Goal: Task Accomplishment & Management: Complete application form

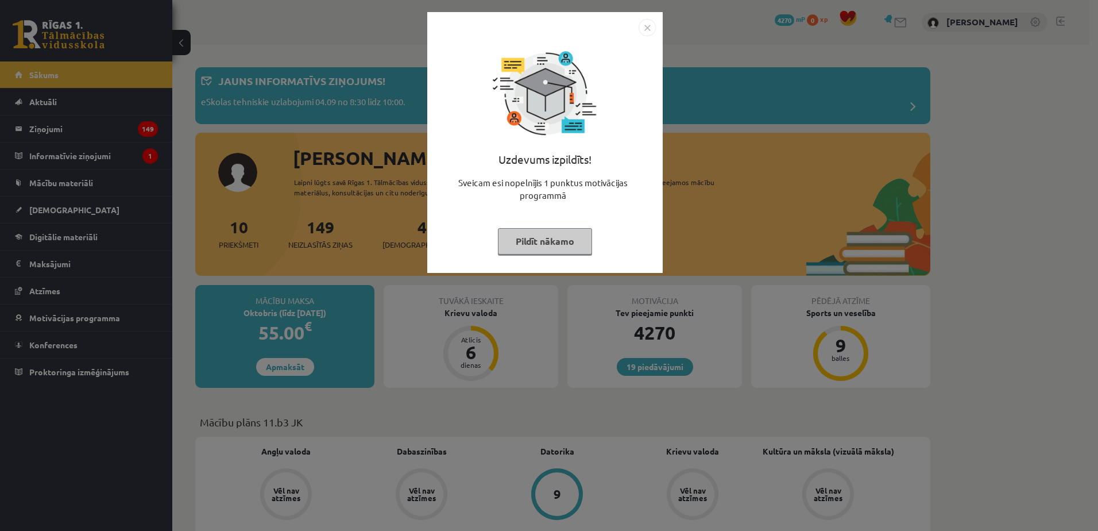
click at [554, 237] on button "Pildīt nākamo" at bounding box center [545, 241] width 94 height 26
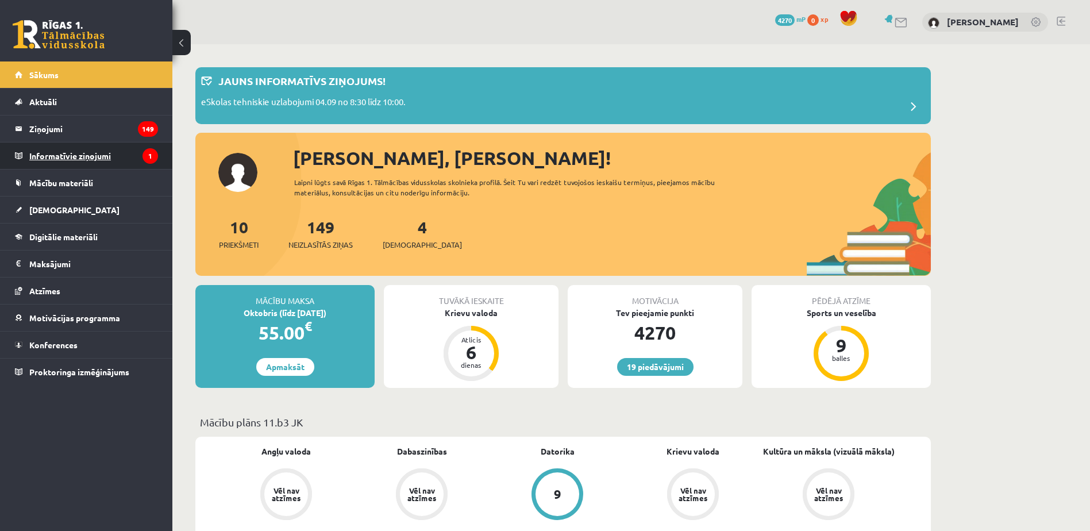
click at [130, 155] on legend "Informatīvie ziņojumi 1" at bounding box center [93, 155] width 129 height 26
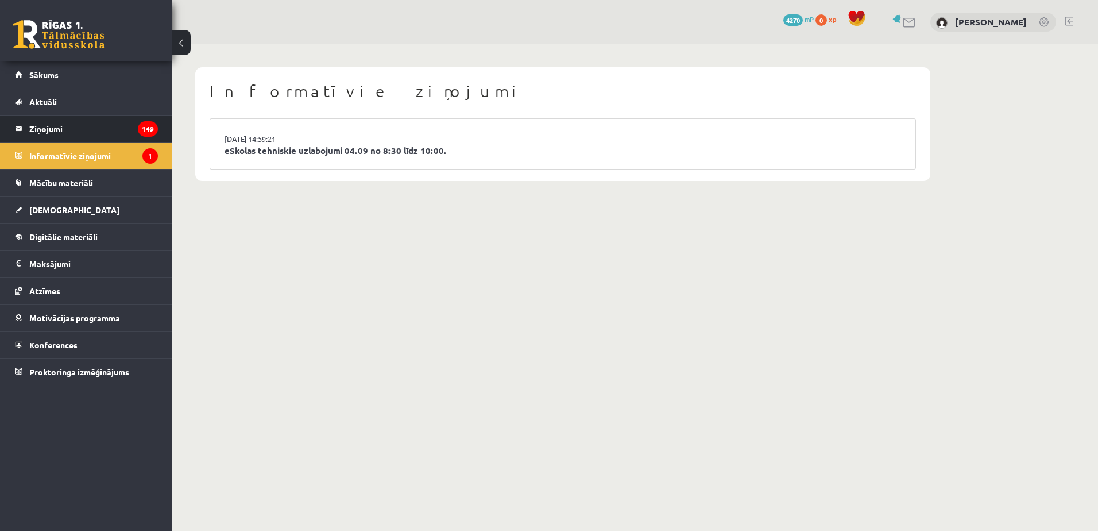
click at [125, 135] on legend "Ziņojumi 149" at bounding box center [93, 128] width 129 height 26
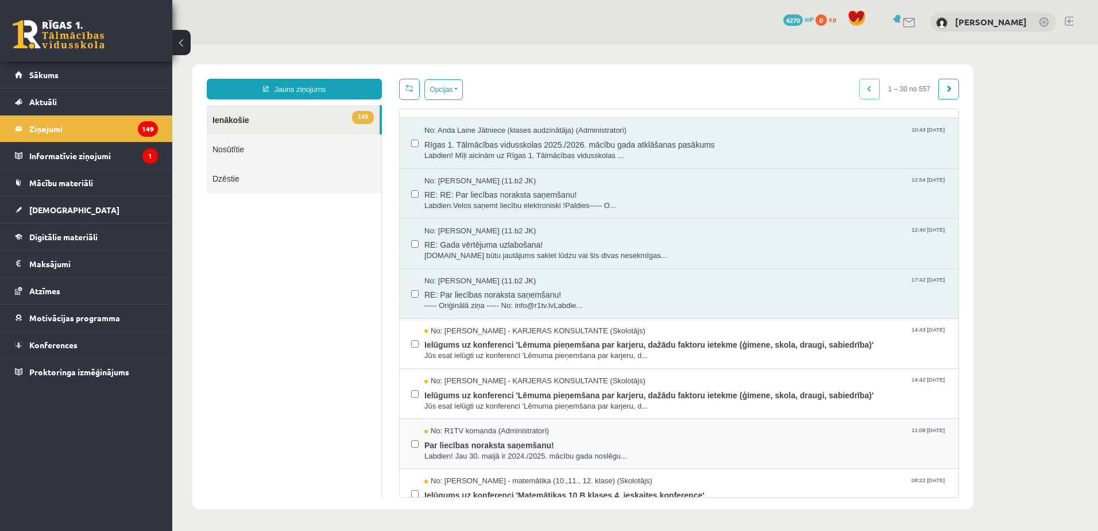
scroll to position [137, 0]
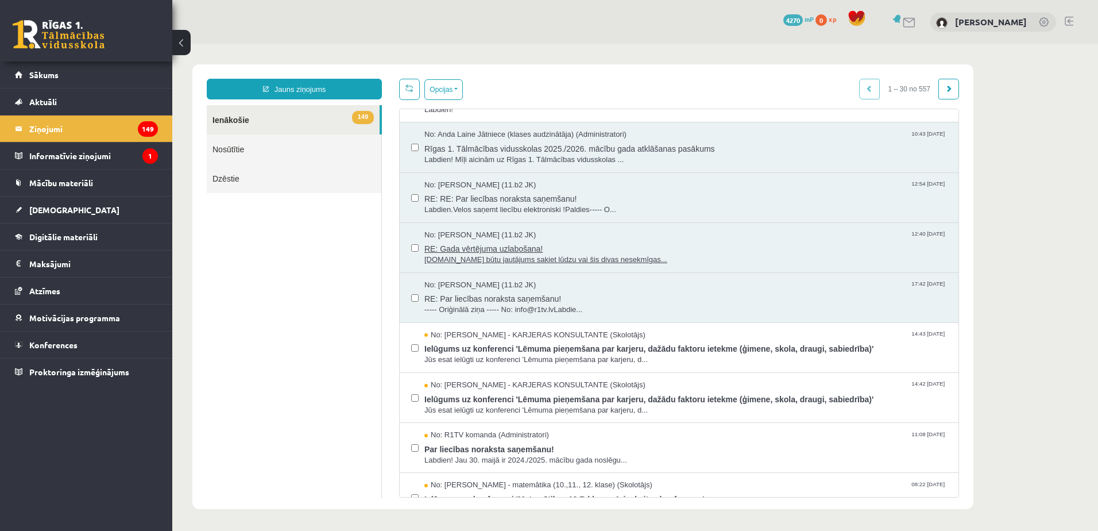
click at [591, 238] on div "No: Irina Lapsa (11.b2 JK) 12:40 02/06/2025" at bounding box center [686, 235] width 523 height 11
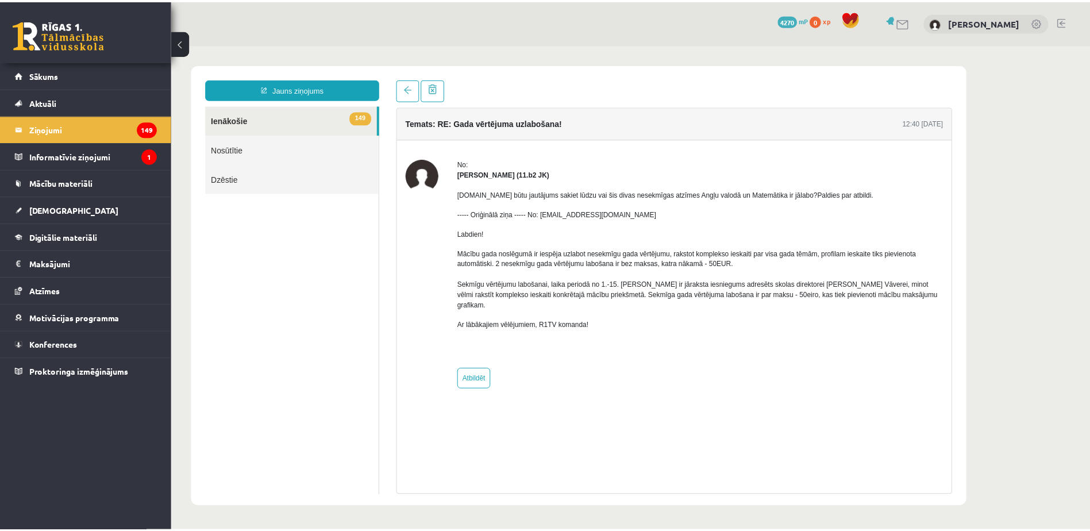
scroll to position [0, 0]
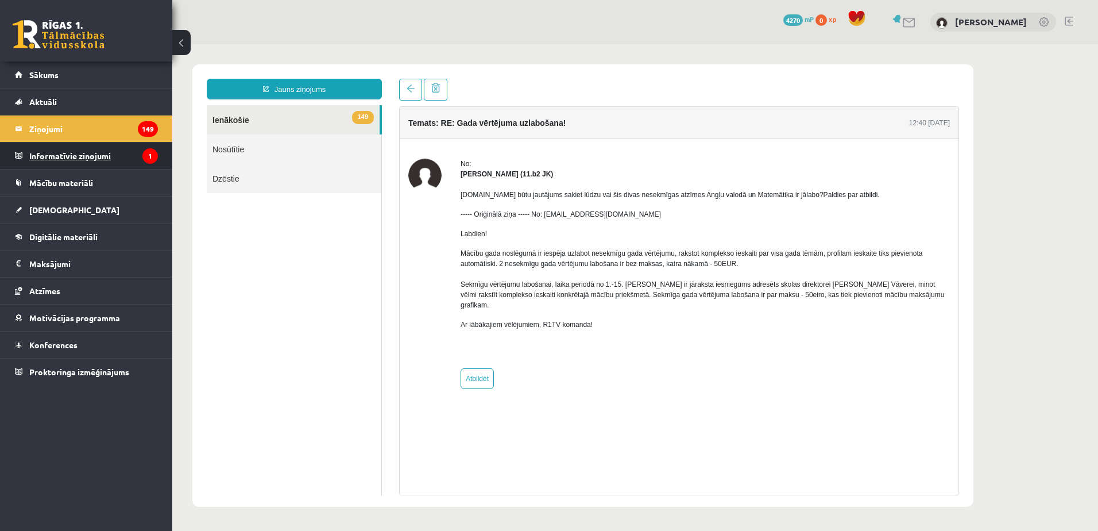
click at [128, 163] on legend "Informatīvie ziņojumi 1" at bounding box center [93, 155] width 129 height 26
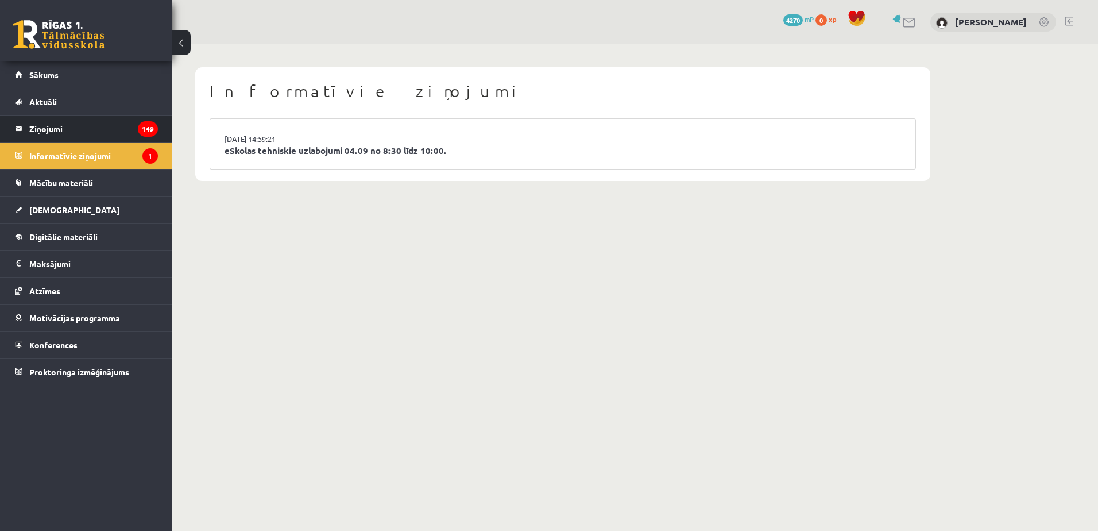
click at [121, 136] on legend "Ziņojumi 149" at bounding box center [93, 128] width 129 height 26
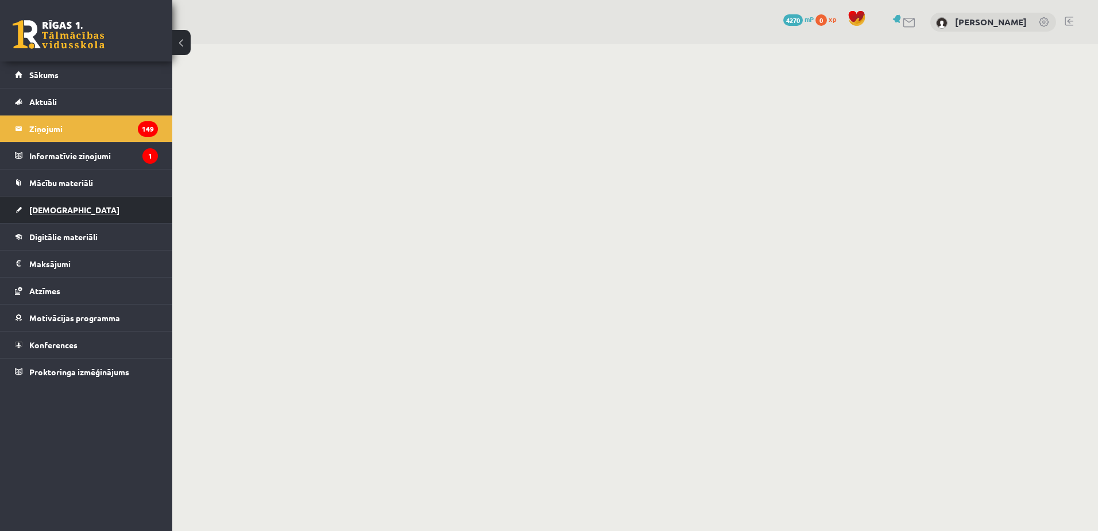
click at [110, 206] on link "[DEMOGRAPHIC_DATA]" at bounding box center [86, 209] width 143 height 26
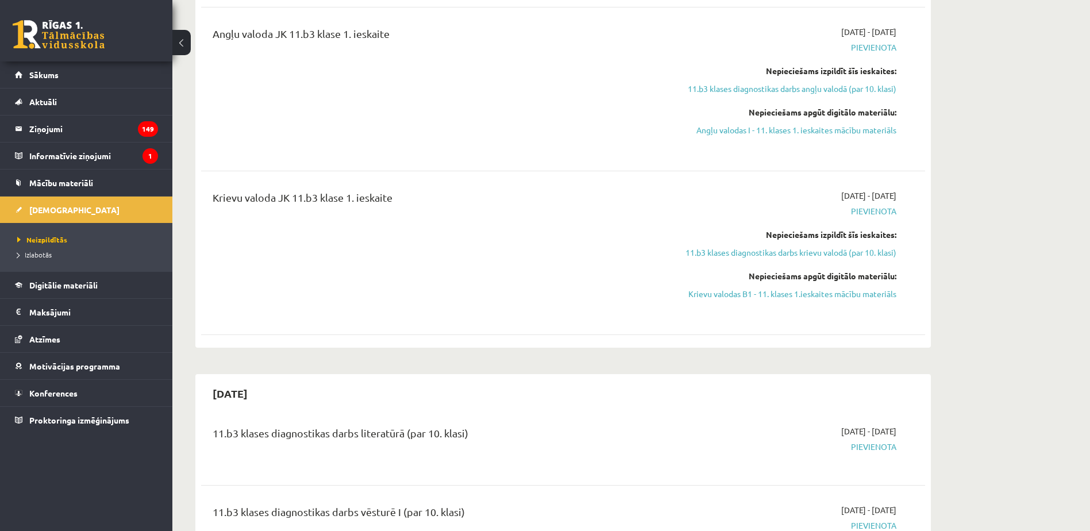
scroll to position [287, 0]
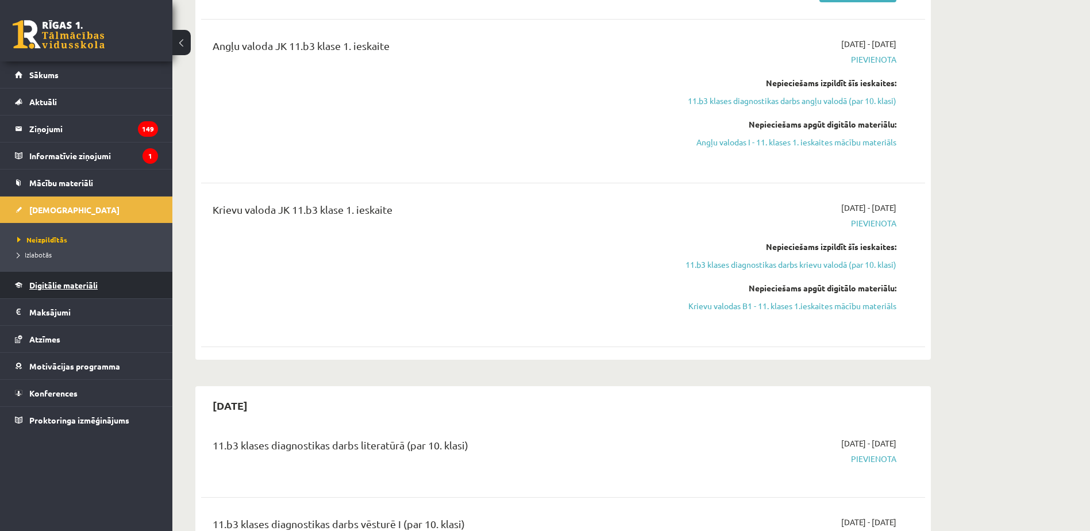
click at [91, 291] on link "Digitālie materiāli" at bounding box center [86, 285] width 143 height 26
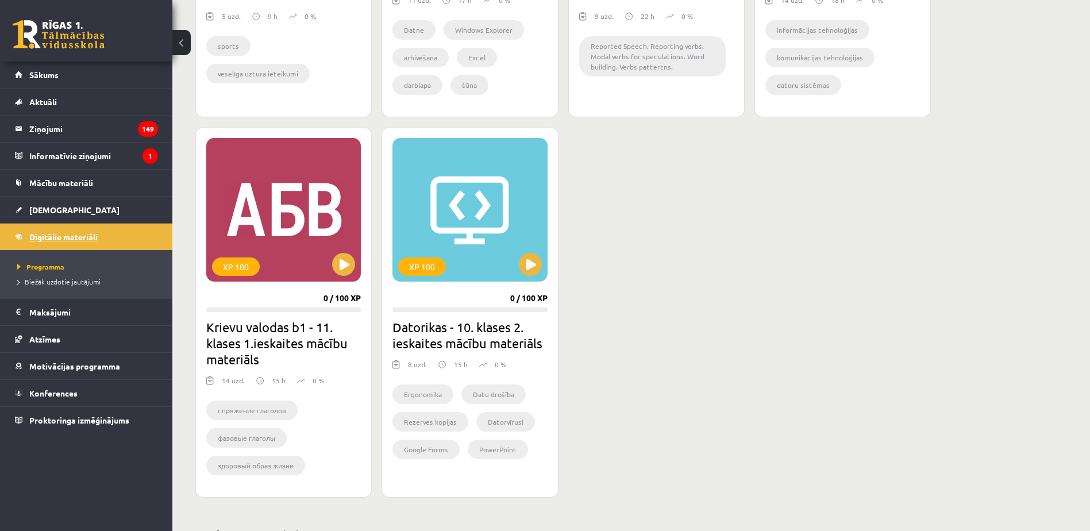
scroll to position [926, 0]
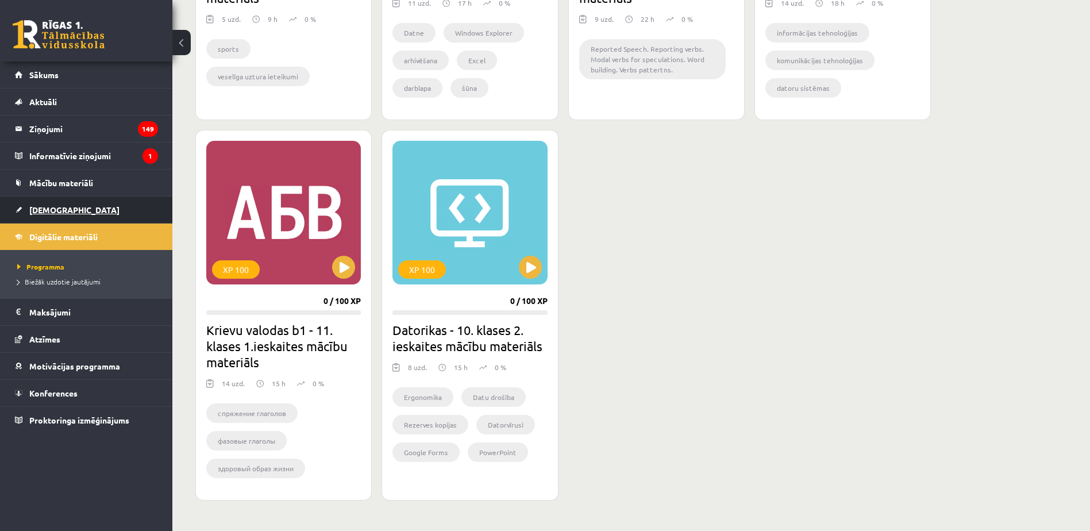
click at [117, 208] on link "[DEMOGRAPHIC_DATA]" at bounding box center [86, 209] width 143 height 26
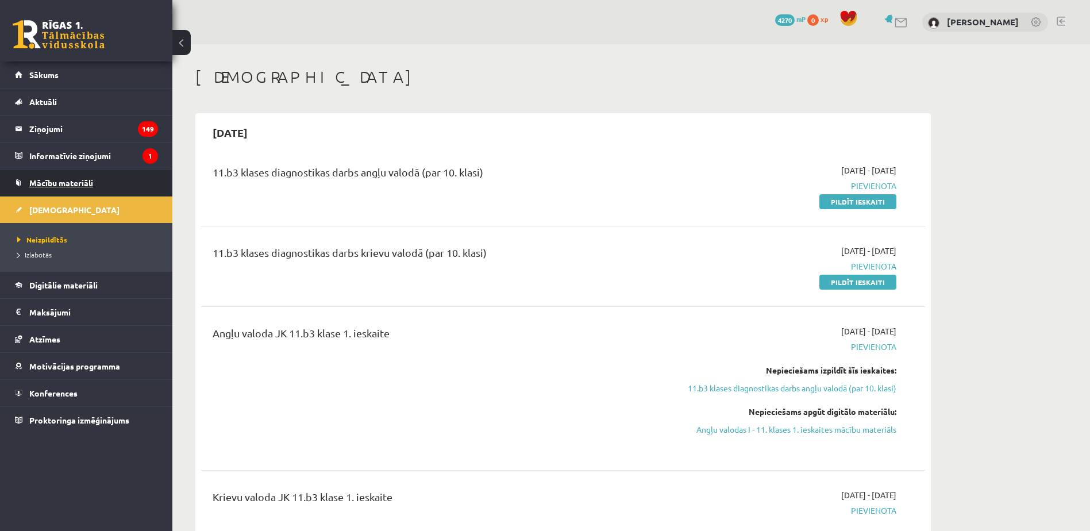
click at [111, 190] on link "Mācību materiāli" at bounding box center [86, 182] width 143 height 26
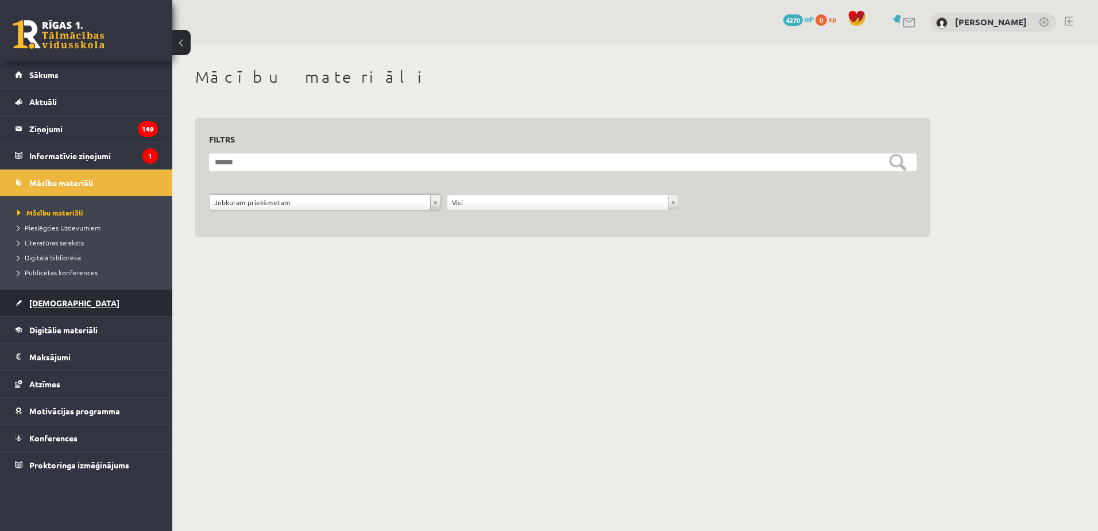
click at [99, 306] on link "[DEMOGRAPHIC_DATA]" at bounding box center [86, 303] width 143 height 26
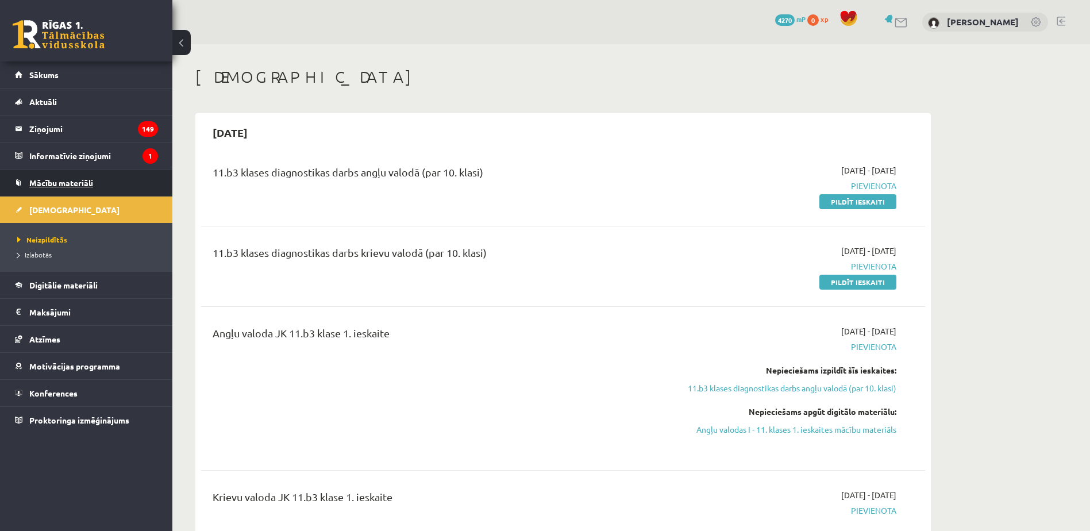
click at [122, 184] on link "Mācību materiāli" at bounding box center [86, 182] width 143 height 26
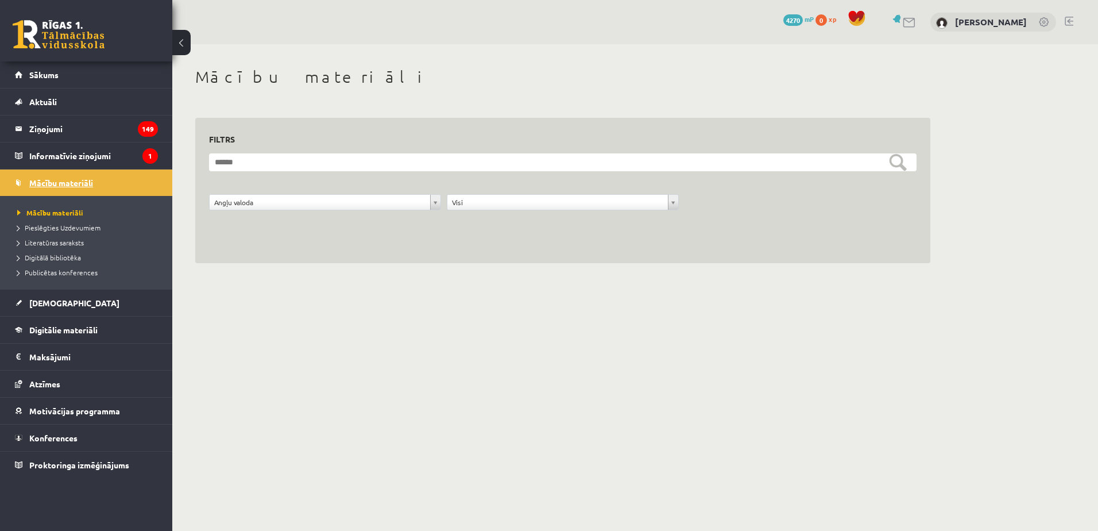
click at [127, 186] on link "Mācību materiāli" at bounding box center [86, 182] width 143 height 26
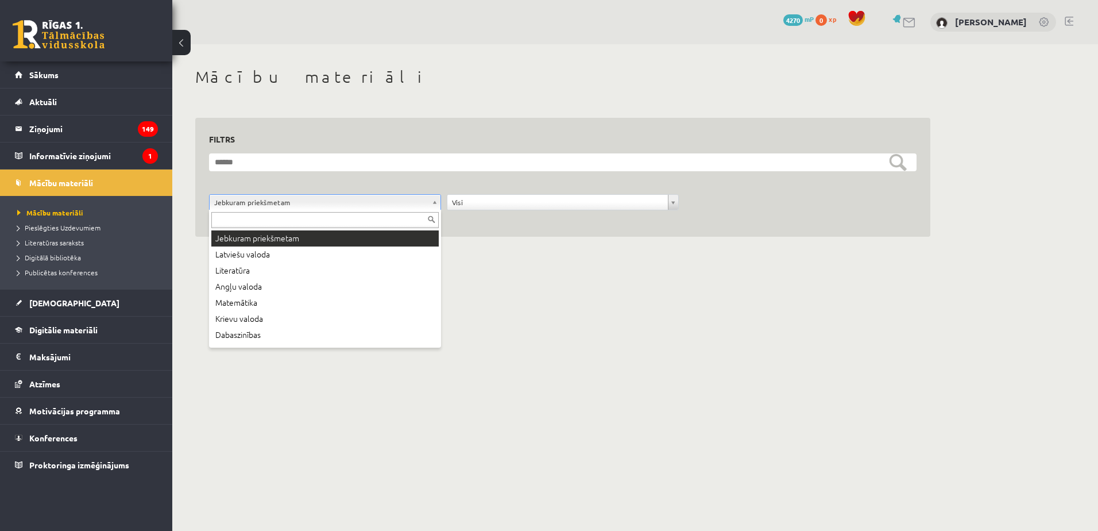
click at [376, 229] on div "Jebkuram priekšmetam Latviešu valoda Literatūra Angļu valoda Matemātika Krievu …" at bounding box center [325, 279] width 232 height 138
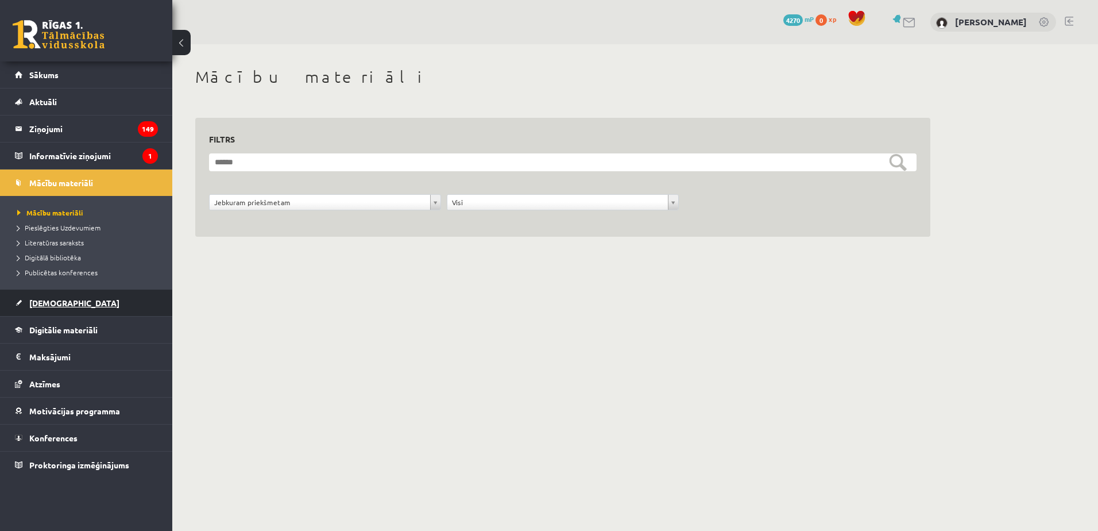
click at [47, 293] on link "[DEMOGRAPHIC_DATA]" at bounding box center [86, 303] width 143 height 26
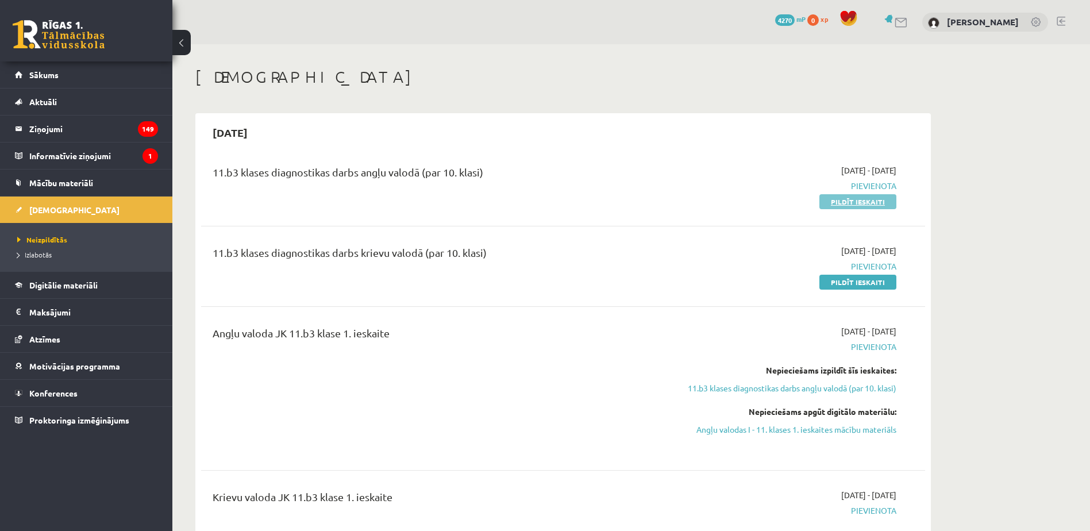
click at [853, 202] on link "Pildīt ieskaiti" at bounding box center [857, 201] width 77 height 15
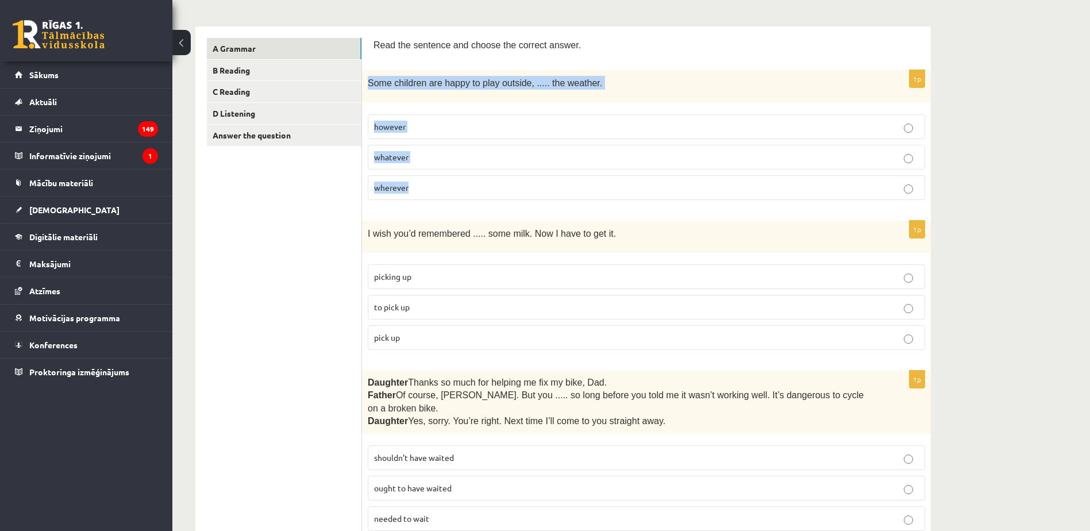
scroll to position [172, 0]
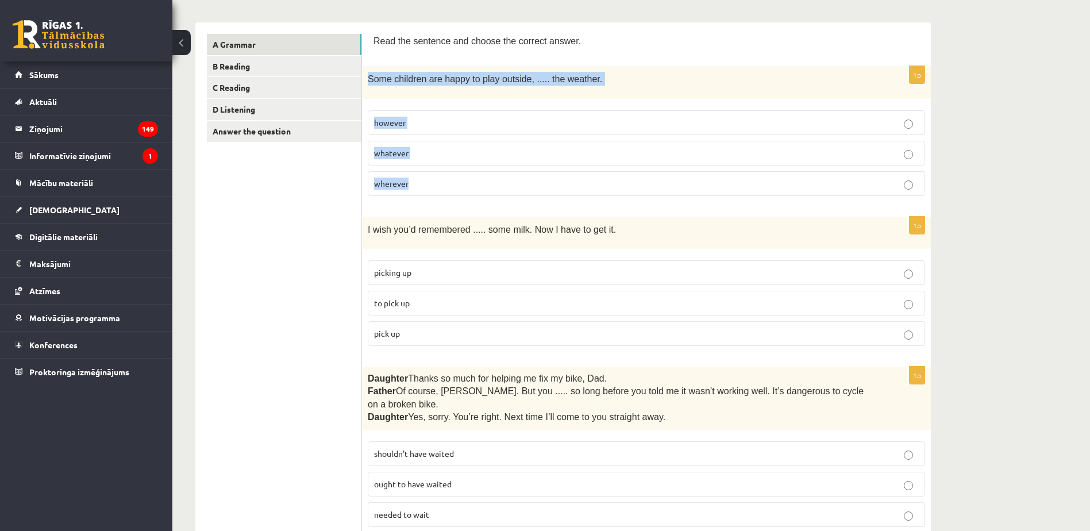
drag, startPoint x: 369, startPoint y: 136, endPoint x: 525, endPoint y: 169, distance: 159.2
click at [525, 169] on div "1p Some children are happy to play outside, ..... the weather. however whatever…" at bounding box center [646, 135] width 569 height 138
drag, startPoint x: 525, startPoint y: 169, endPoint x: 383, endPoint y: 54, distance: 182.1
click at [384, 55] on div "Read the sentence and choose the correct answer." at bounding box center [646, 44] width 546 height 21
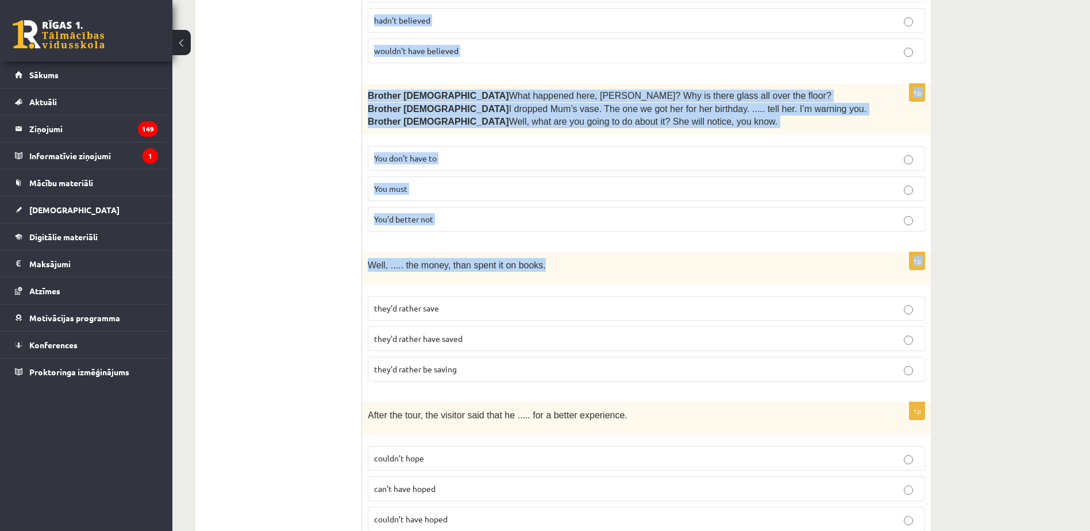
scroll to position [2765, 0]
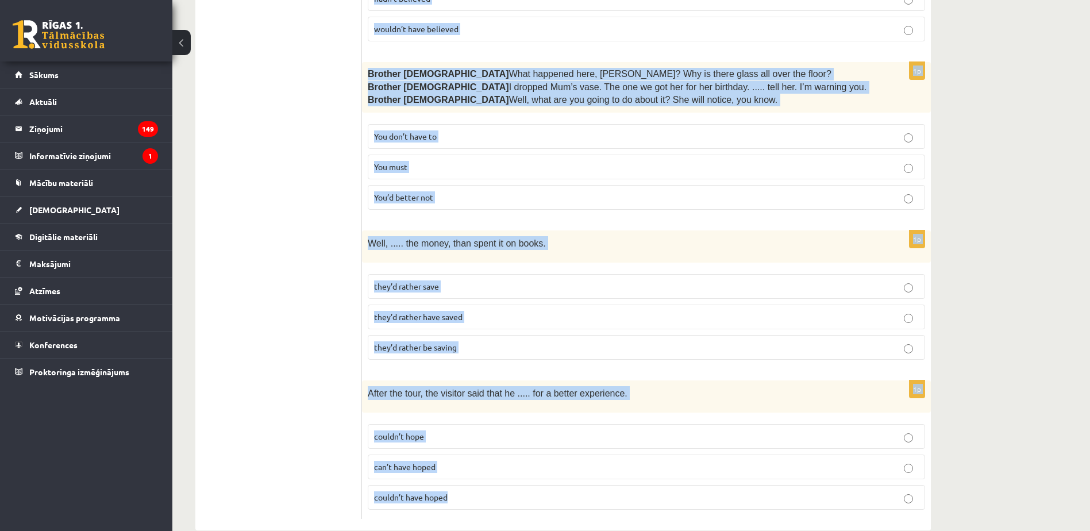
drag, startPoint x: 369, startPoint y: 40, endPoint x: 496, endPoint y: 462, distance: 441.5
copy form "Lore ips dolorsit ame consec adi elitsed doeius. 3t Inci utlabore etd magna al …"
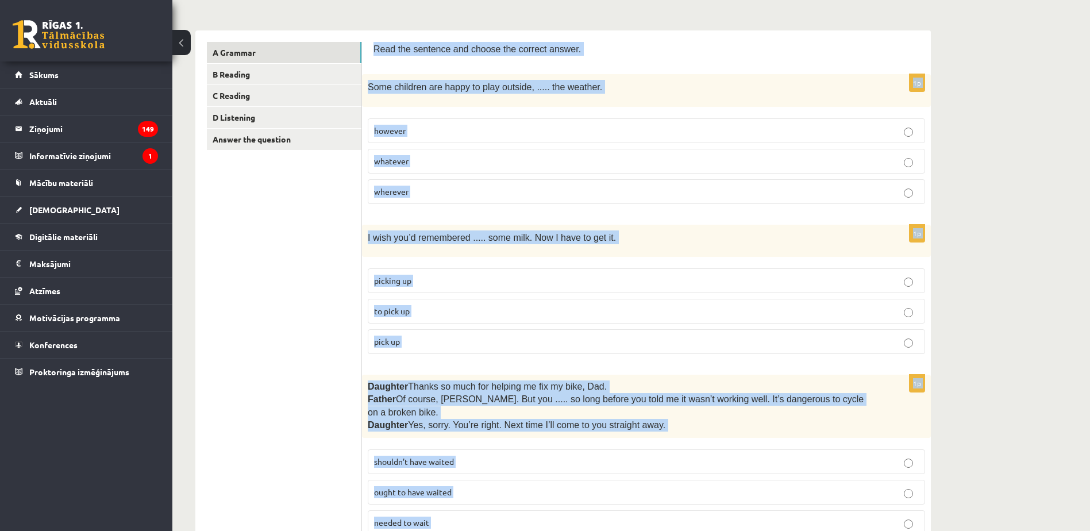
scroll to position [0, 0]
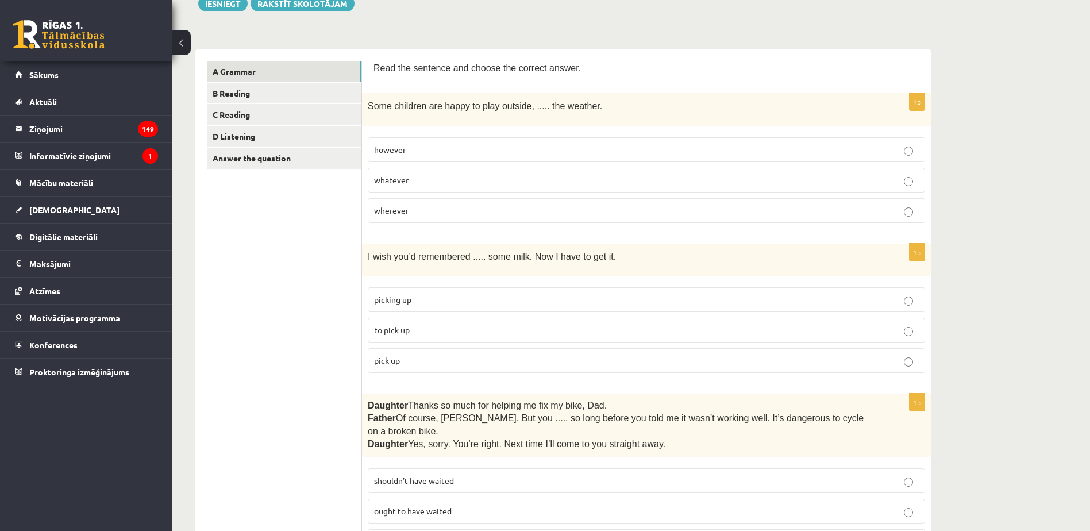
scroll to position [172, 0]
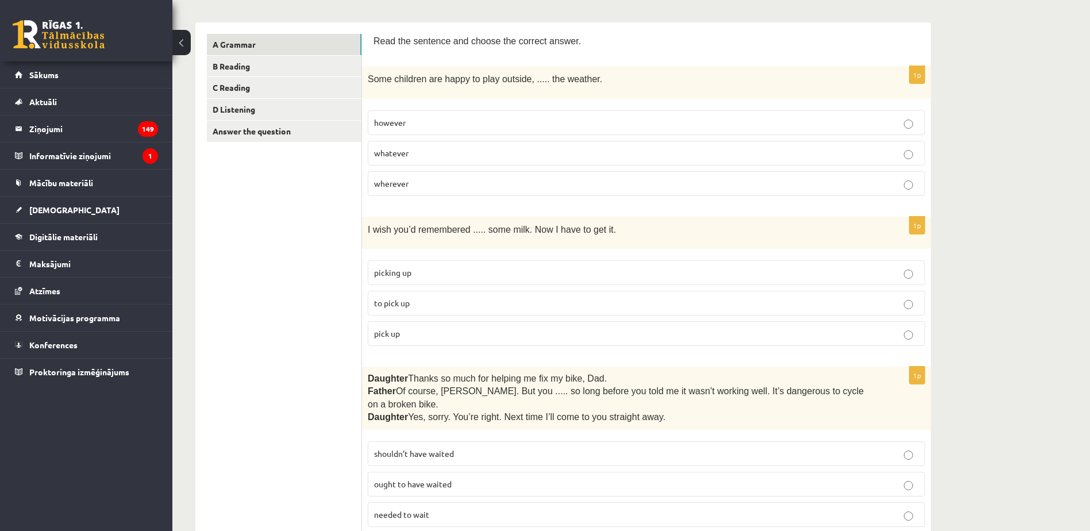
click at [427, 152] on p "whatever" at bounding box center [646, 153] width 545 height 12
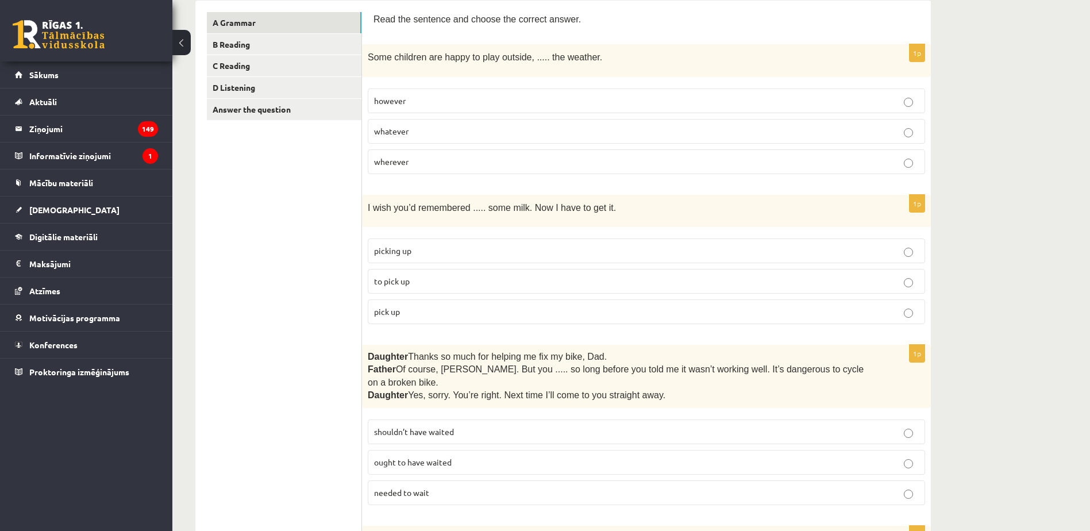
scroll to position [230, 0]
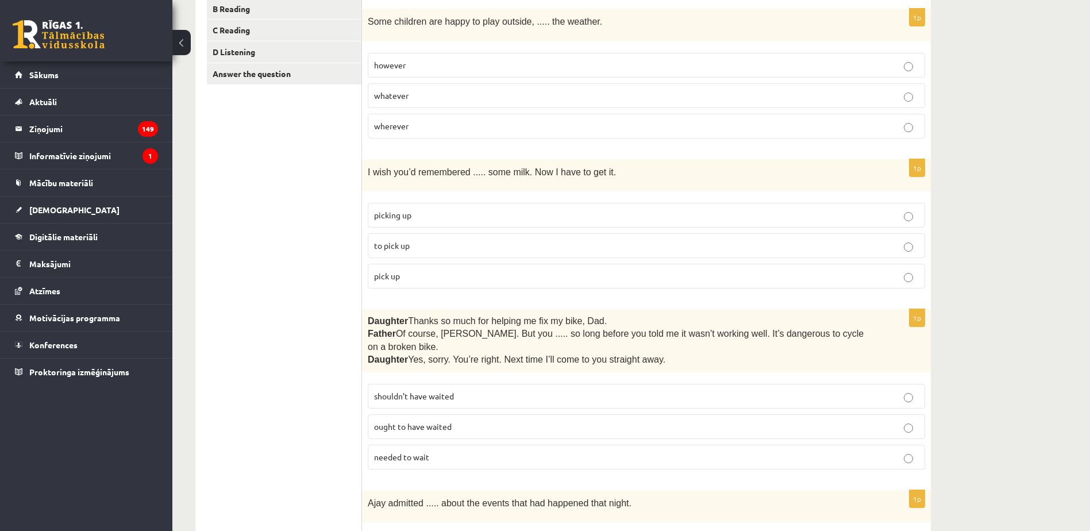
click at [426, 246] on p "to pick up" at bounding box center [646, 246] width 545 height 12
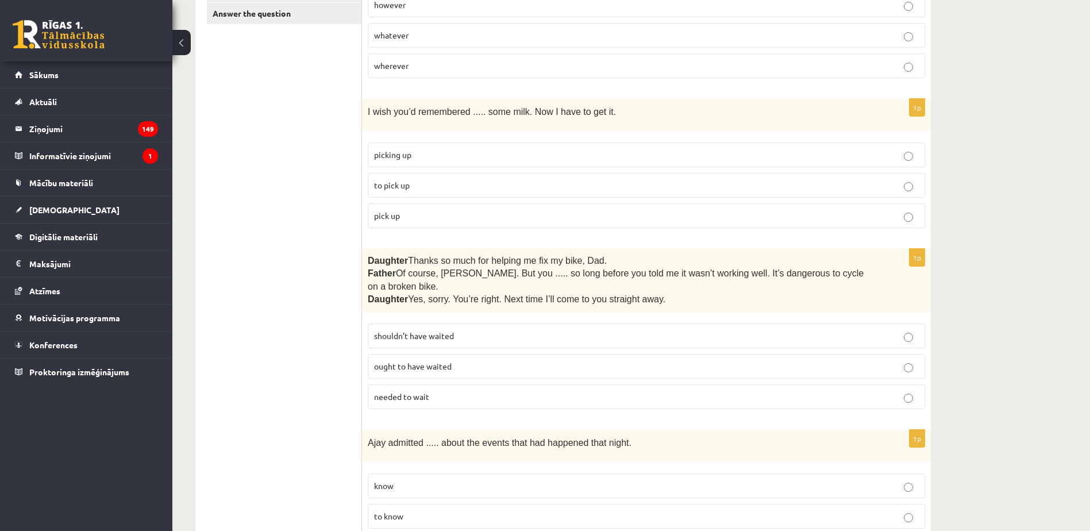
scroll to position [345, 0]
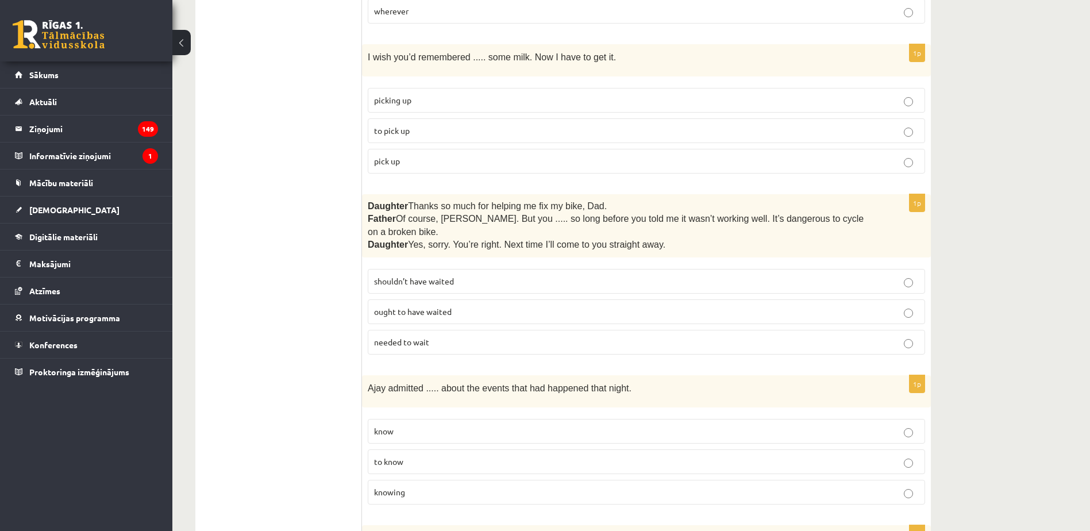
click at [473, 275] on p "shouldn’t have waited" at bounding box center [646, 281] width 545 height 12
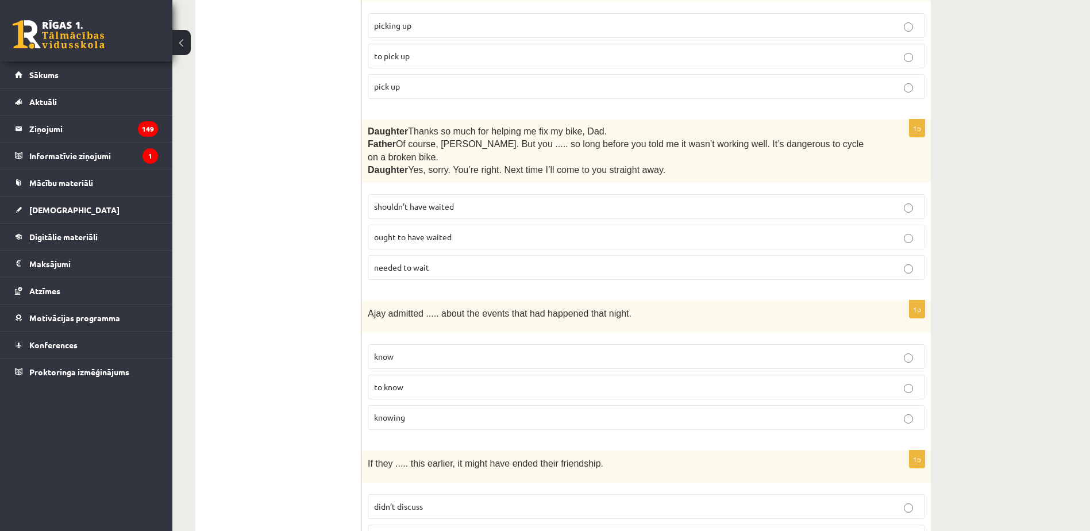
scroll to position [517, 0]
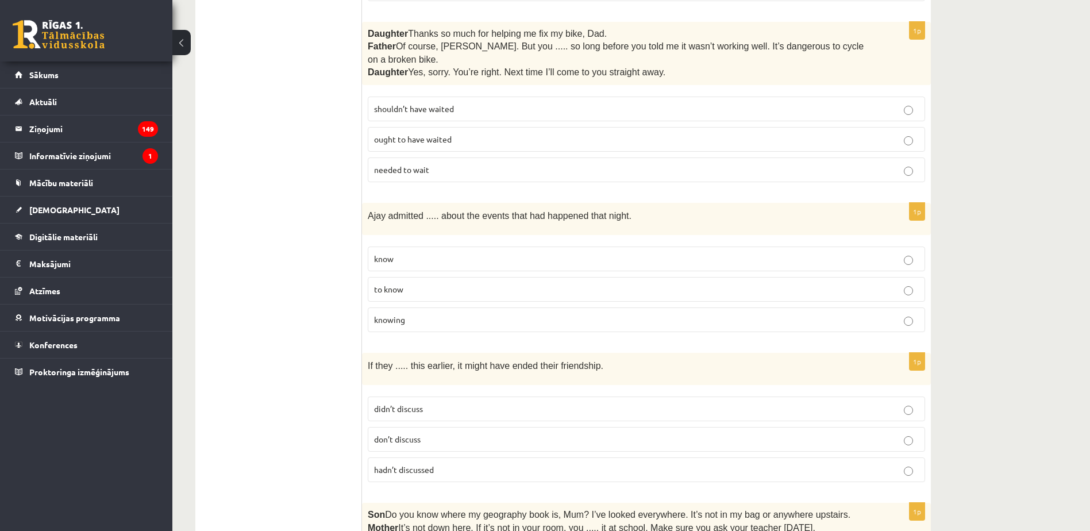
click at [467, 314] on p "knowing" at bounding box center [646, 320] width 545 height 12
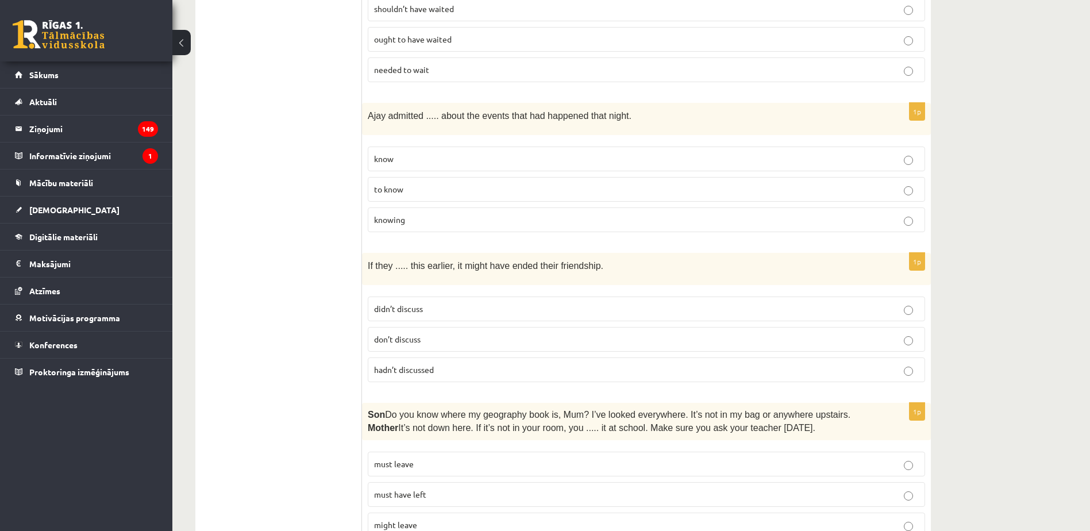
scroll to position [632, 0]
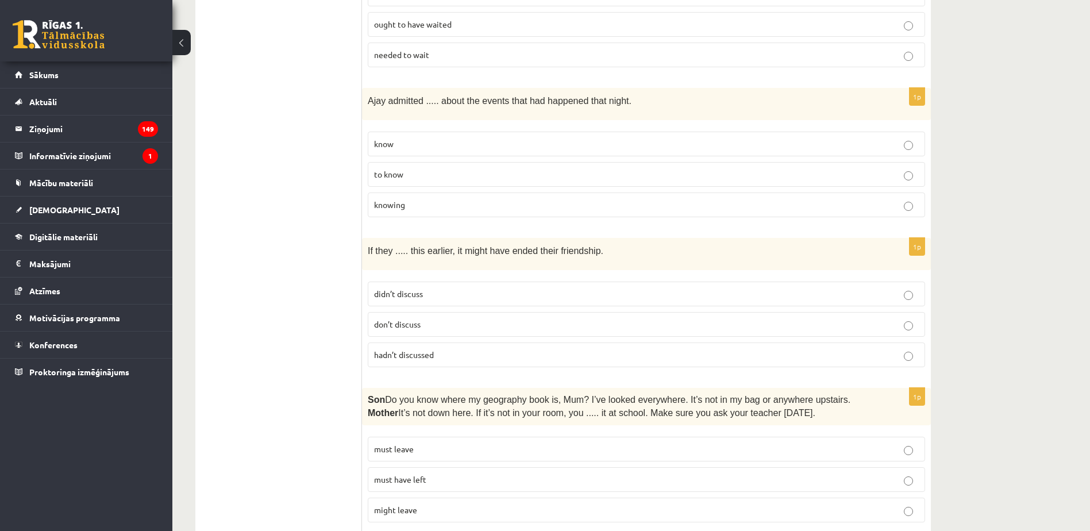
click at [445, 349] on p "hadn’t discussed" at bounding box center [646, 355] width 545 height 12
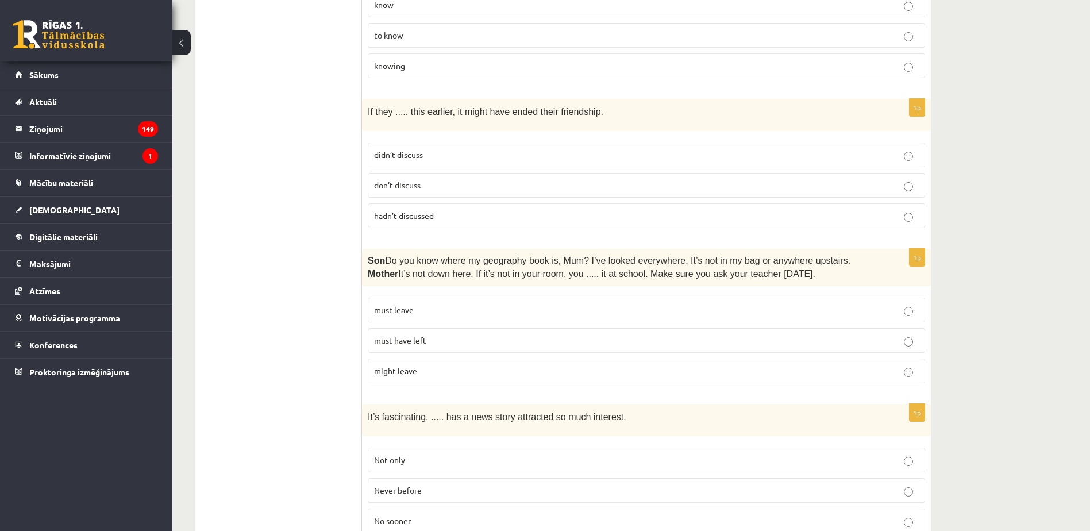
scroll to position [804, 0]
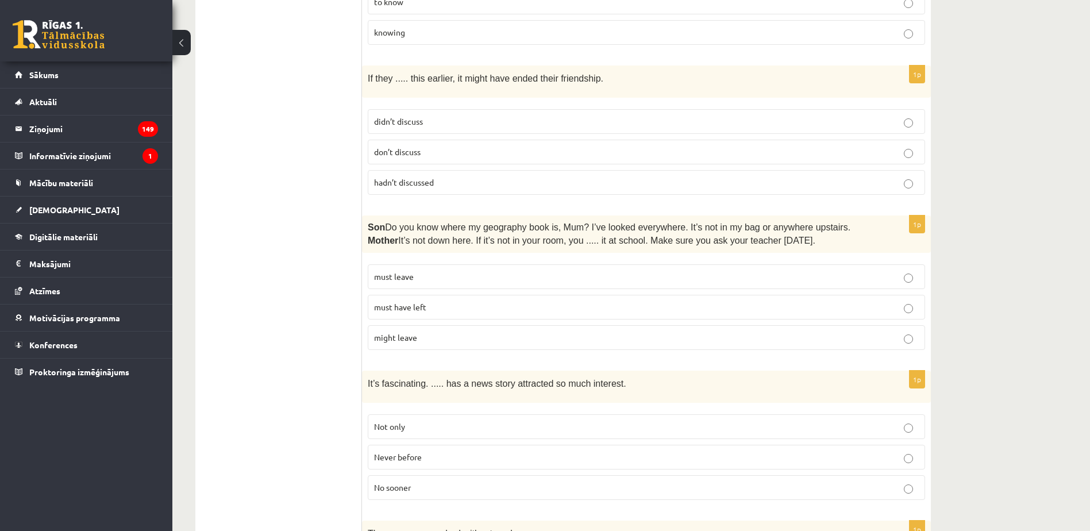
click at [432, 301] on p "must have left" at bounding box center [646, 307] width 545 height 12
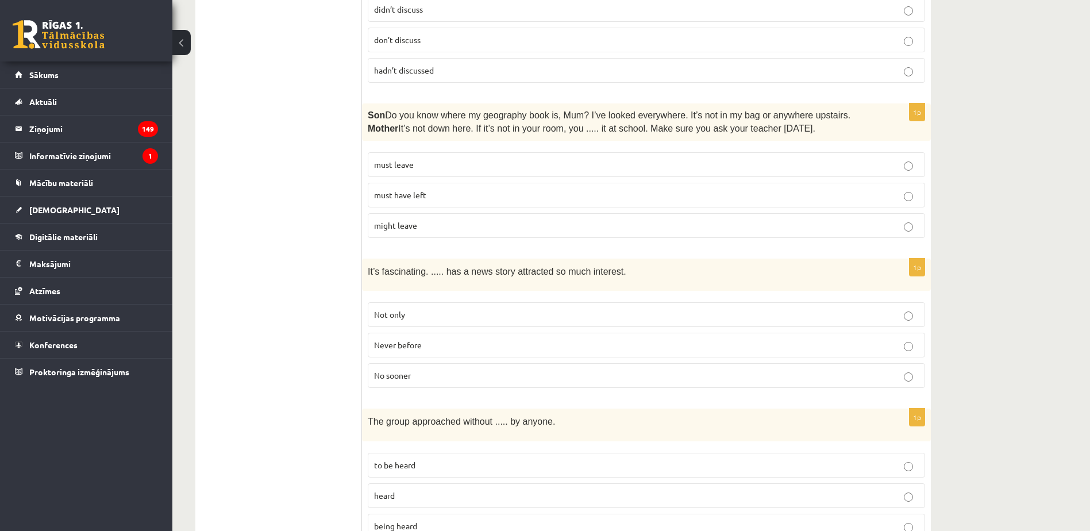
scroll to position [919, 0]
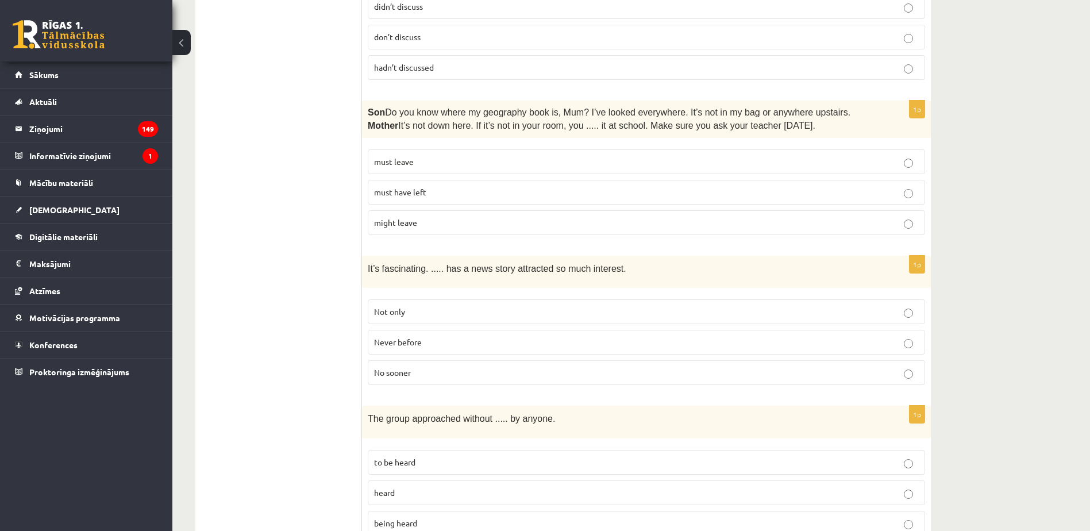
click at [466, 336] on p "Never before" at bounding box center [646, 342] width 545 height 12
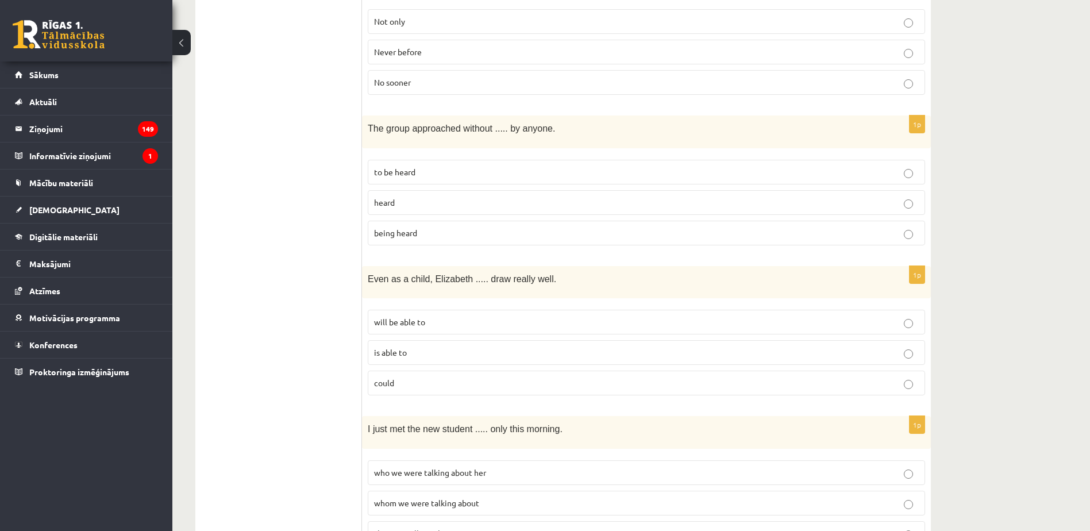
scroll to position [1206, 0]
click at [444, 223] on label "being heard" at bounding box center [646, 235] width 557 height 25
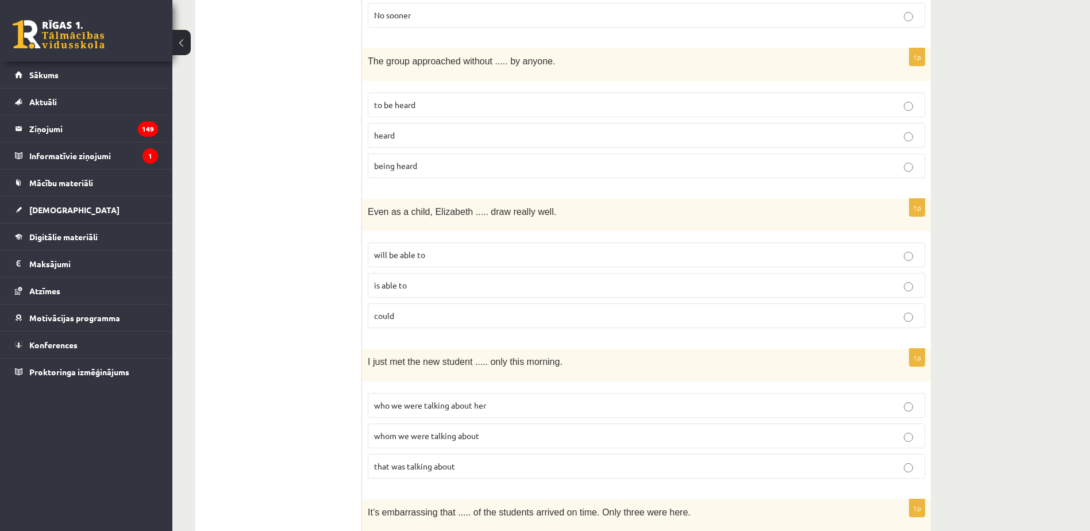
scroll to position [1321, 0]
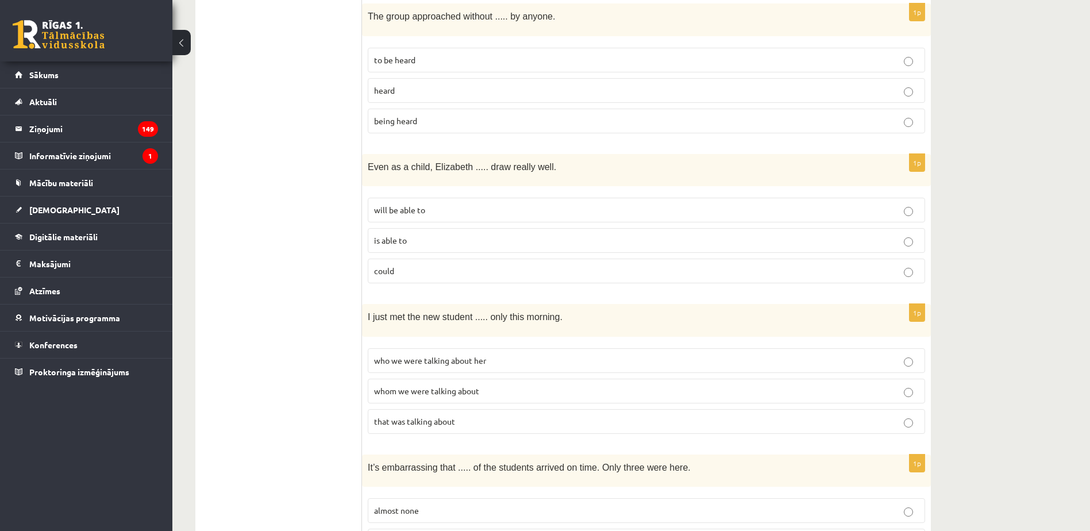
click at [453, 259] on label "could" at bounding box center [646, 271] width 557 height 25
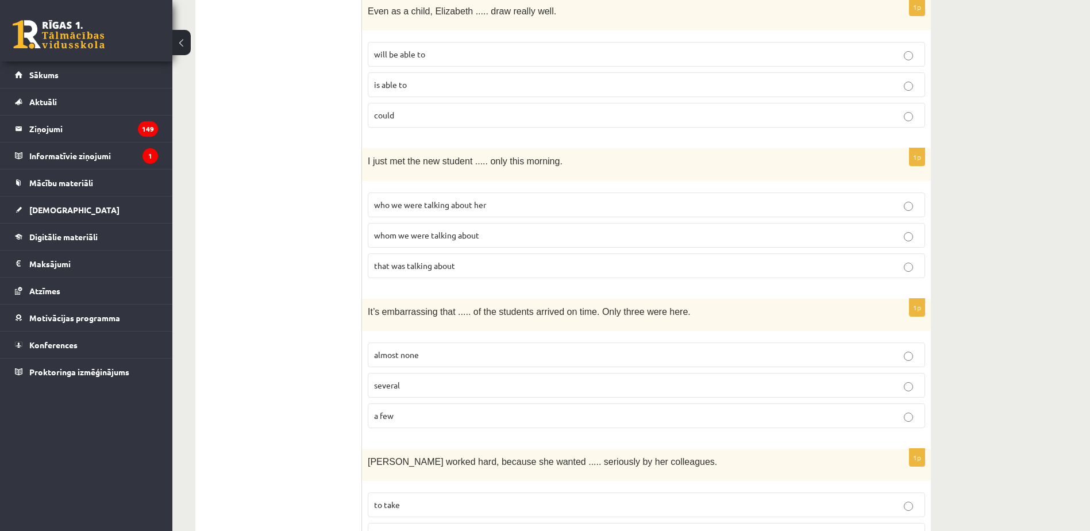
scroll to position [1494, 0]
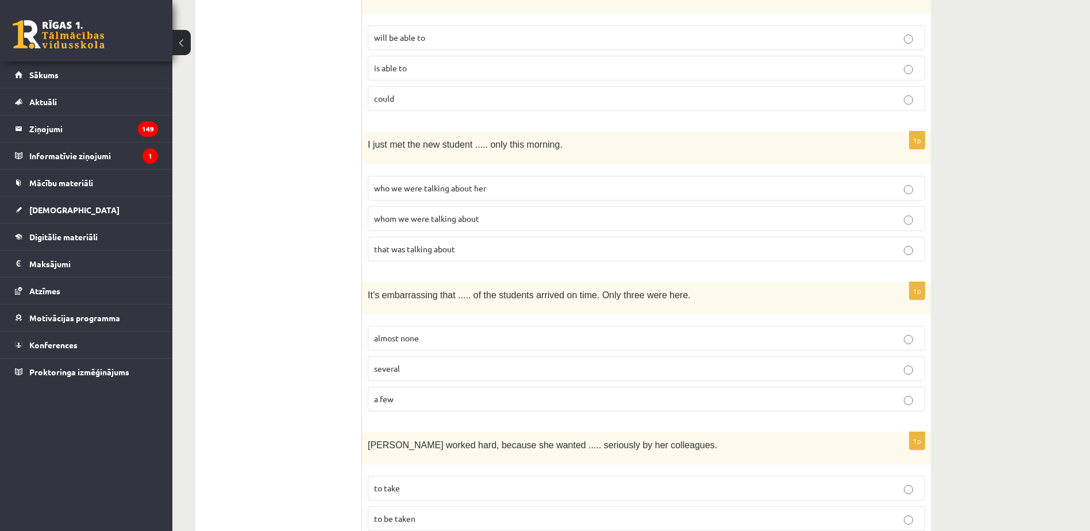
click at [442, 213] on span "whom we were talking about" at bounding box center [426, 218] width 105 height 10
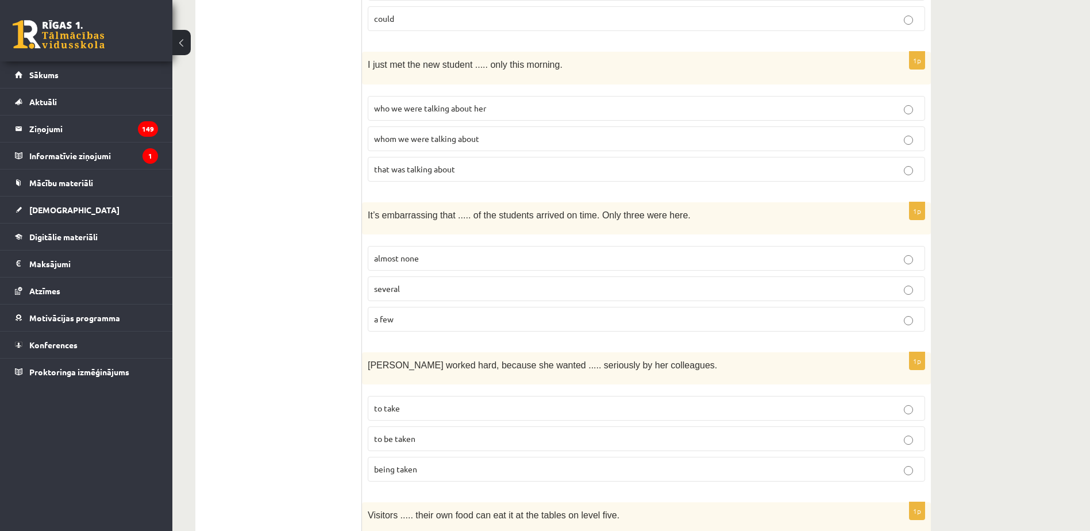
scroll to position [1609, 0]
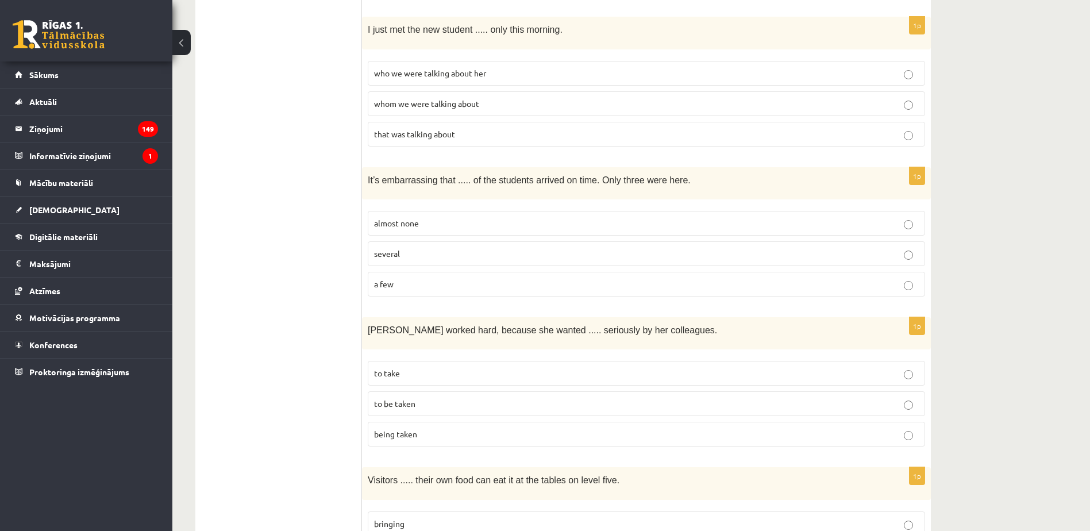
click at [437, 217] on p "almost none" at bounding box center [646, 223] width 545 height 12
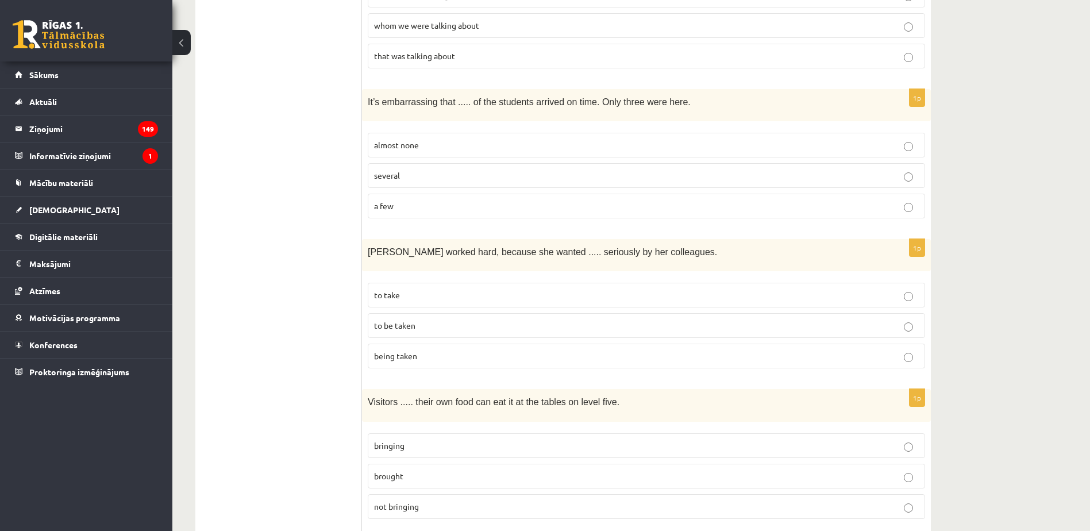
scroll to position [1724, 0]
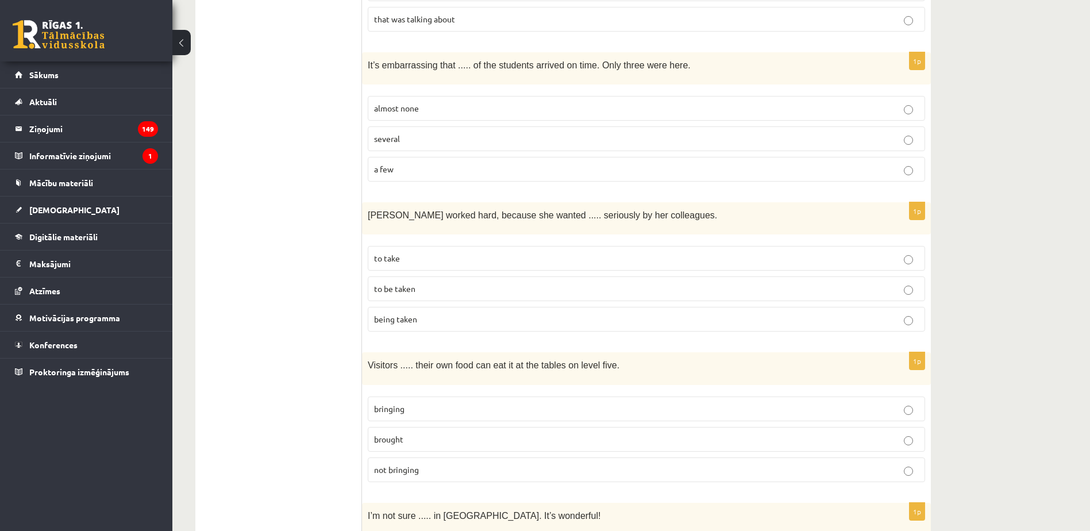
click at [442, 283] on p "to be taken" at bounding box center [646, 289] width 545 height 12
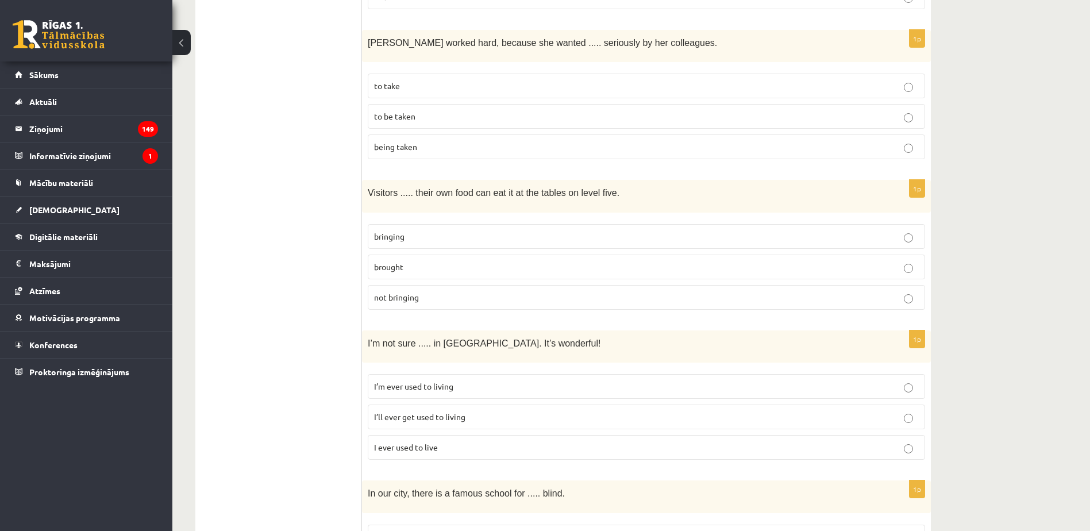
click at [426, 230] on p "bringing" at bounding box center [646, 236] width 545 height 12
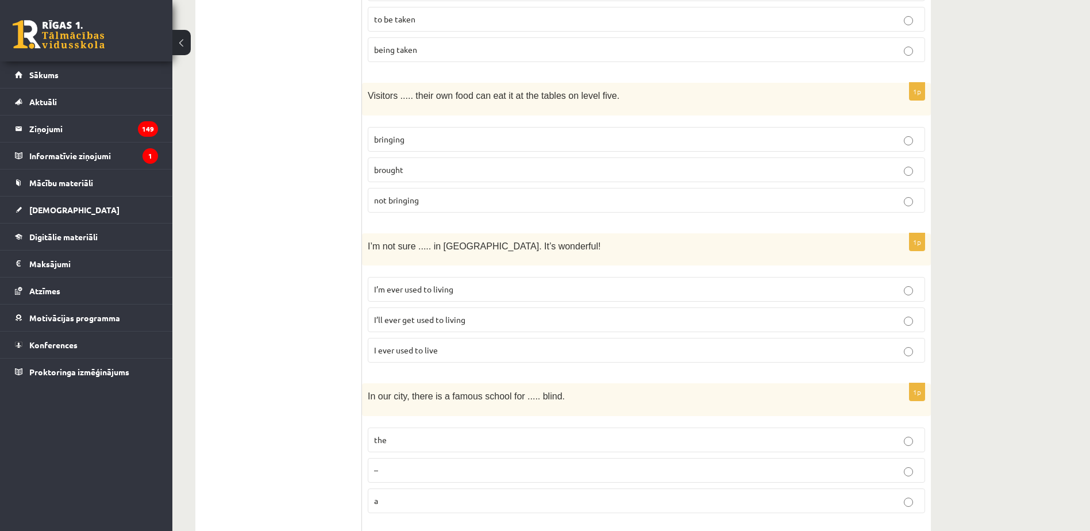
scroll to position [2068, 0]
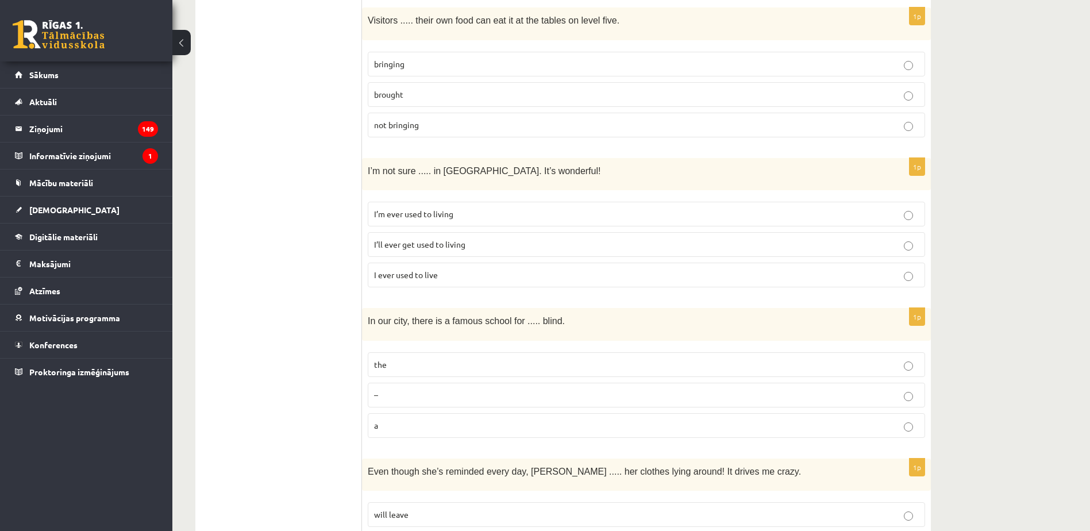
click at [437, 202] on label "I’m ever used to living" at bounding box center [646, 214] width 557 height 25
click at [450, 232] on label "I’ll ever get used to living" at bounding box center [646, 244] width 557 height 25
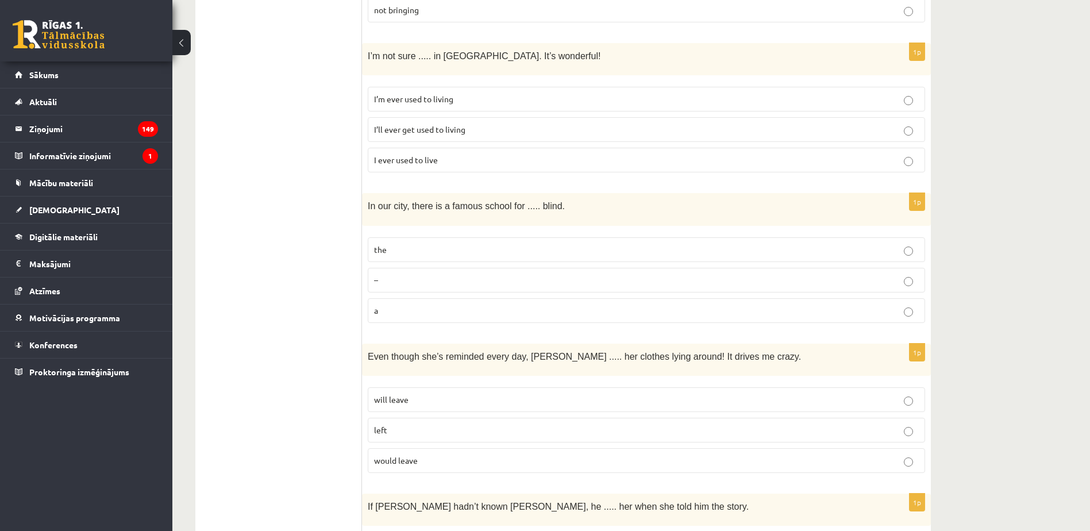
click at [433, 237] on label "the" at bounding box center [646, 249] width 557 height 25
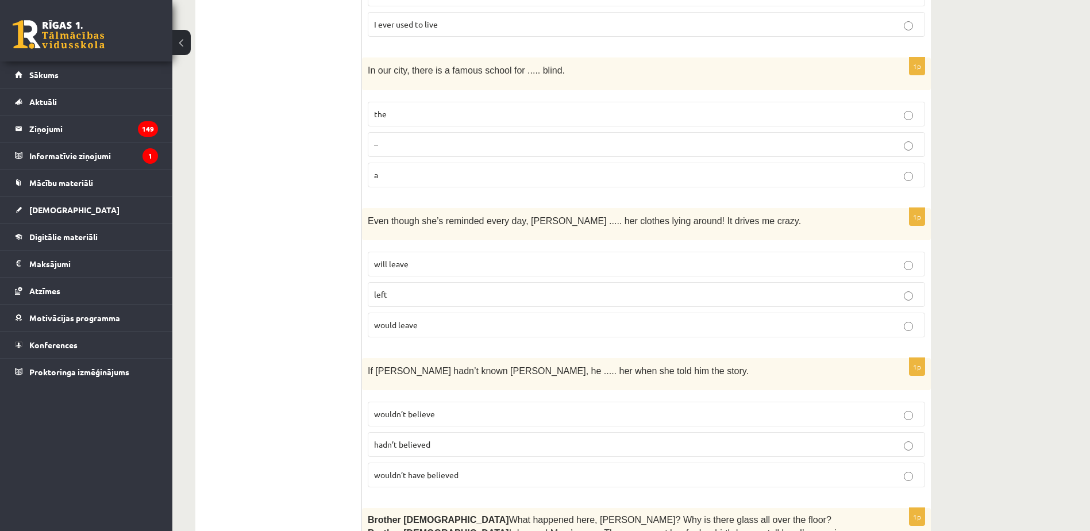
scroll to position [2355, 0]
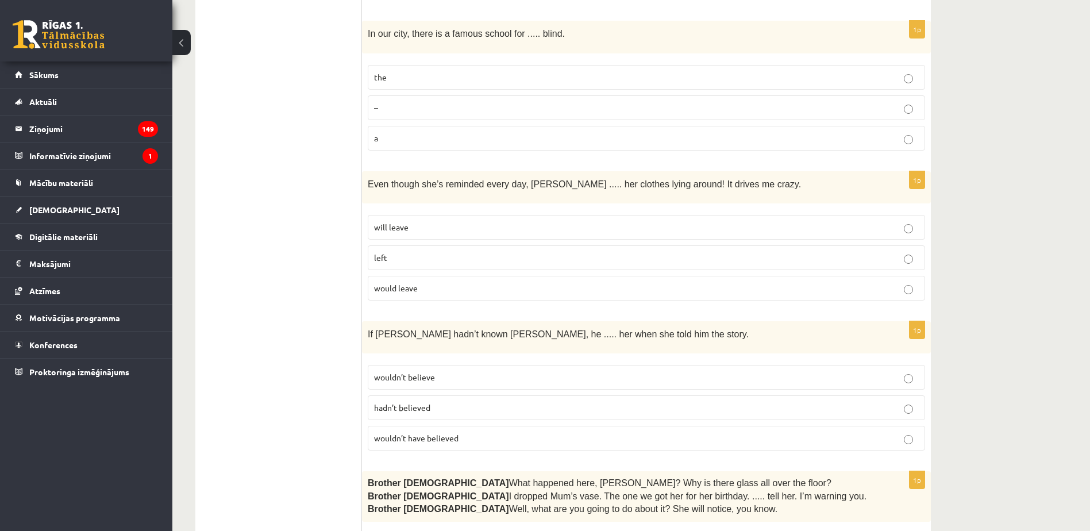
click at [413, 215] on label "will leave" at bounding box center [646, 227] width 557 height 25
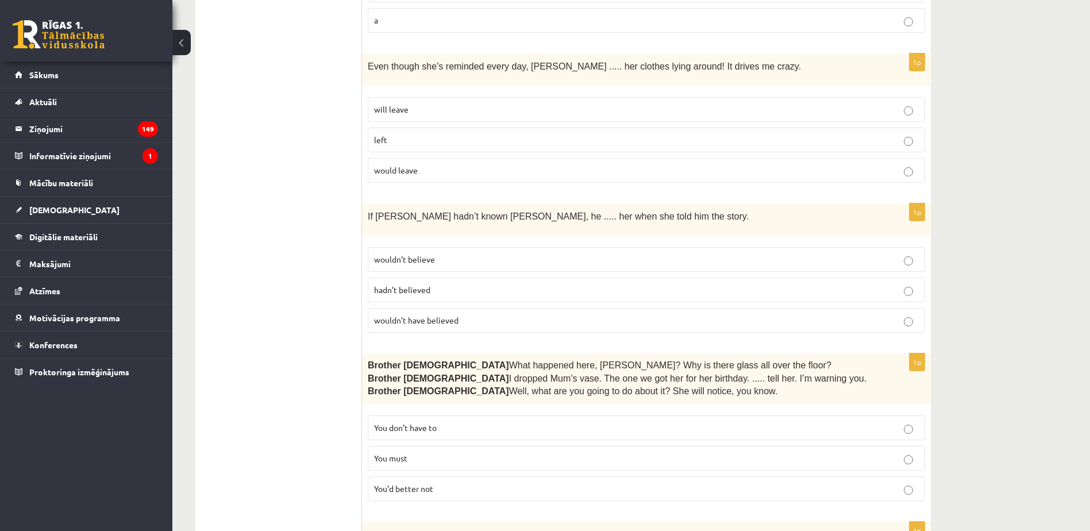
scroll to position [2528, 0]
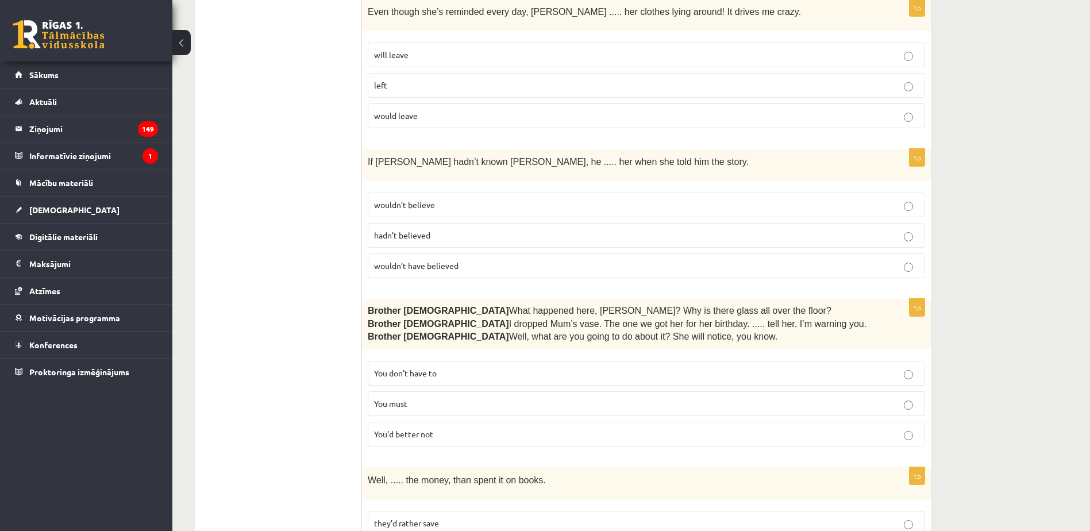
click at [452, 253] on label "wouldn’t have believed" at bounding box center [646, 265] width 557 height 25
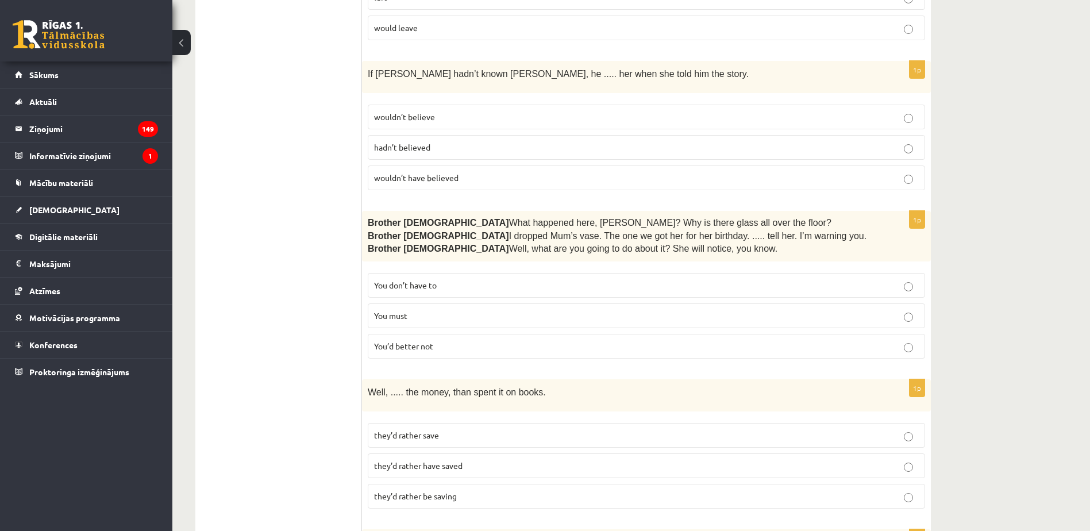
scroll to position [2643, 0]
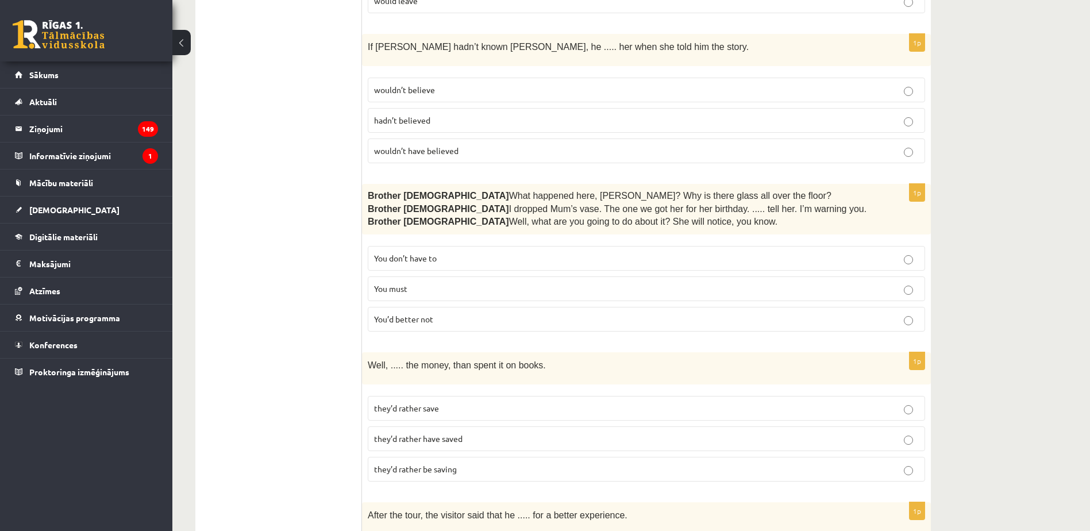
click at [430, 314] on span "You’d better not" at bounding box center [403, 319] width 59 height 10
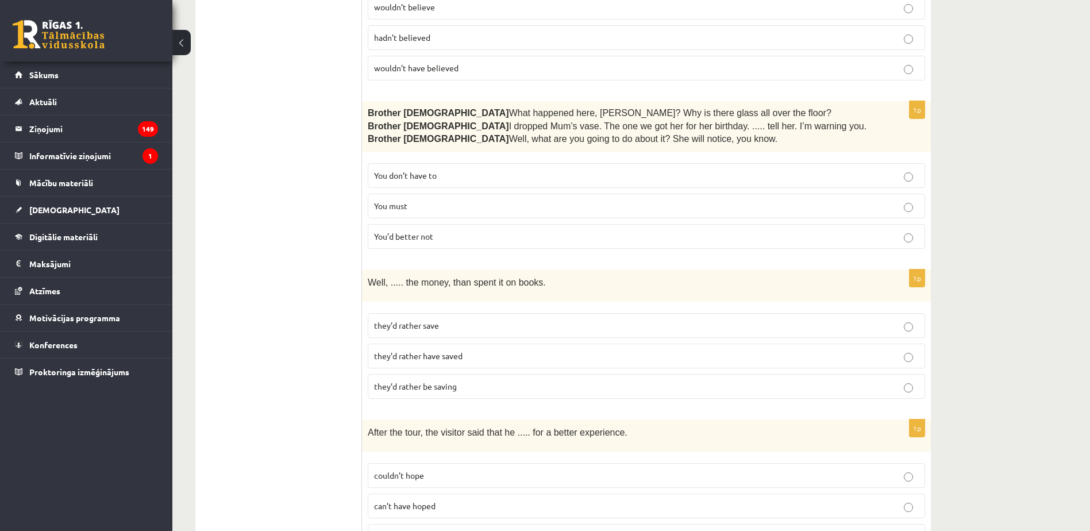
scroll to position [2765, 0]
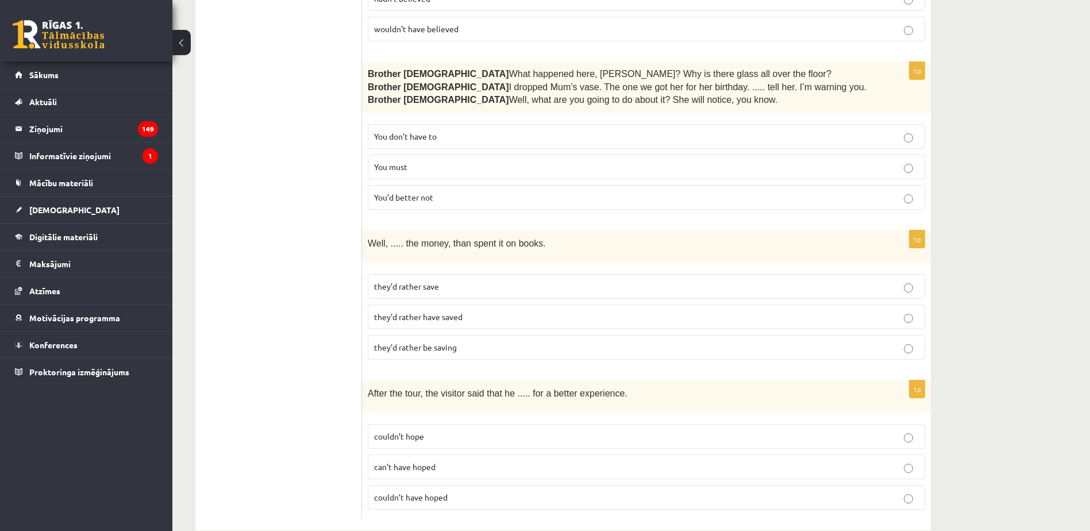
click at [465, 311] on p "they’d rather have saved" at bounding box center [646, 317] width 545 height 12
click at [465, 491] on p "couldn’t have hoped" at bounding box center [646, 497] width 545 height 12
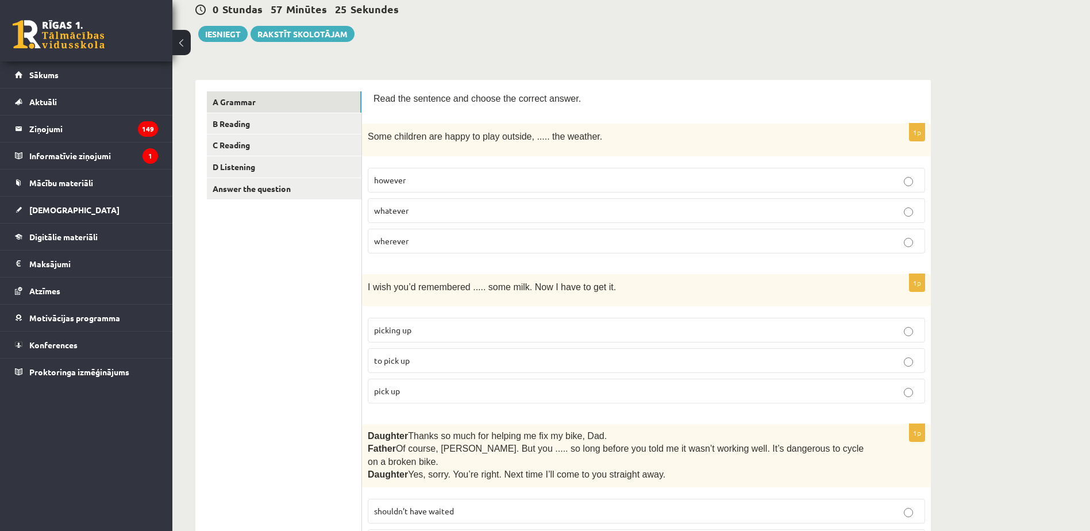
scroll to position [0, 0]
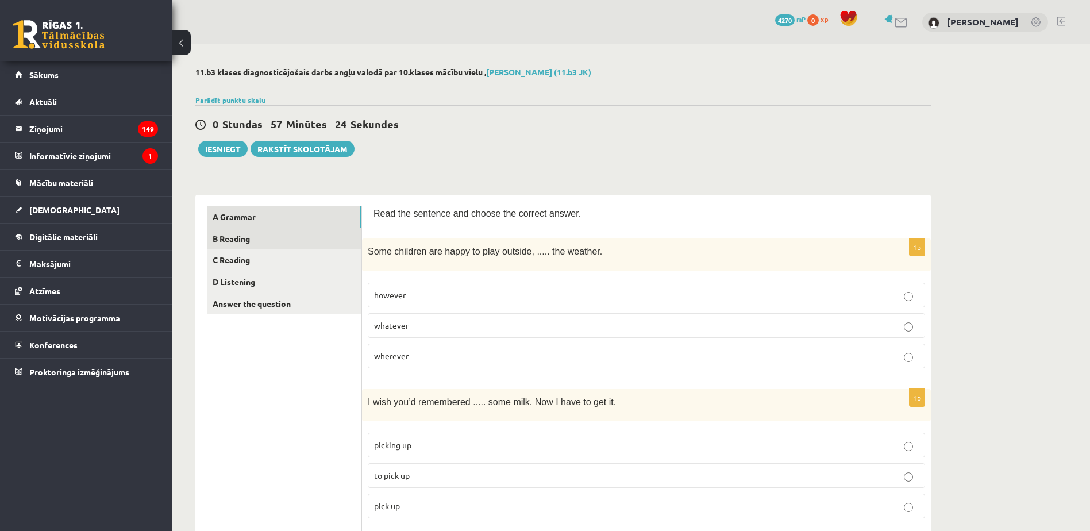
click at [299, 240] on link "B Reading" at bounding box center [284, 238] width 155 height 21
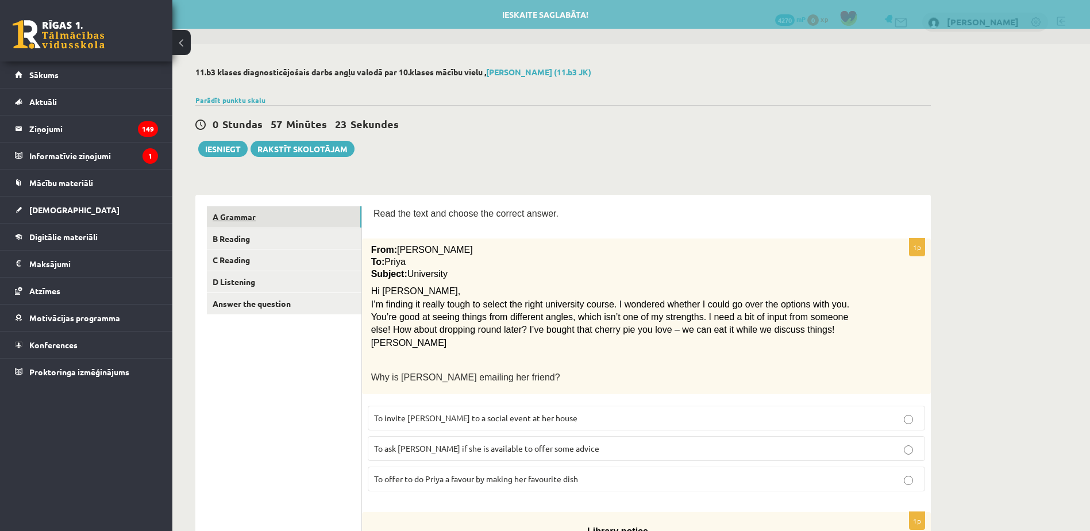
click at [309, 222] on link "A Grammar" at bounding box center [284, 216] width 155 height 21
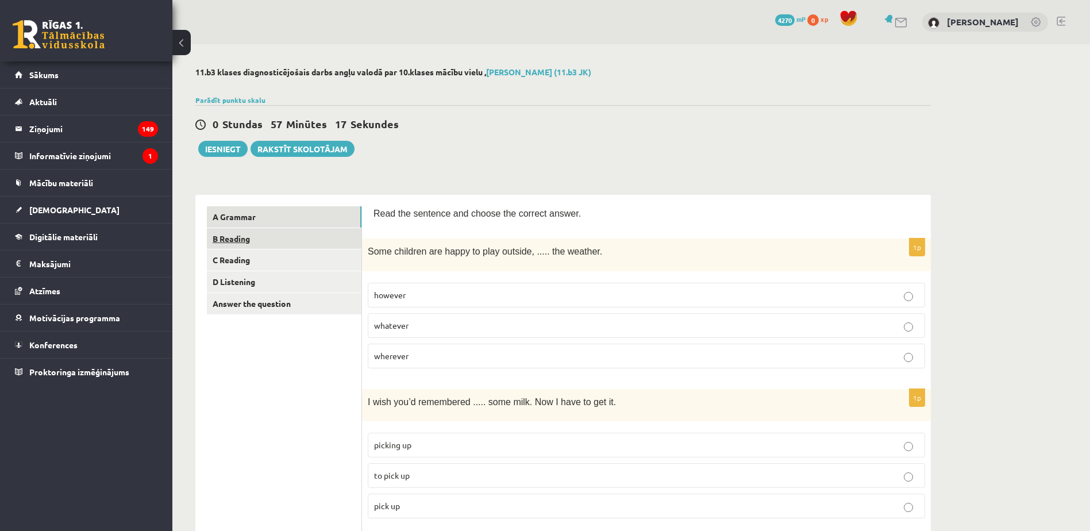
click at [283, 241] on link "B Reading" at bounding box center [284, 238] width 155 height 21
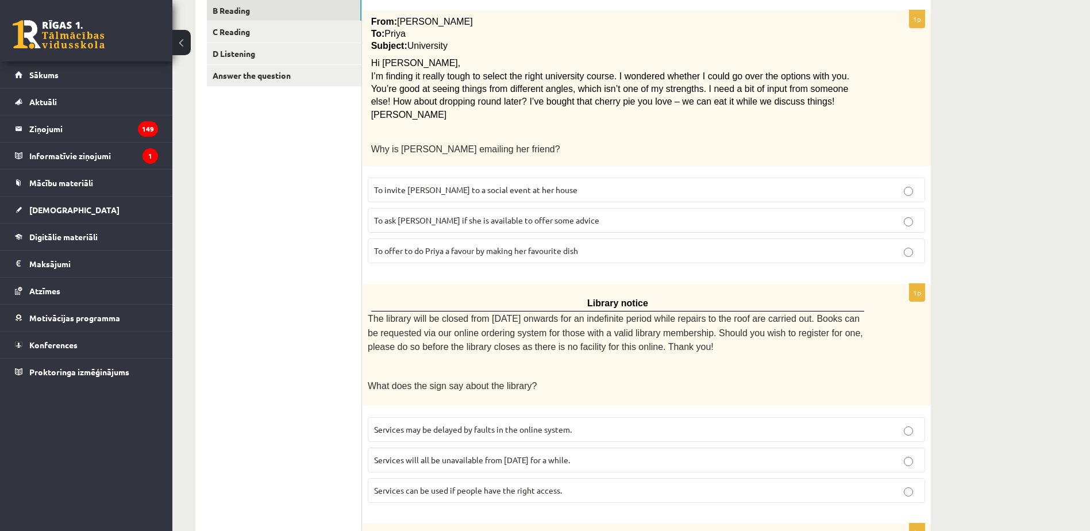
scroll to position [230, 0]
click at [475, 222] on span "To ask Priya if she is available to offer some advice" at bounding box center [486, 218] width 225 height 10
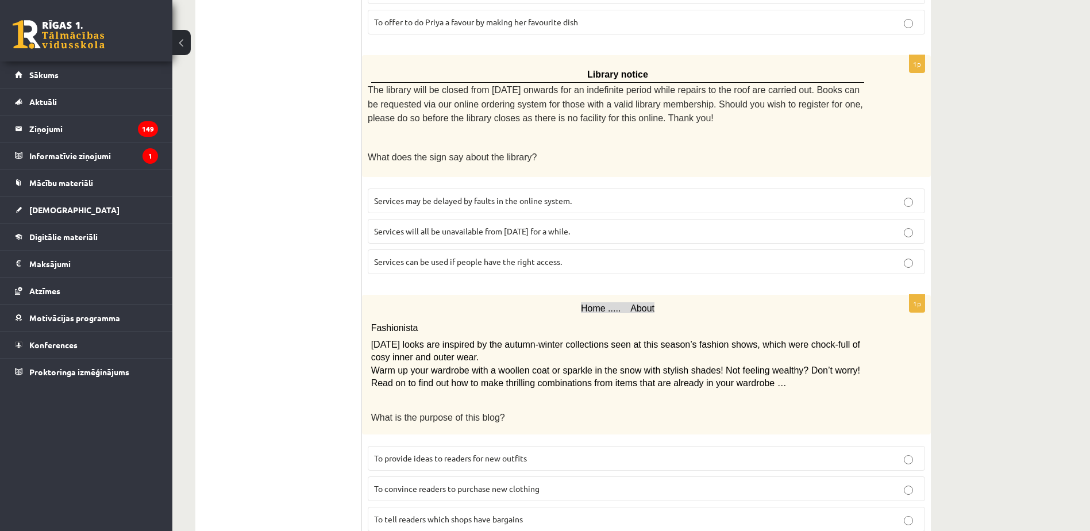
scroll to position [460, 0]
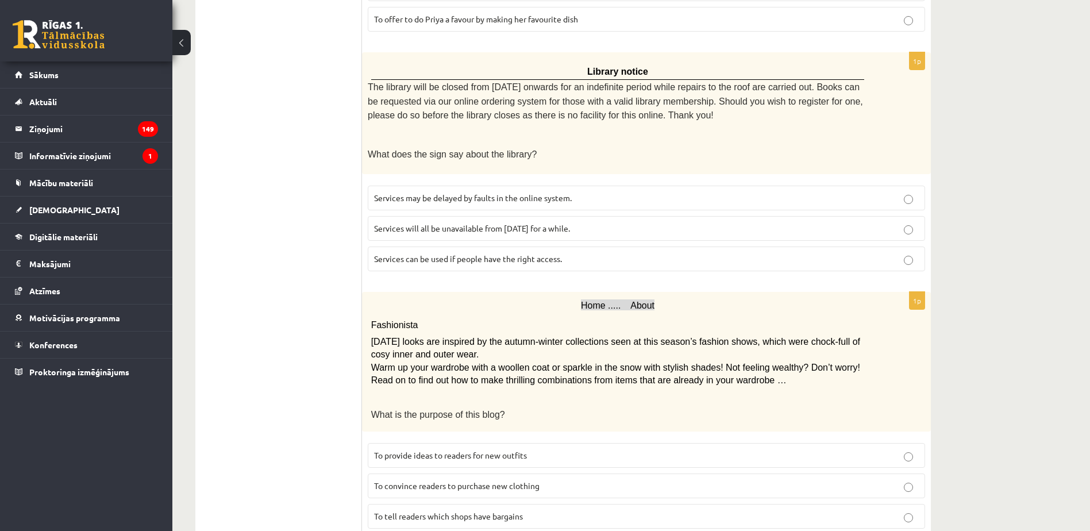
click at [463, 226] on span "Services will all be unavailable from Monday for a while." at bounding box center [472, 228] width 196 height 10
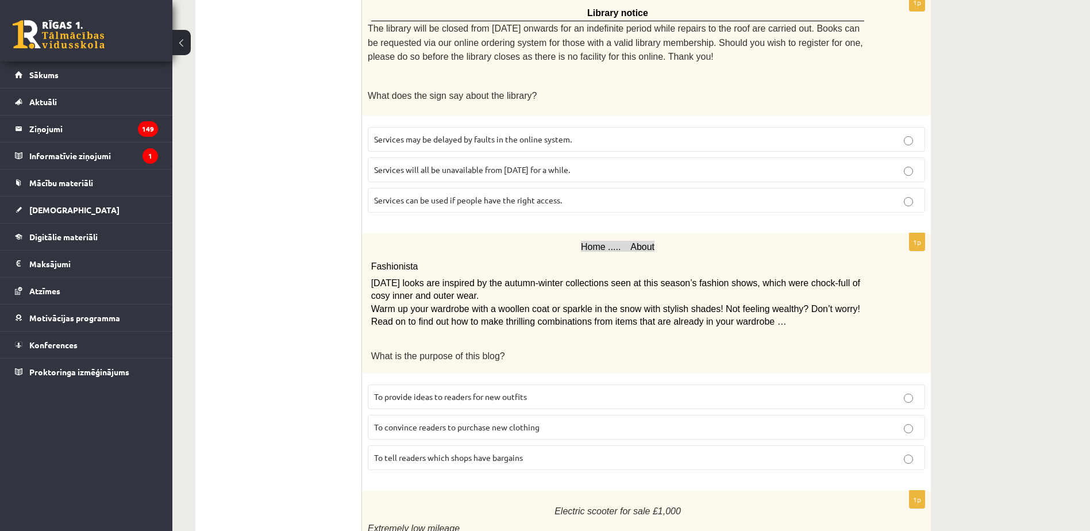
scroll to position [517, 0]
click at [489, 198] on span "Services can be used if people have the right access." at bounding box center [468, 201] width 188 height 10
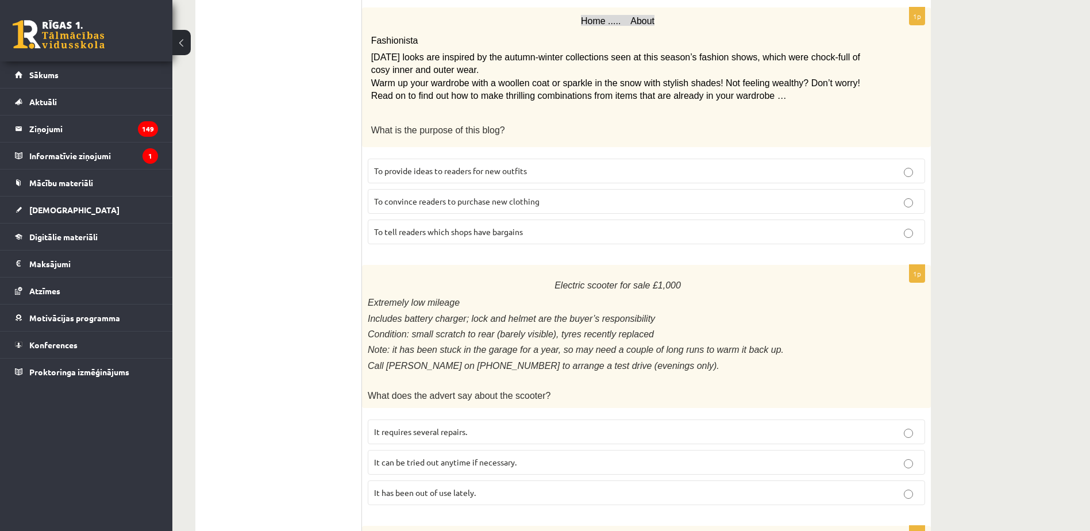
scroll to position [747, 0]
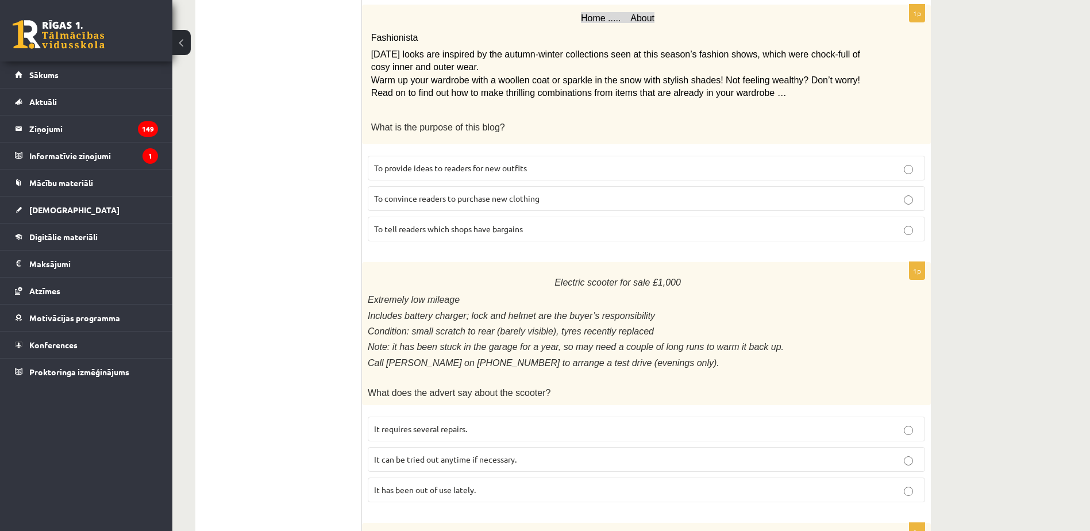
click at [522, 166] on span "To provide ideas to readers for new outfits" at bounding box center [450, 168] width 153 height 10
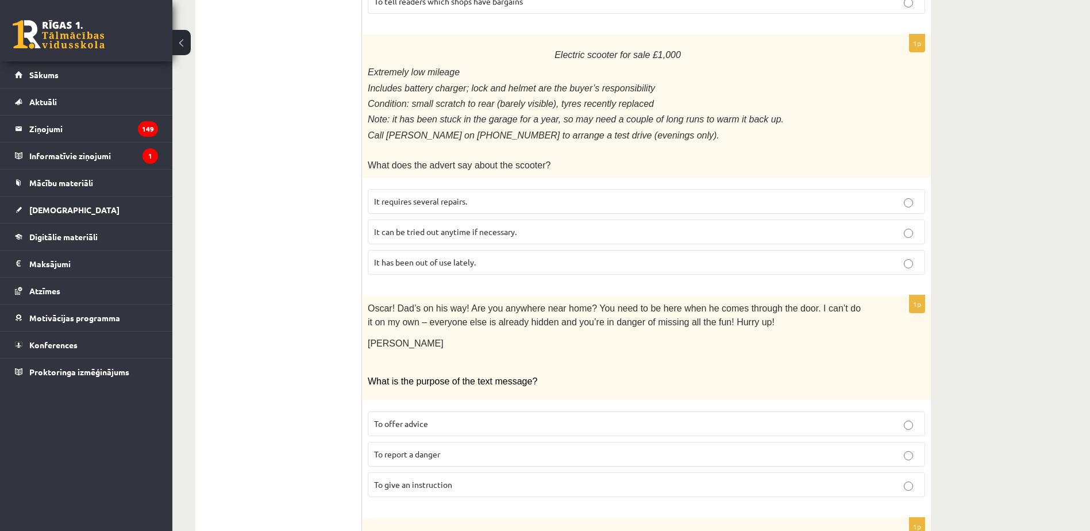
scroll to position [977, 0]
click at [460, 224] on span "It can be tried out anytime if necessary." at bounding box center [445, 229] width 142 height 10
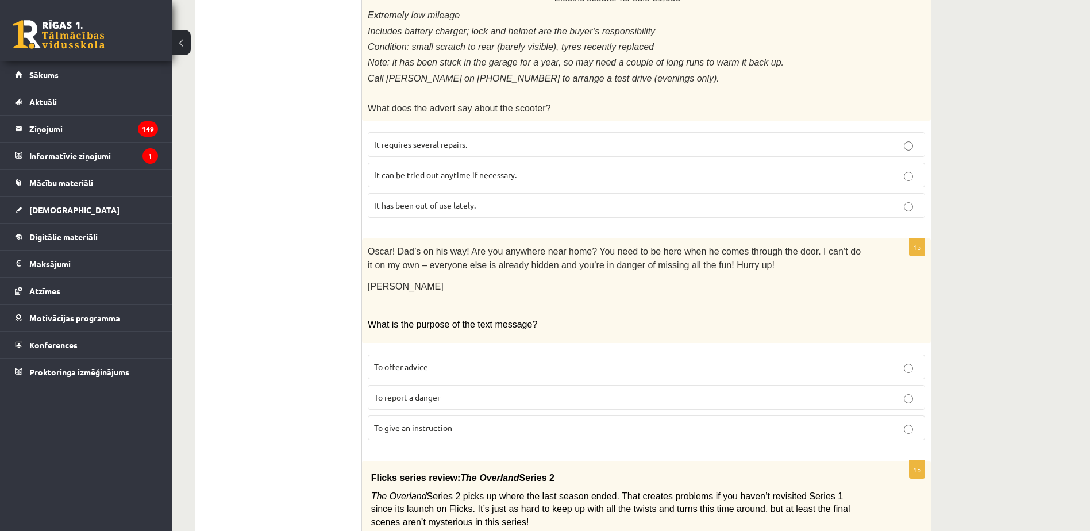
scroll to position [1034, 0]
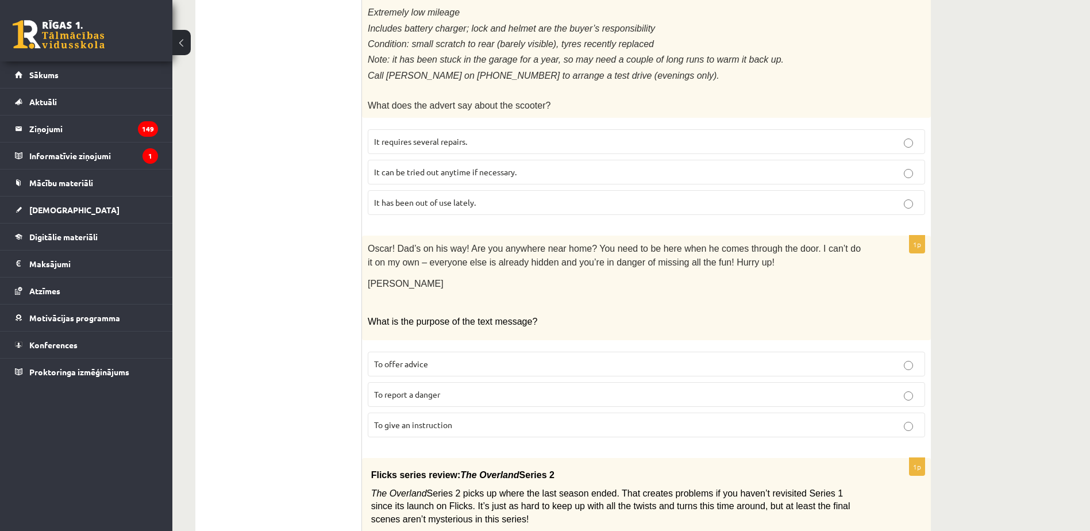
click at [449, 201] on label "It has been out of use lately." at bounding box center [646, 202] width 557 height 25
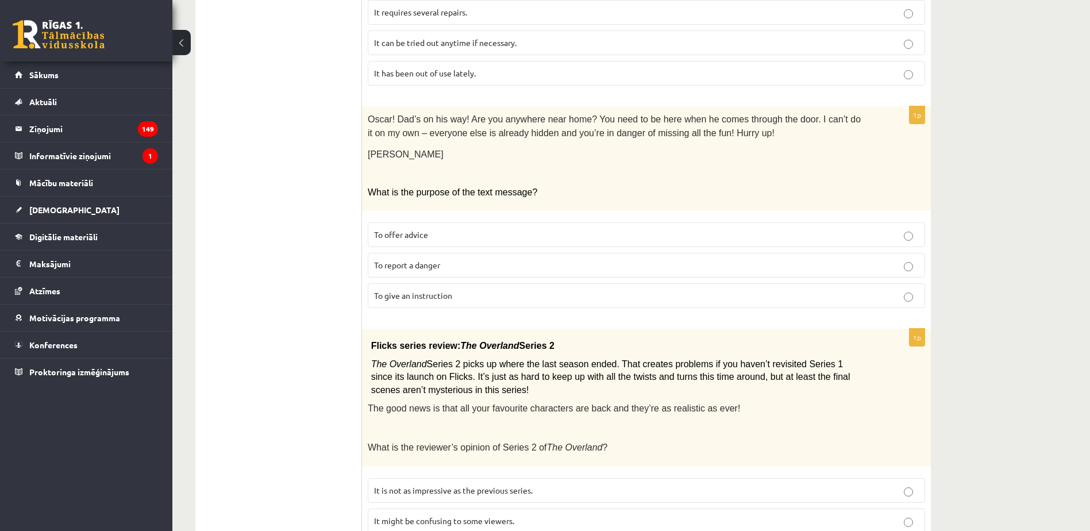
scroll to position [1206, 0]
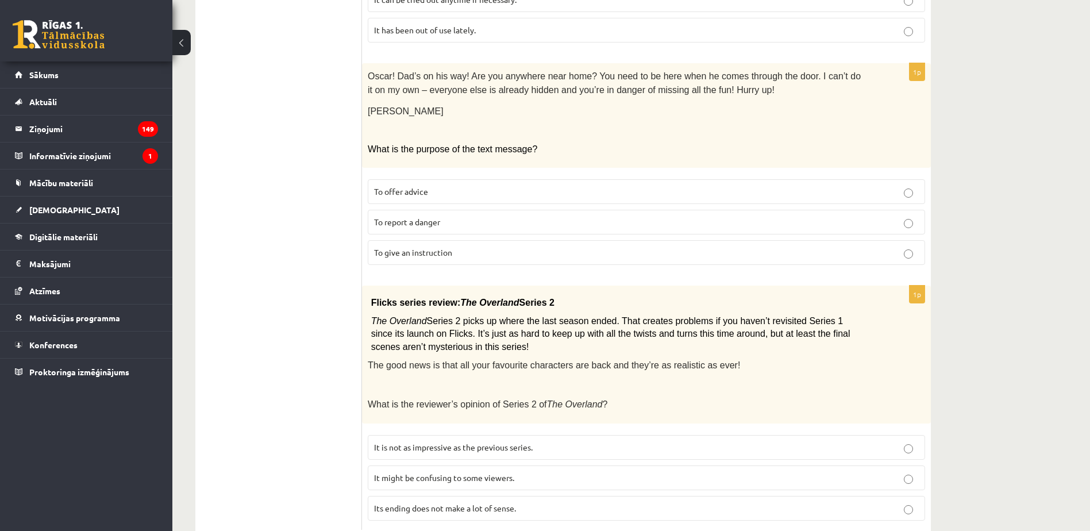
click at [464, 246] on p "To give an instruction" at bounding box center [646, 252] width 545 height 12
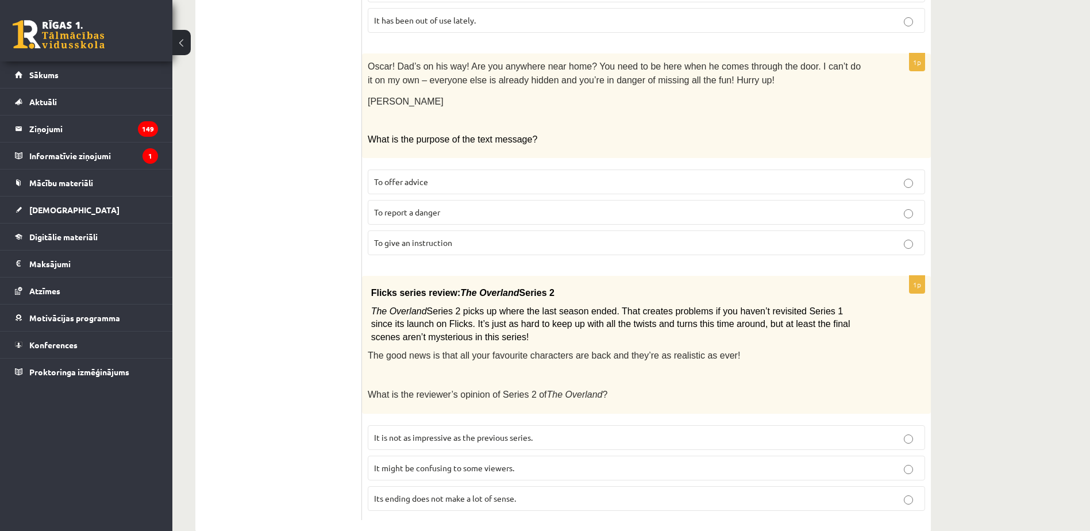
scroll to position [1226, 0]
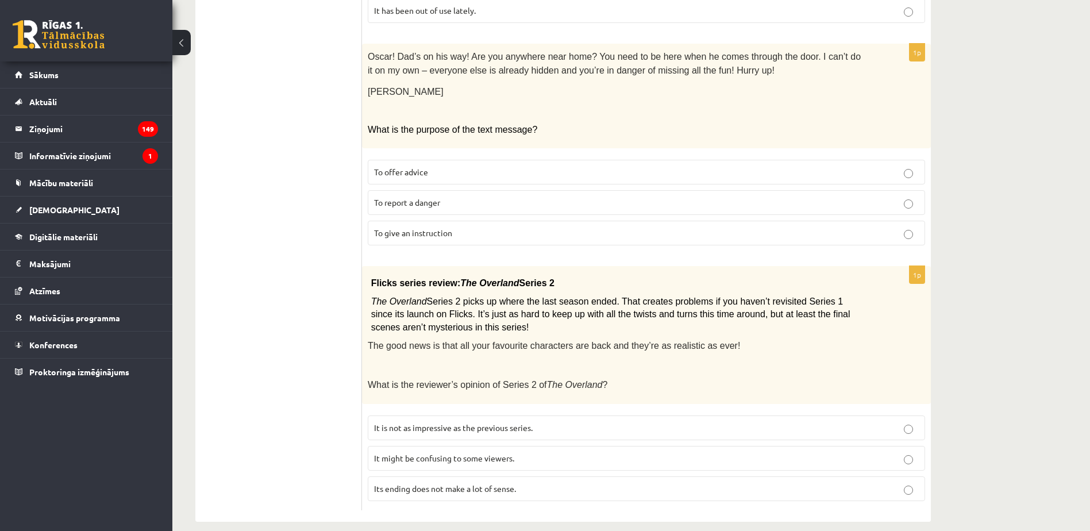
click at [452, 483] on span "Its ending does not make a lot of sense." at bounding box center [445, 488] width 142 height 10
click at [471, 453] on span "It might be confusing to some viewers." at bounding box center [444, 458] width 140 height 10
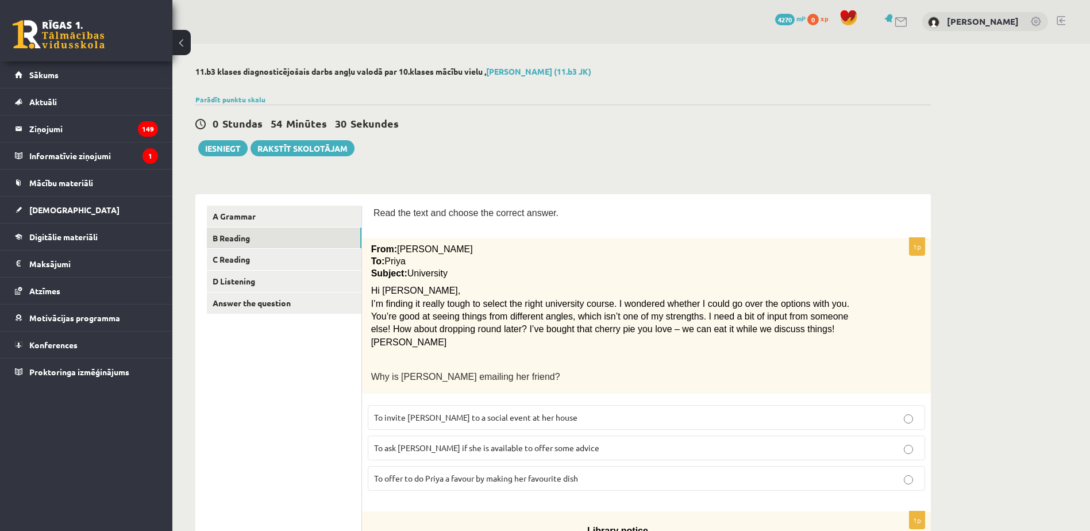
scroll to position [0, 0]
click at [259, 265] on link "C Reading" at bounding box center [284, 259] width 155 height 21
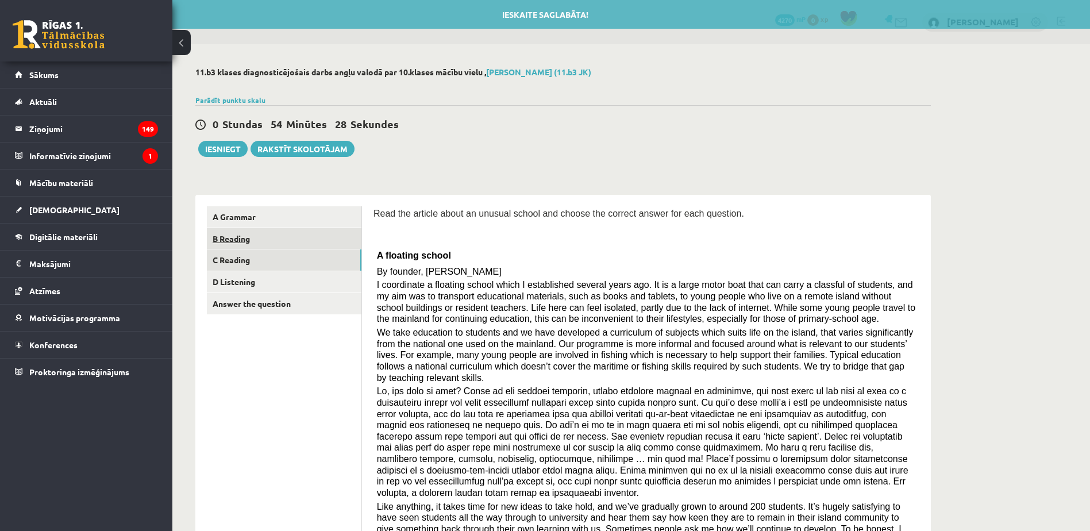
click at [263, 242] on link "B Reading" at bounding box center [284, 238] width 155 height 21
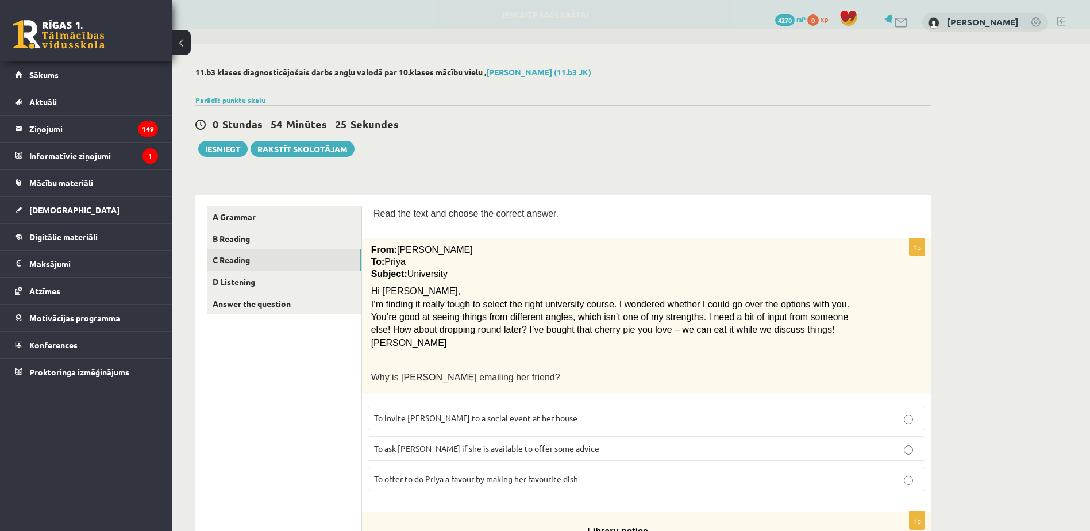
click at [265, 262] on link "C Reading" at bounding box center [284, 259] width 155 height 21
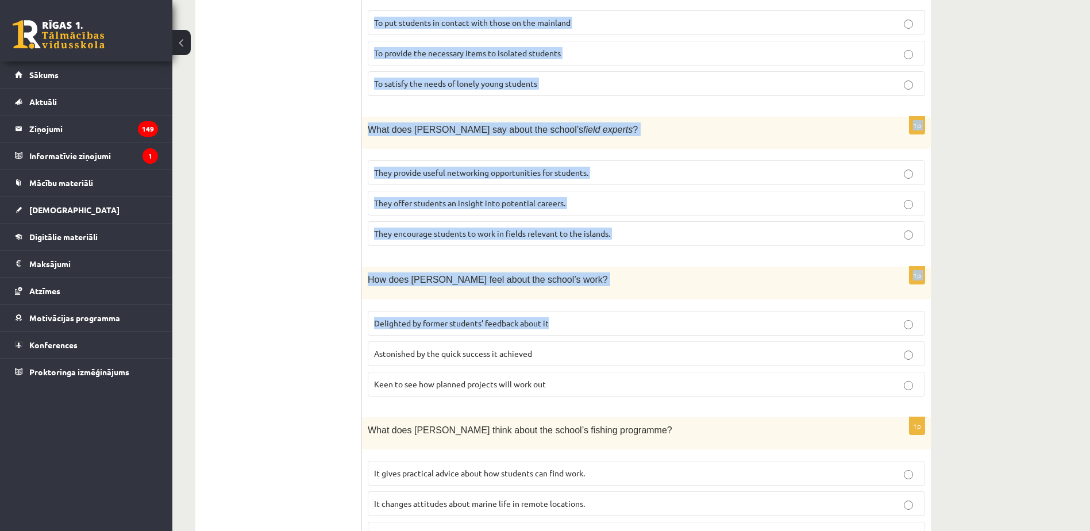
scroll to position [974, 0]
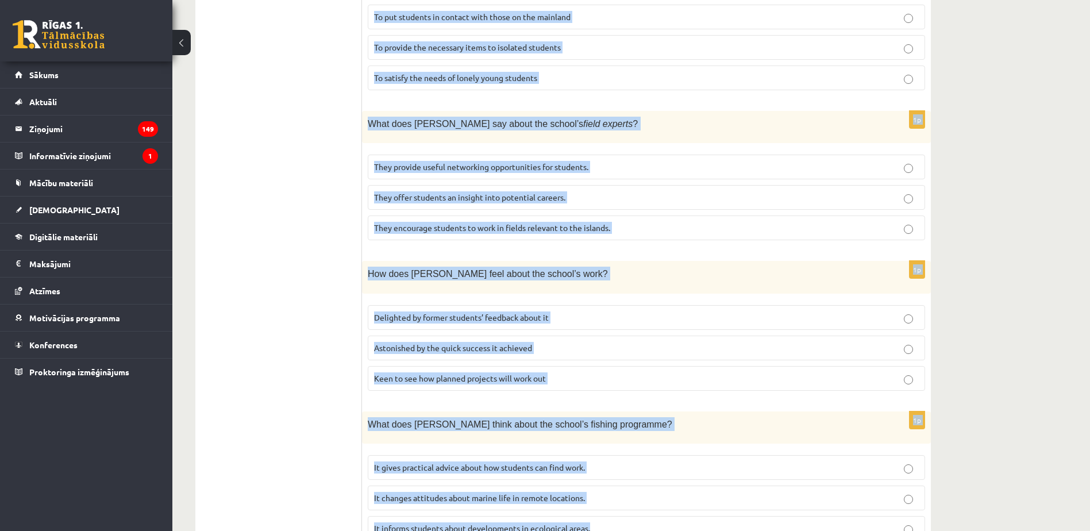
drag, startPoint x: 373, startPoint y: 97, endPoint x: 604, endPoint y: 464, distance: 433.4
copy form "Read the article about an unusual school and choose the correct answer for each…"
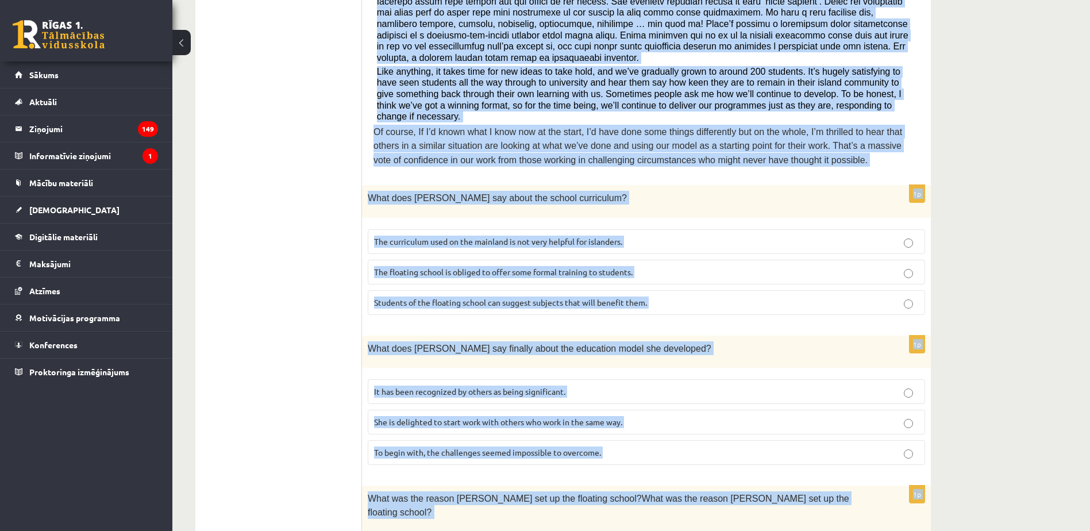
scroll to position [399, 0]
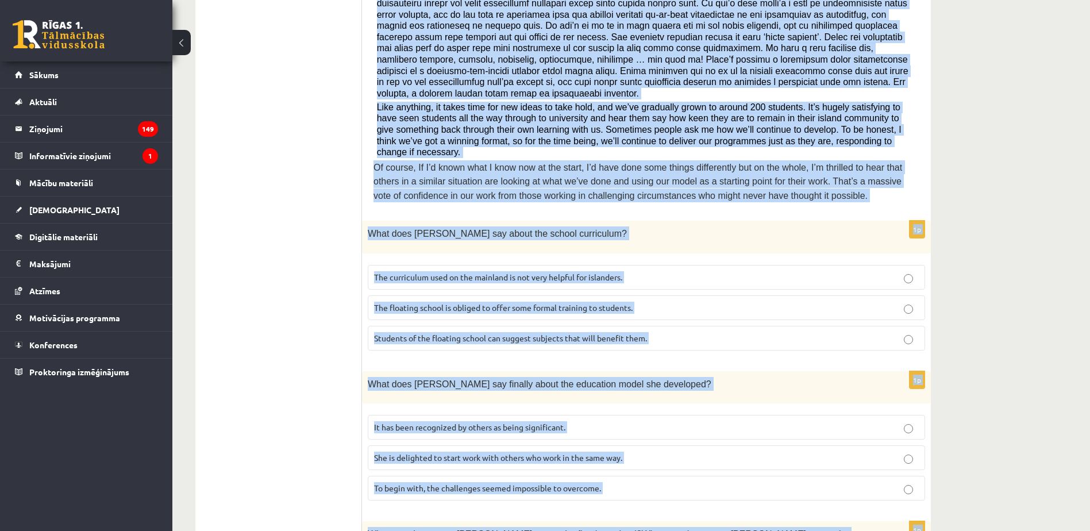
click at [455, 163] on span "Of course, If I’d known what I know now at the start, I’d have done some things…" at bounding box center [637, 182] width 529 height 38
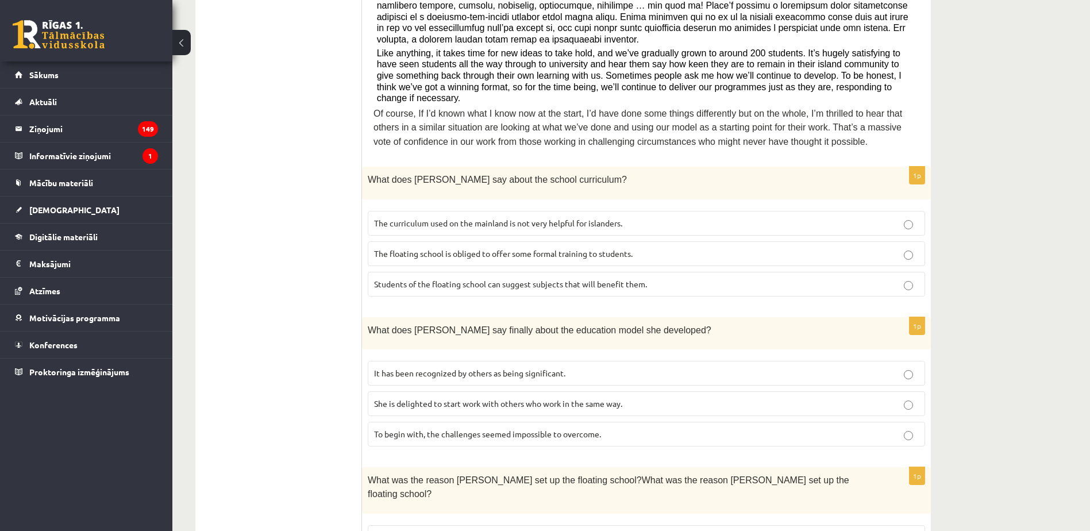
scroll to position [457, 0]
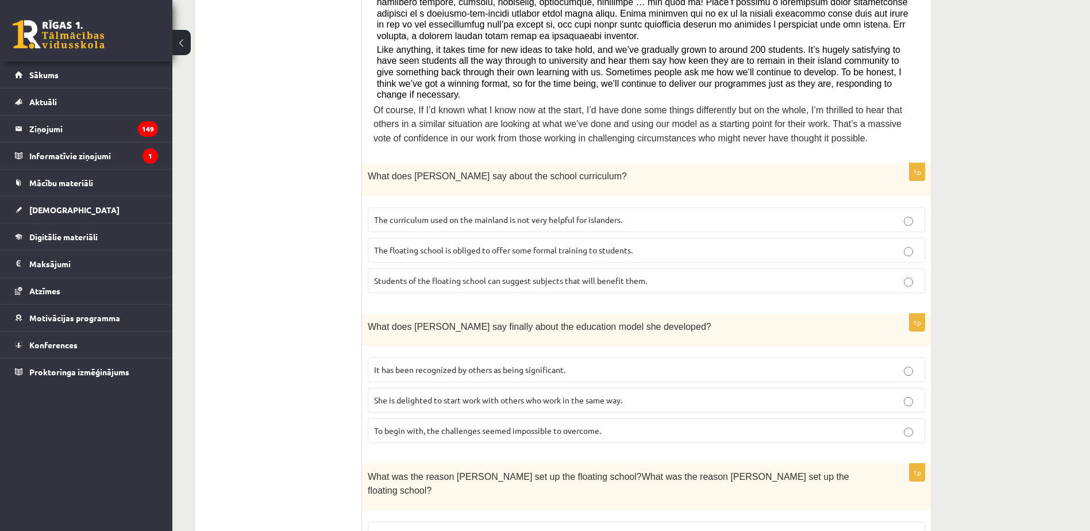
click at [462, 214] on p "The curriculum used on the mainland is not very helpful for islanders." at bounding box center [646, 220] width 545 height 12
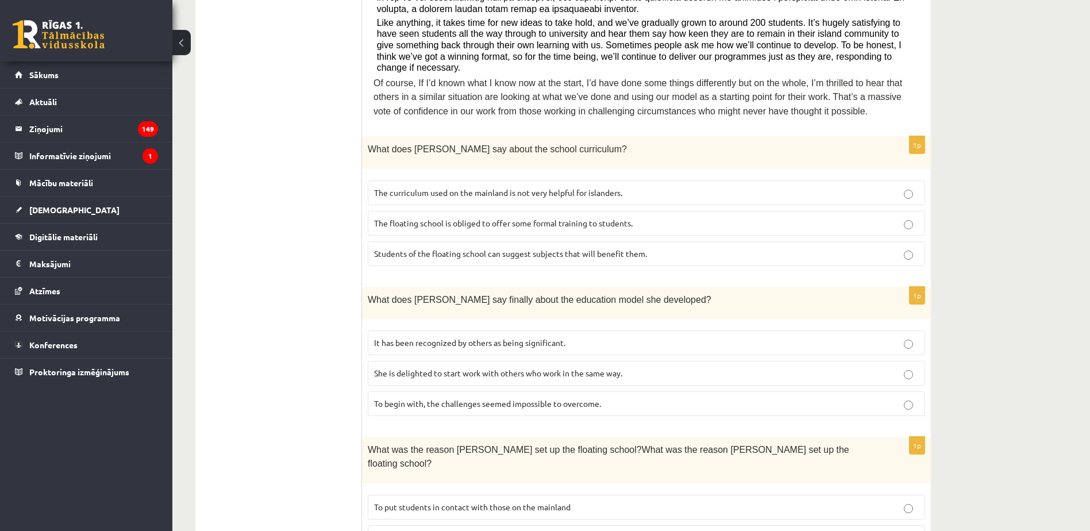
scroll to position [572, 0]
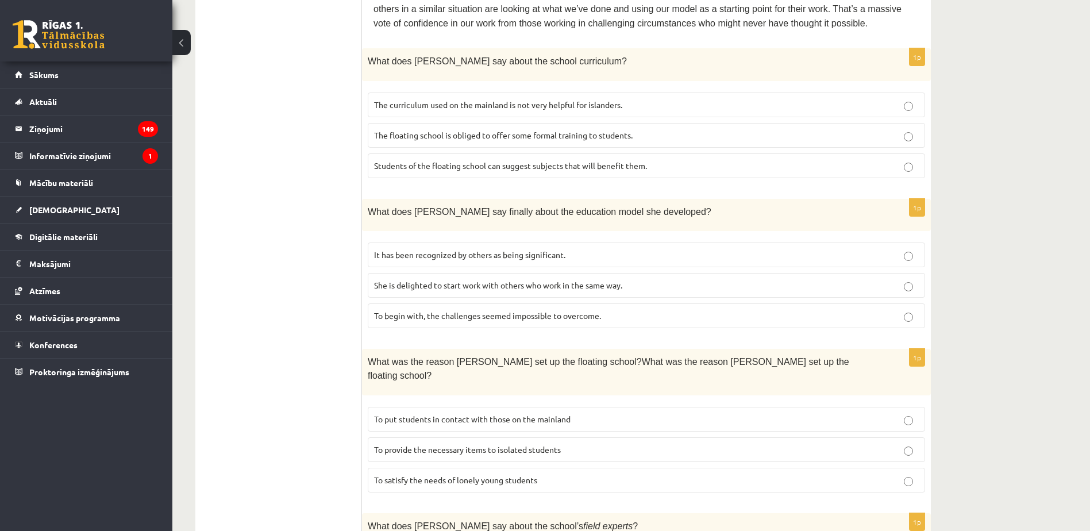
click at [465, 242] on label "It has been recognized by others as being significant." at bounding box center [646, 254] width 557 height 25
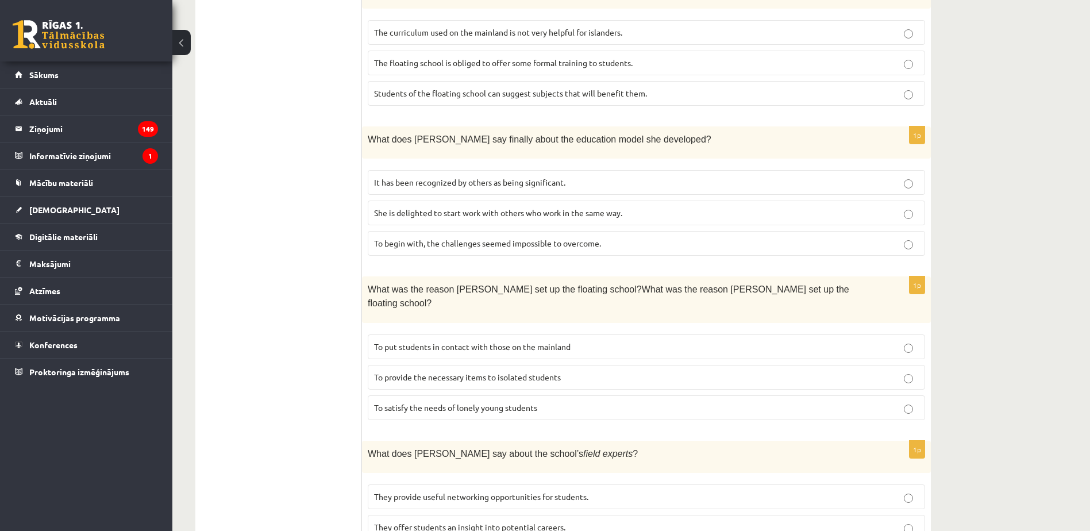
scroll to position [801, 0]
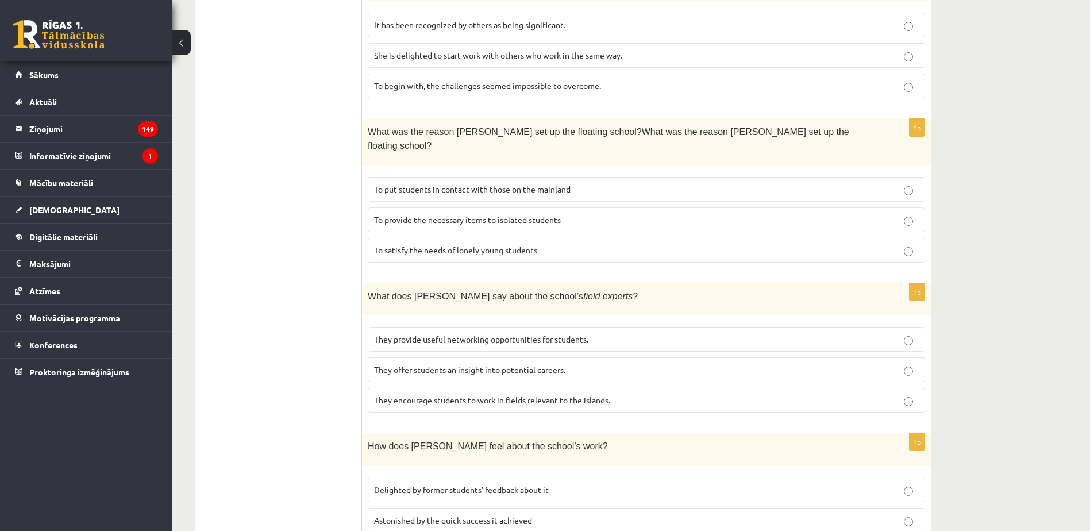
click at [444, 207] on label "To provide the necessary items to isolated students" at bounding box center [646, 219] width 557 height 25
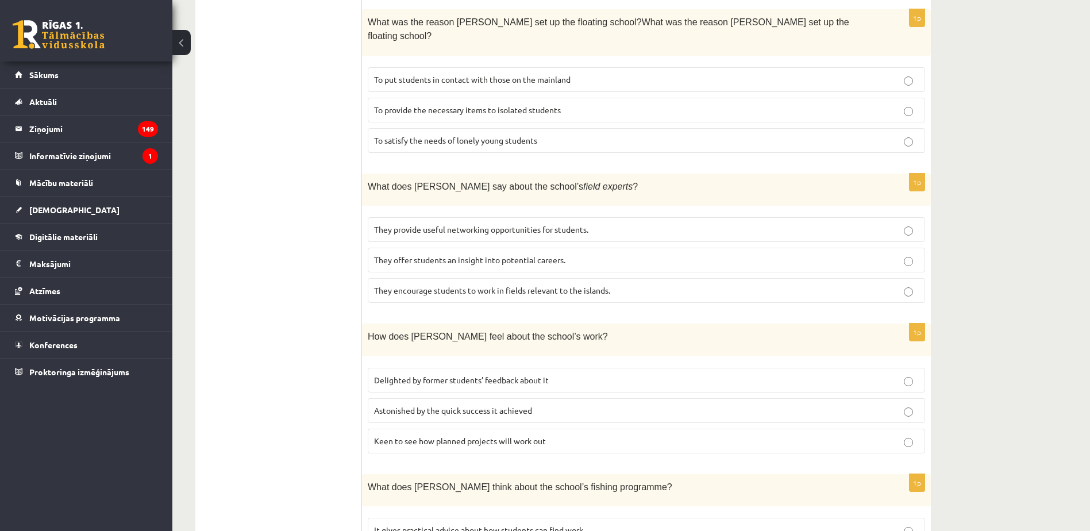
scroll to position [916, 0]
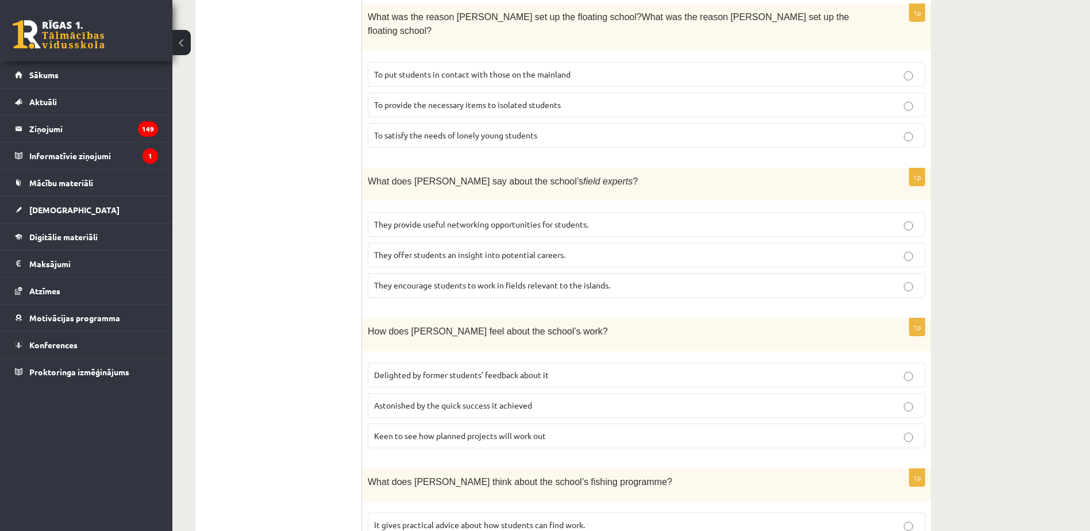
click at [485, 219] on span "They provide useful networking opportunities for students." at bounding box center [481, 224] width 214 height 10
click at [534, 242] on label "They offer students an insight into potential careers." at bounding box center [646, 254] width 557 height 25
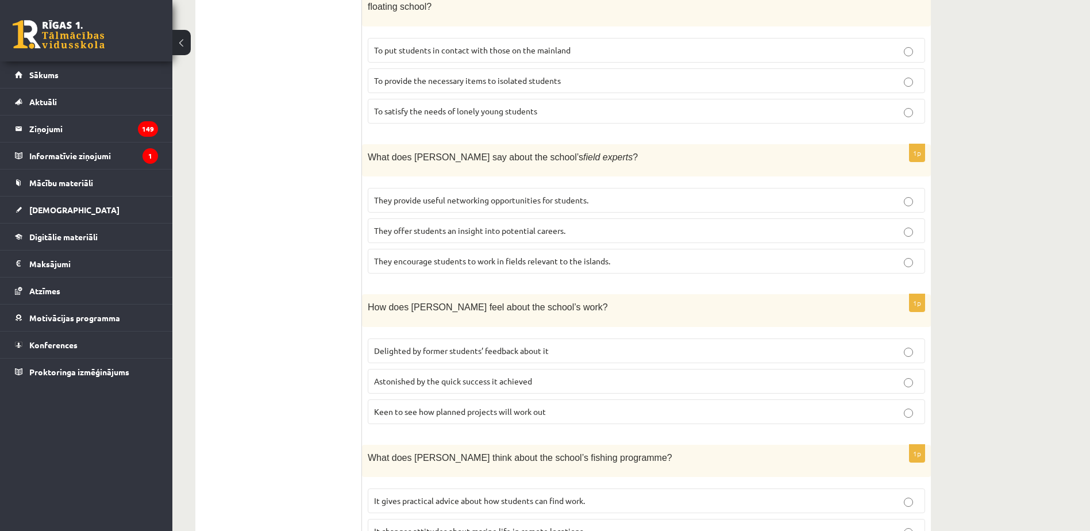
scroll to position [974, 0]
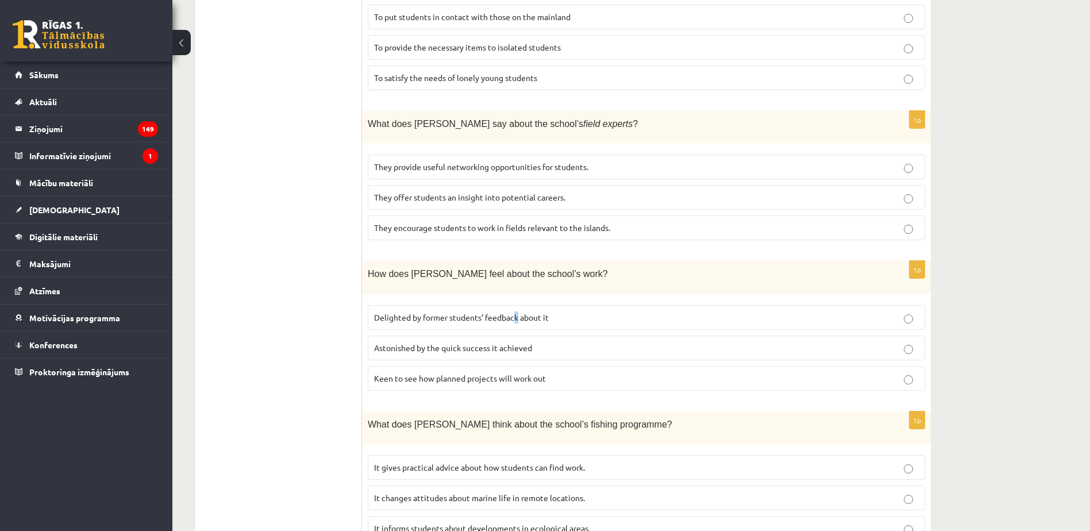
click at [518, 312] on span "Delighted by former students’ feedback about it" at bounding box center [461, 317] width 175 height 10
click at [453, 305] on label "Delighted by former students’ feedback about it" at bounding box center [646, 317] width 557 height 25
click at [566, 516] on label "It informs students about developments in ecological areas." at bounding box center [646, 528] width 557 height 25
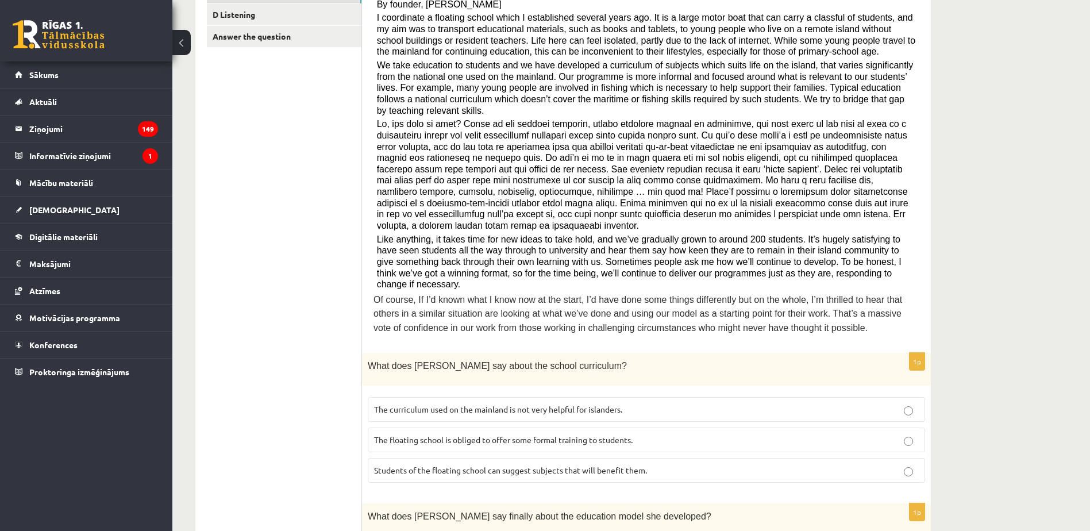
scroll to position [55, 0]
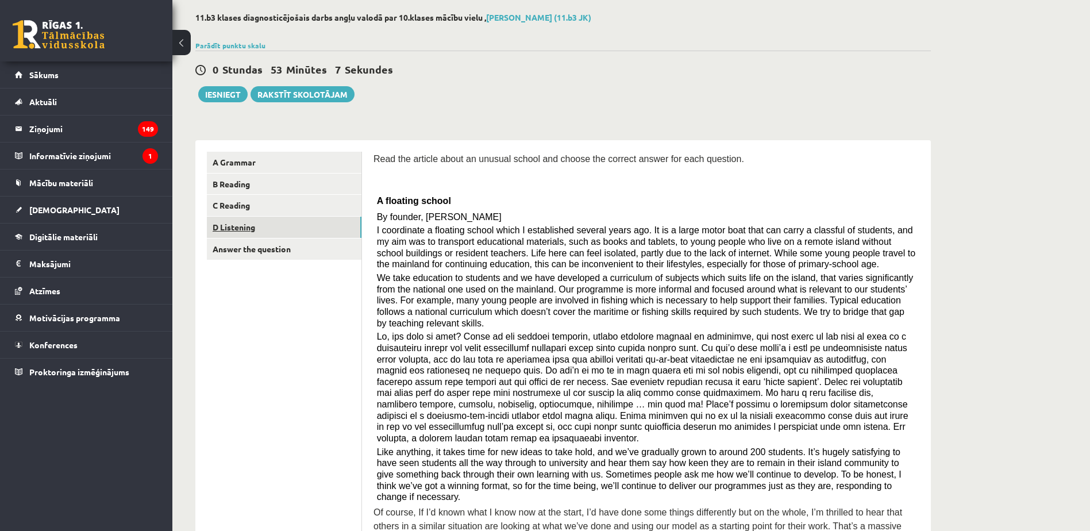
click at [319, 222] on link "D Listening" at bounding box center [284, 227] width 155 height 21
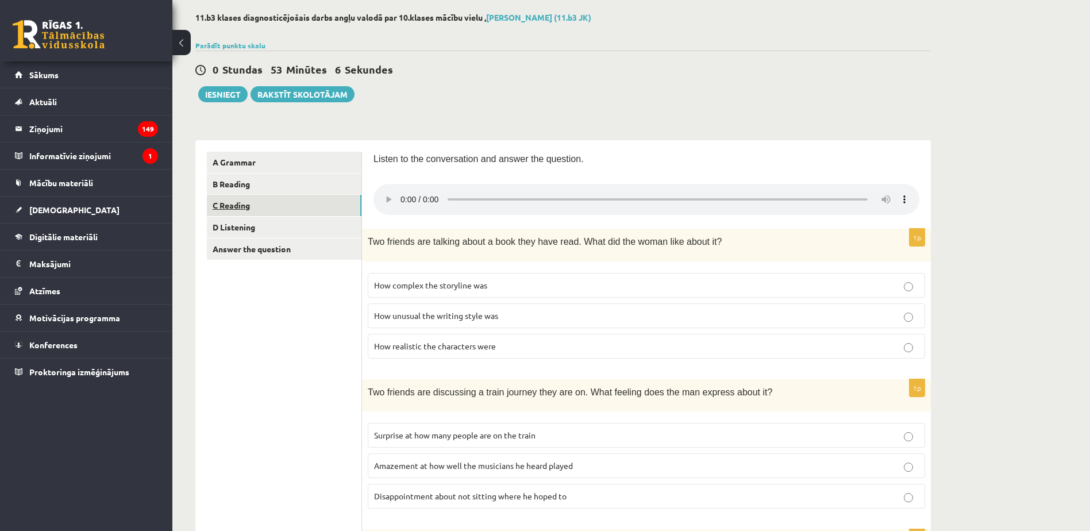
click at [322, 203] on link "C Reading" at bounding box center [284, 205] width 155 height 21
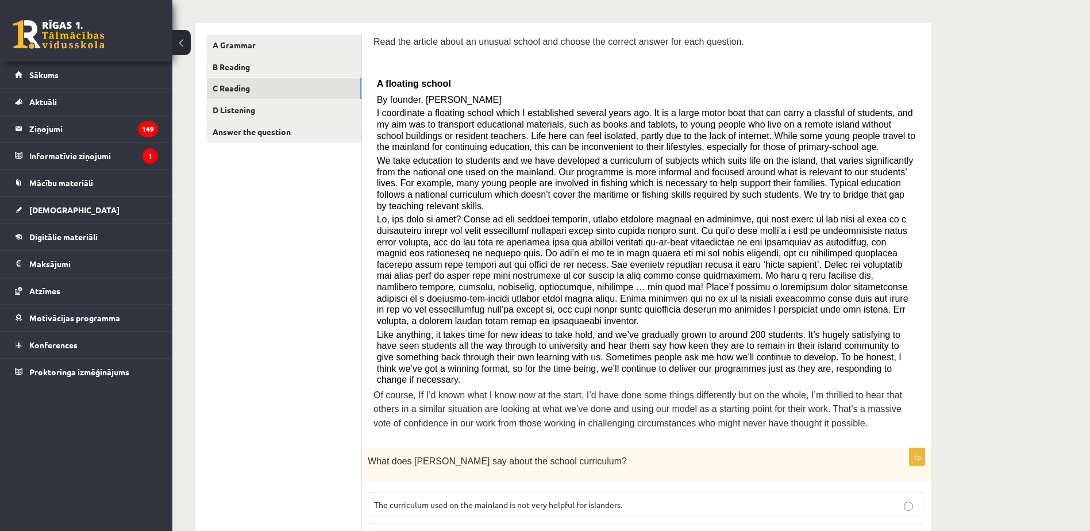
scroll to position [0, 0]
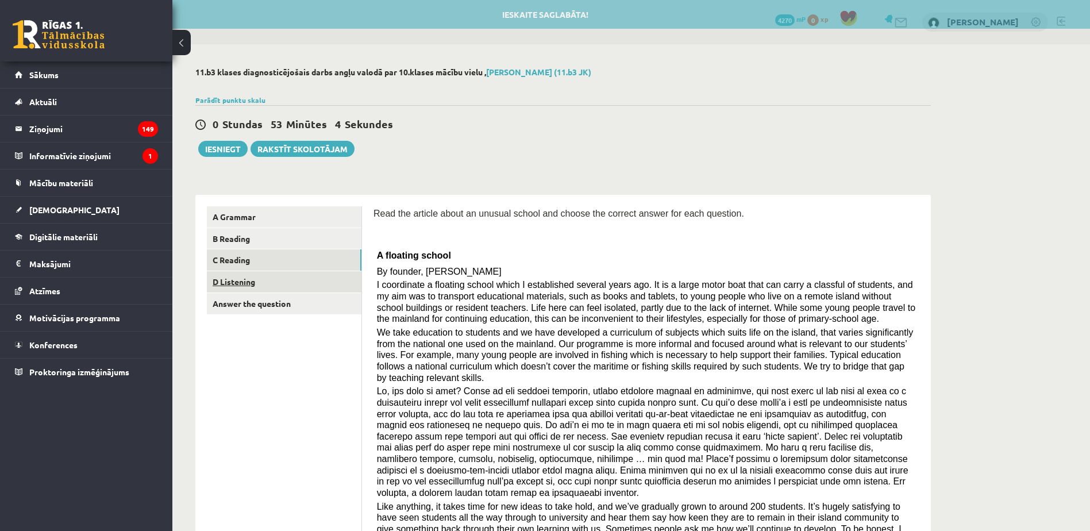
click at [330, 276] on link "D Listening" at bounding box center [284, 281] width 155 height 21
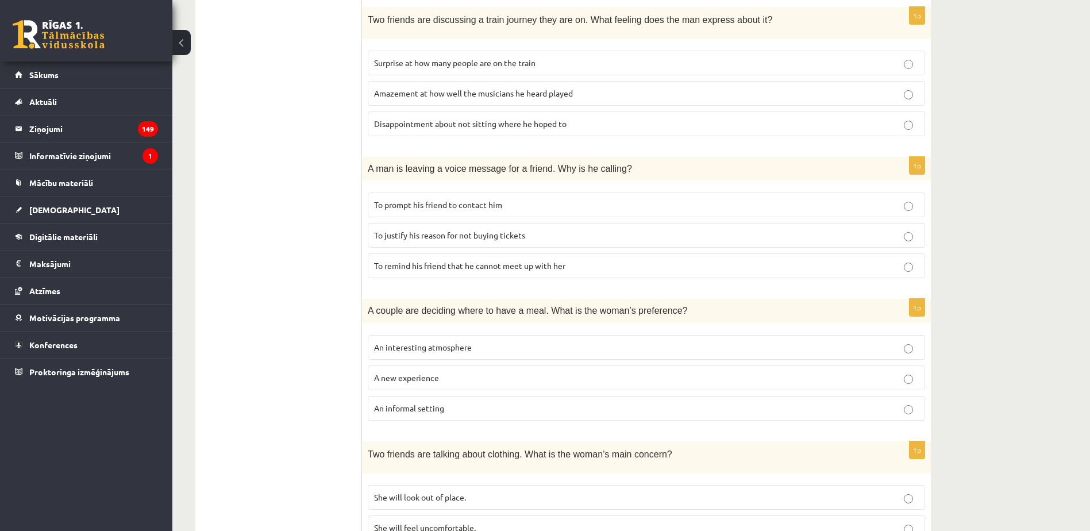
scroll to position [429, 0]
click at [481, 348] on p "An interesting atmosphere" at bounding box center [646, 345] width 545 height 12
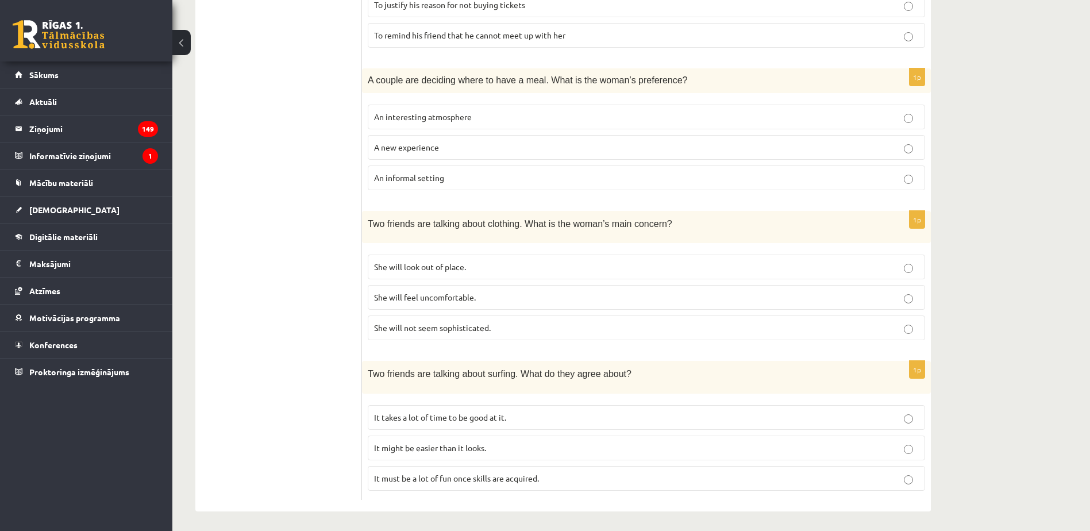
scroll to position [659, 0]
click at [439, 418] on span "It takes a lot of time to be good at it." at bounding box center [440, 415] width 132 height 10
drag, startPoint x: 439, startPoint y: 418, endPoint x: 523, endPoint y: 420, distance: 83.3
click at [523, 420] on label "It takes a lot of time to be good at it." at bounding box center [646, 415] width 557 height 25
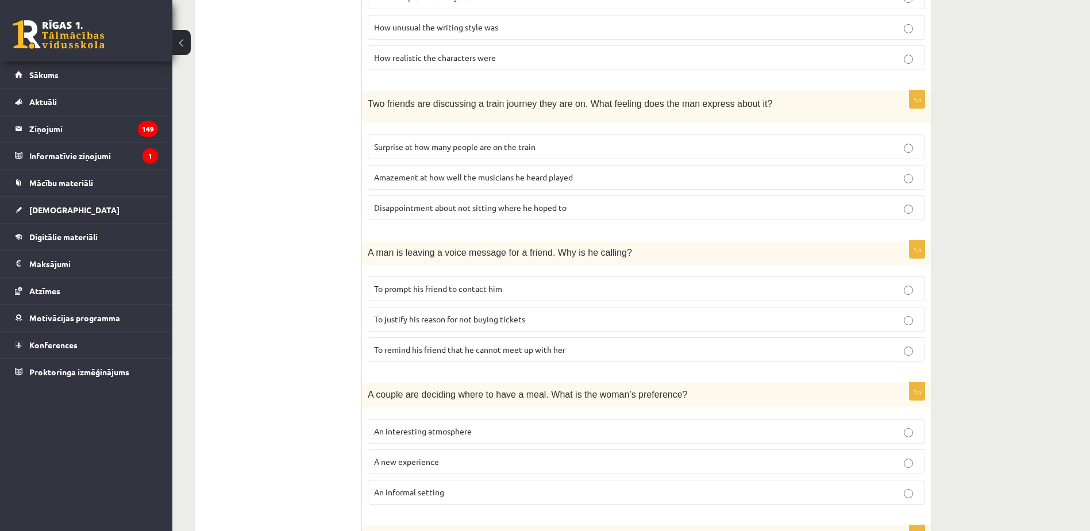
scroll to position [372, 0]
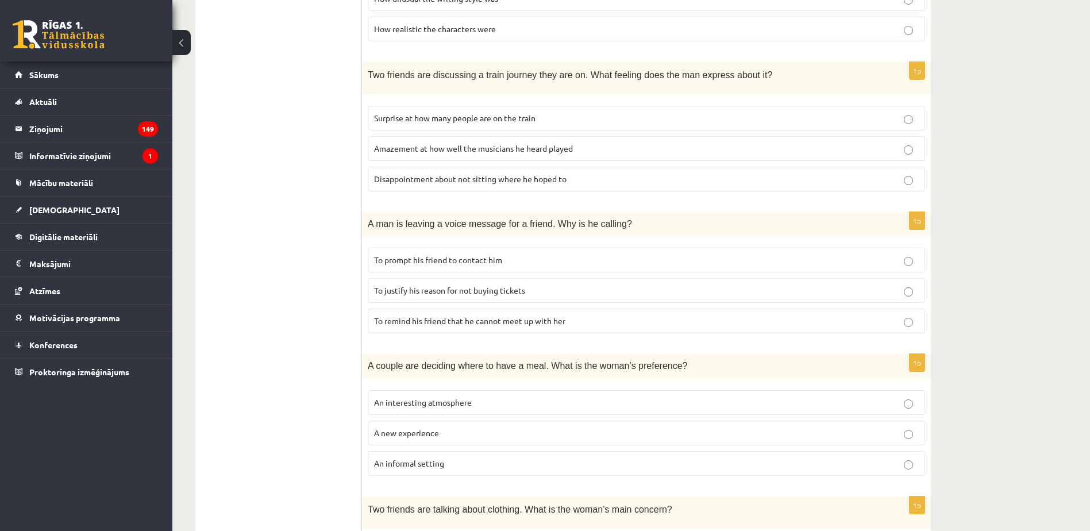
click at [442, 290] on span "To justify his reason for not buying tickets" at bounding box center [449, 290] width 151 height 10
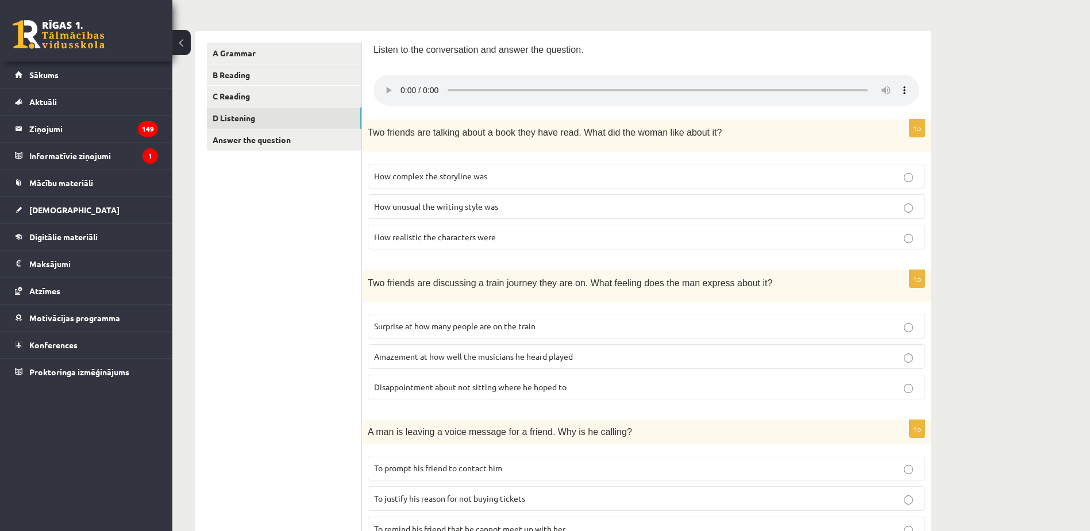
scroll to position [142, 0]
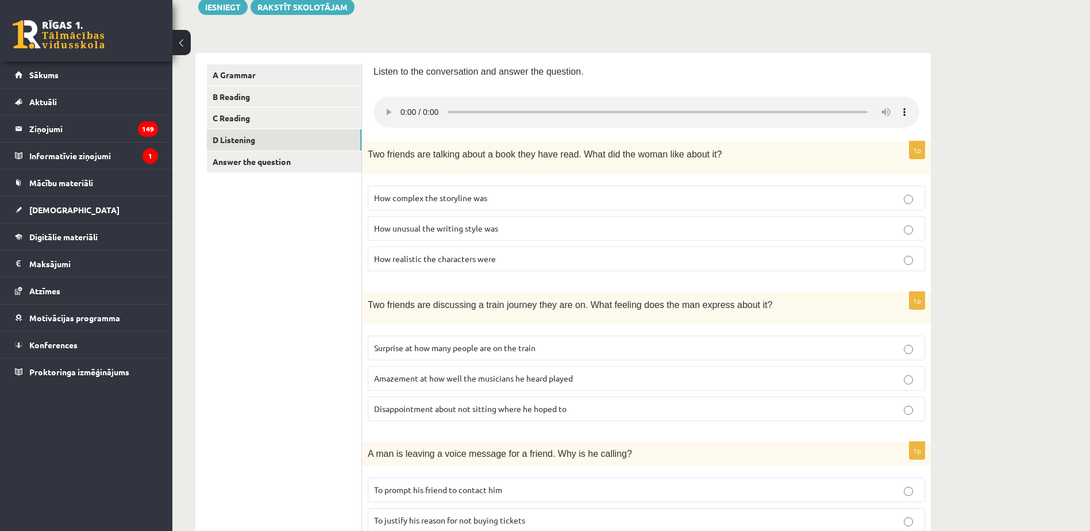
click at [477, 228] on span "How unusual the writing style was" at bounding box center [436, 228] width 124 height 10
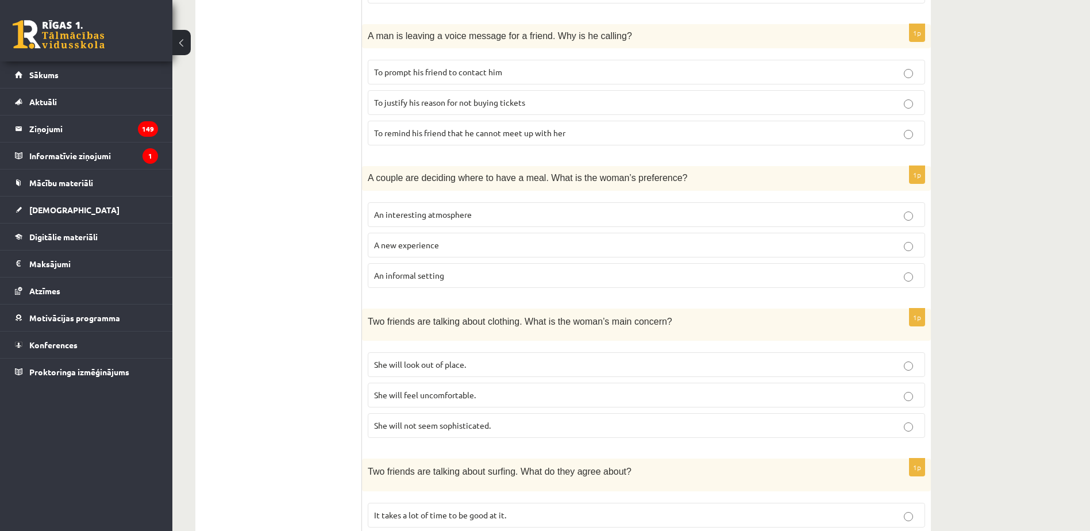
scroll to position [659, 0]
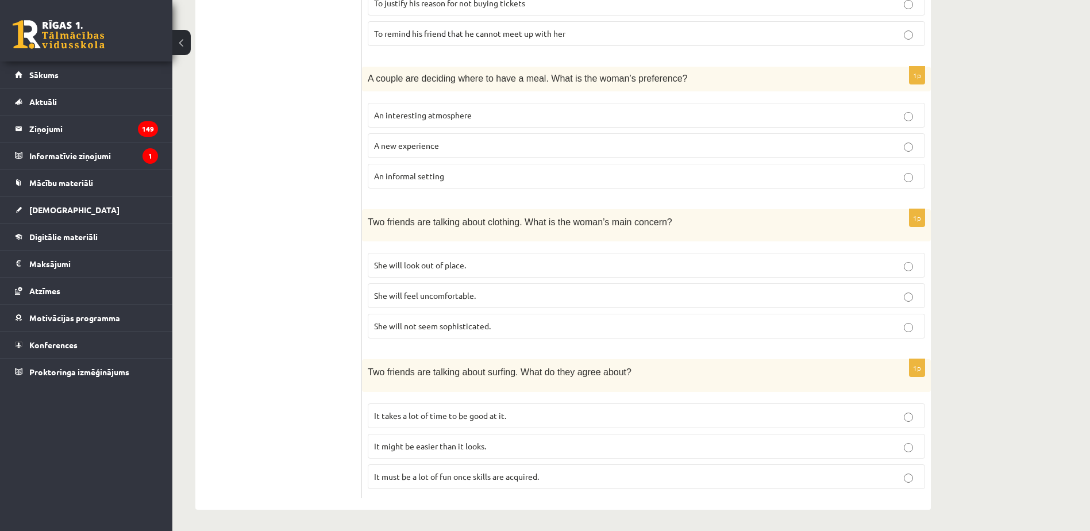
click at [481, 263] on p "She will look out of place." at bounding box center [646, 265] width 545 height 12
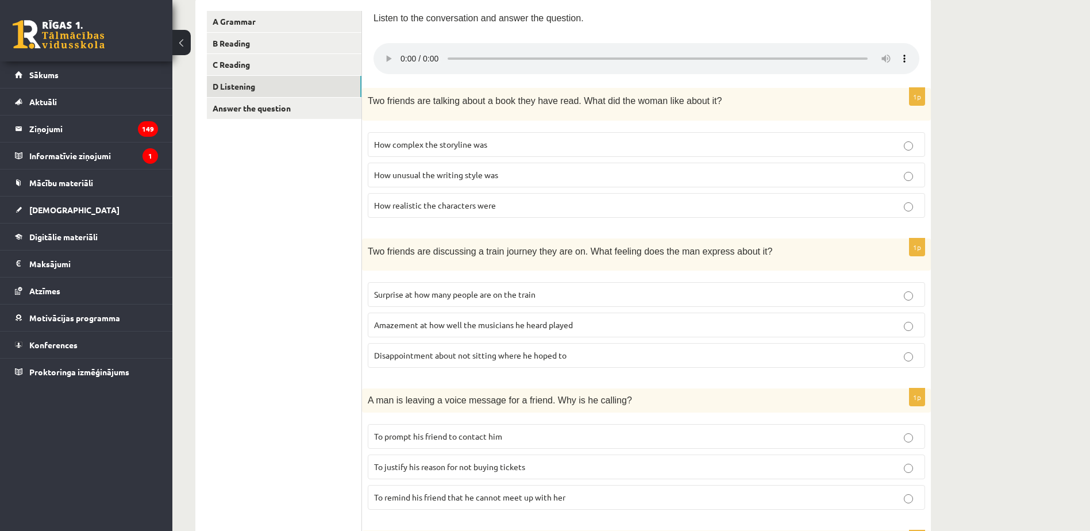
scroll to position [199, 0]
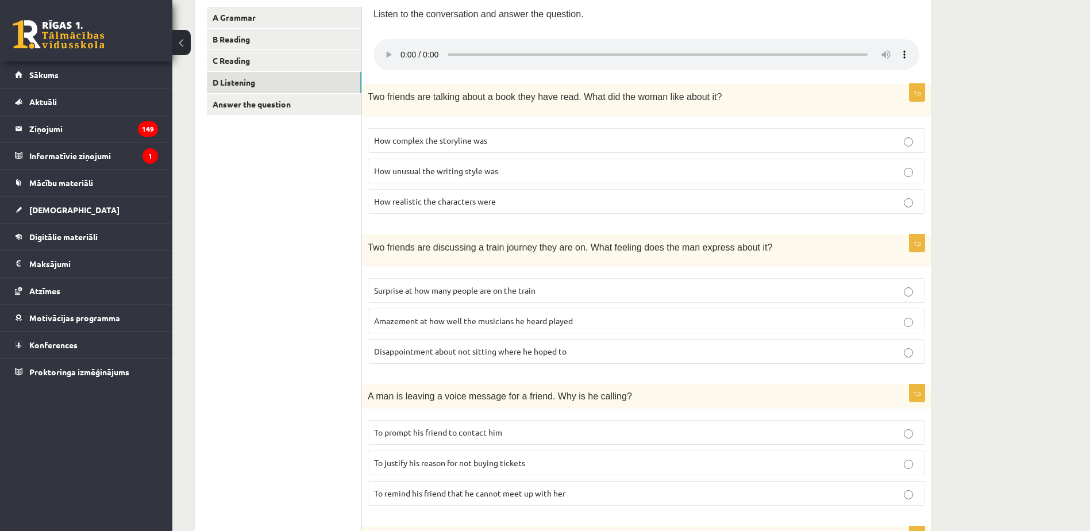
click at [588, 352] on p "Disappointment about not sitting where he hoped to" at bounding box center [646, 351] width 545 height 12
click at [434, 288] on span "Surprise at how many people are on the train" at bounding box center [454, 290] width 161 height 10
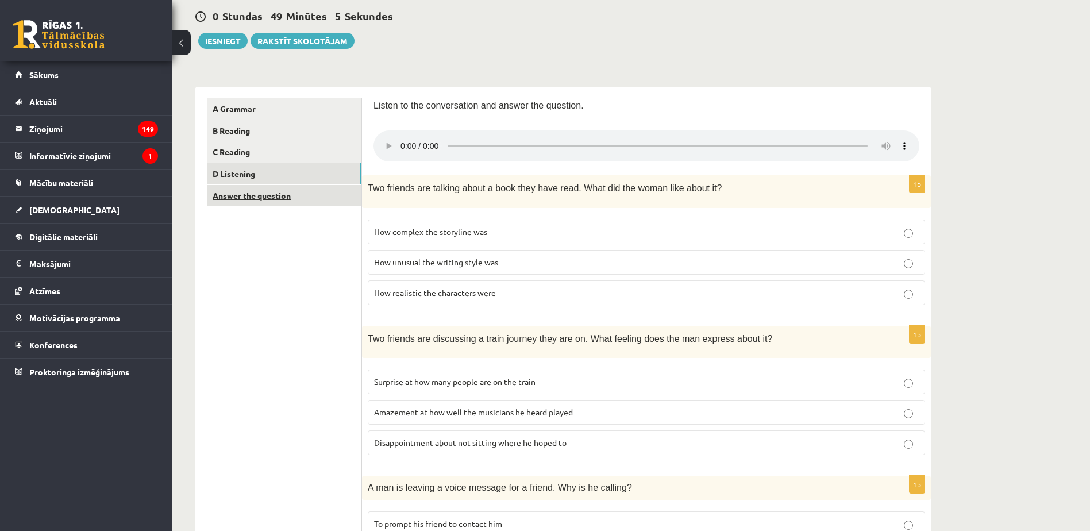
scroll to position [84, 0]
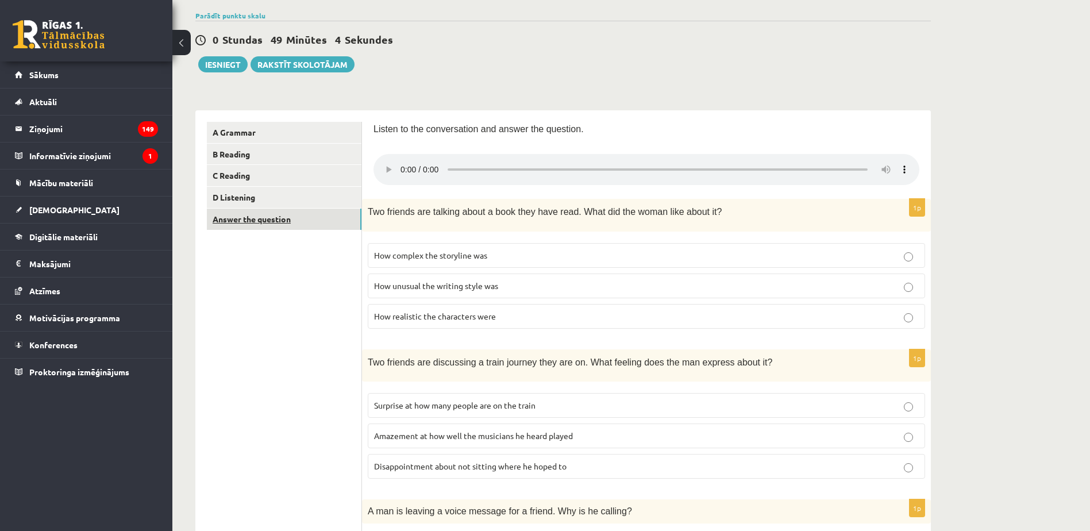
click at [253, 228] on link "Answer the question" at bounding box center [284, 219] width 155 height 21
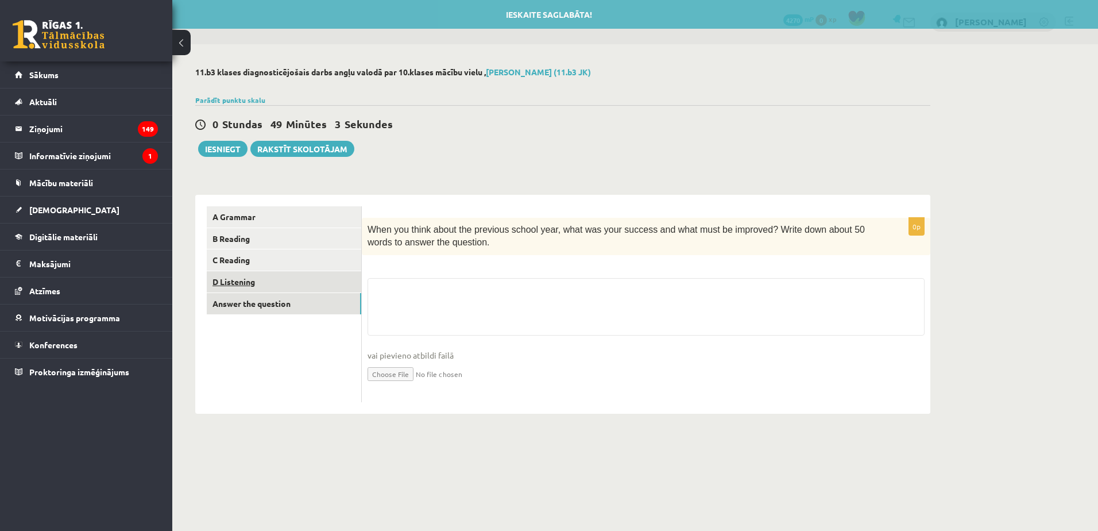
click at [277, 279] on link "D Listening" at bounding box center [284, 281] width 155 height 21
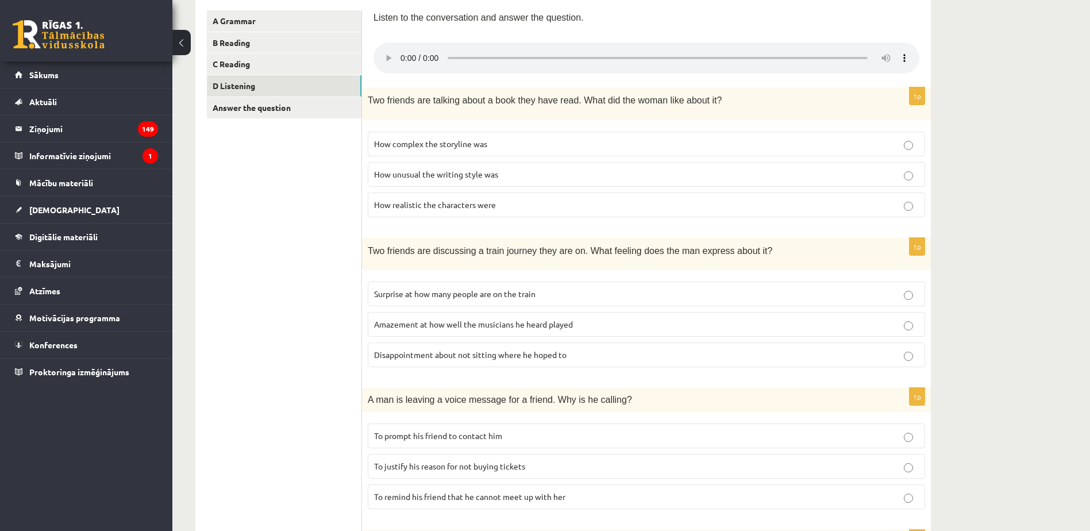
scroll to position [172, 0]
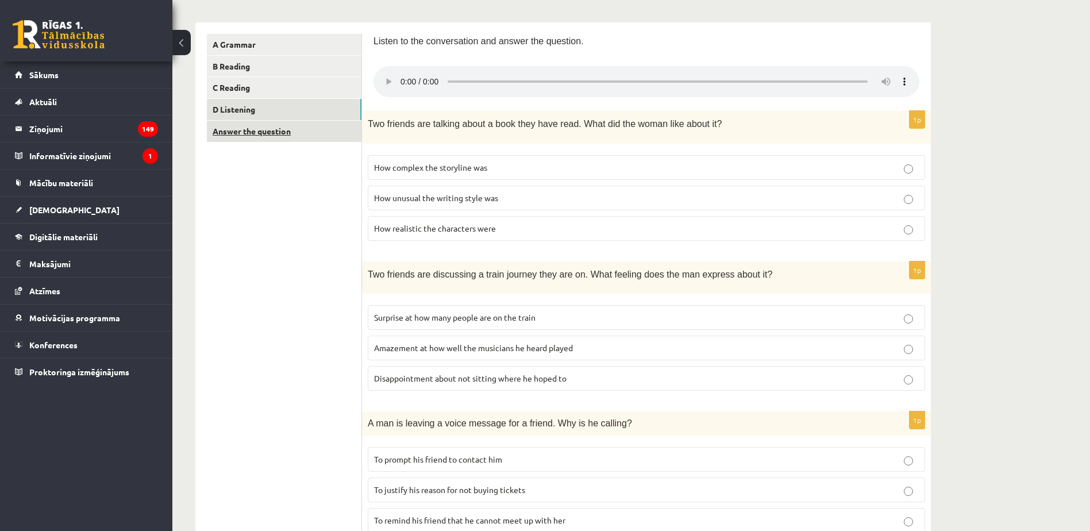
click at [276, 138] on link "Answer the question" at bounding box center [284, 131] width 155 height 21
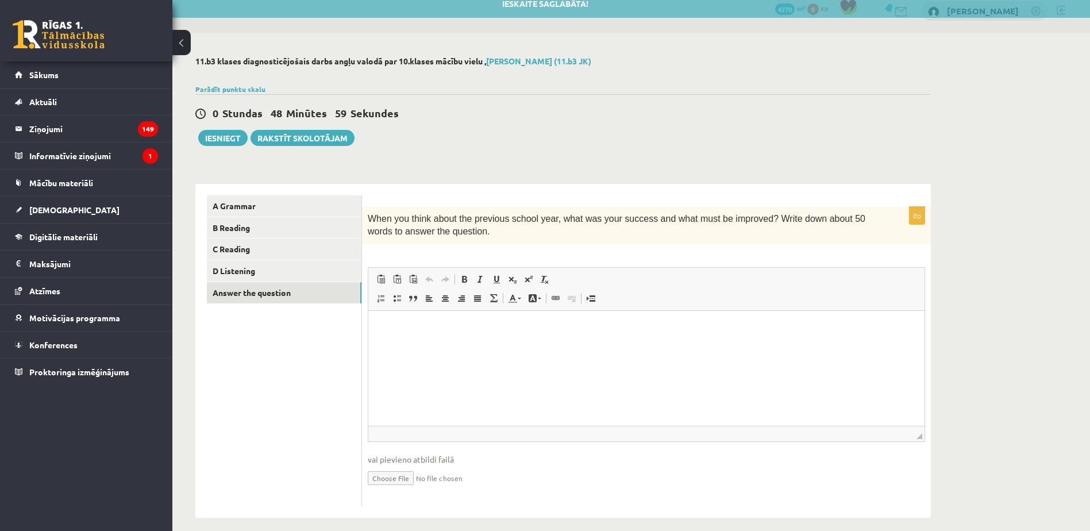
scroll to position [22, 0]
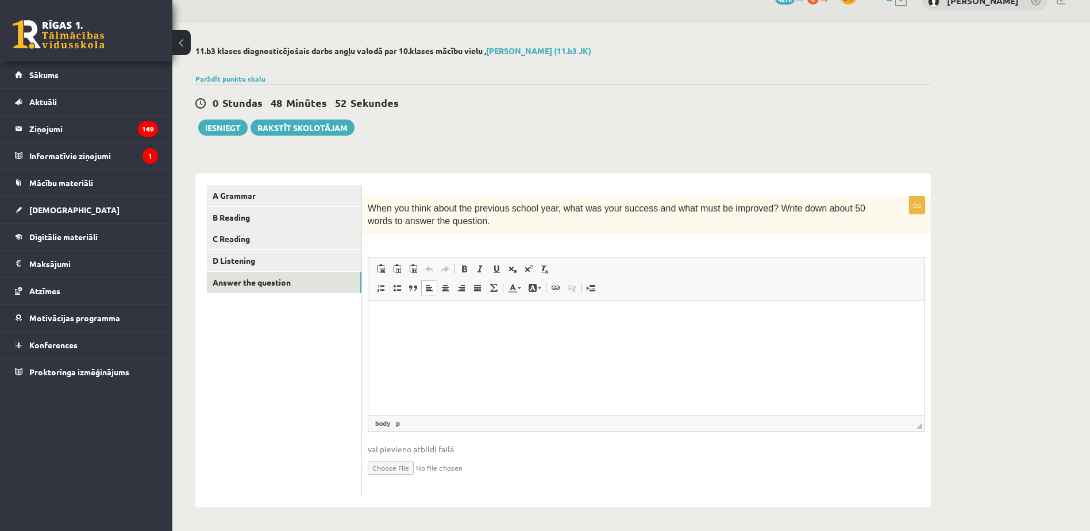
click at [711, 335] on html at bounding box center [646, 317] width 556 height 35
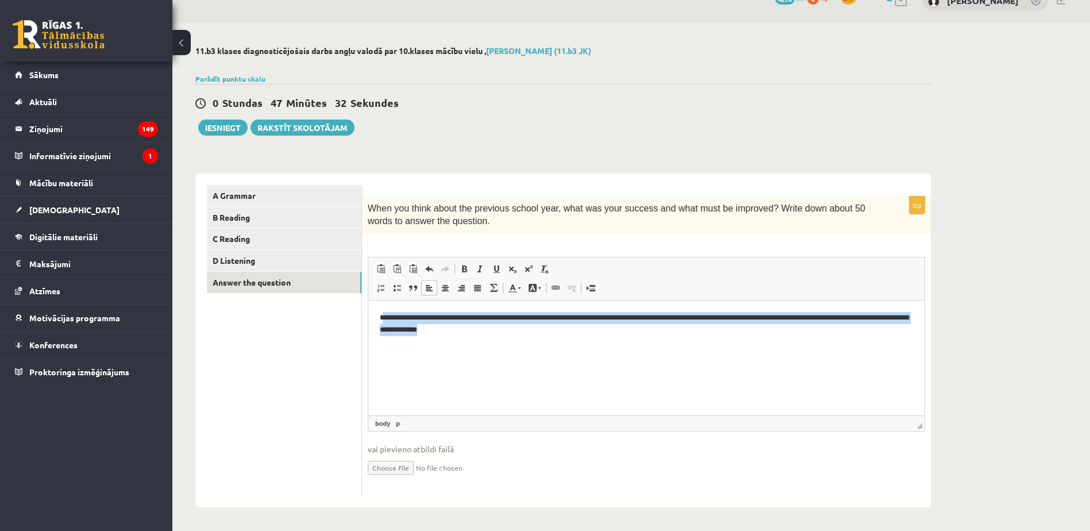
drag, startPoint x: 495, startPoint y: 330, endPoint x: 379, endPoint y: 304, distance: 119.5
click at [381, 306] on html "**********" at bounding box center [646, 323] width 556 height 47
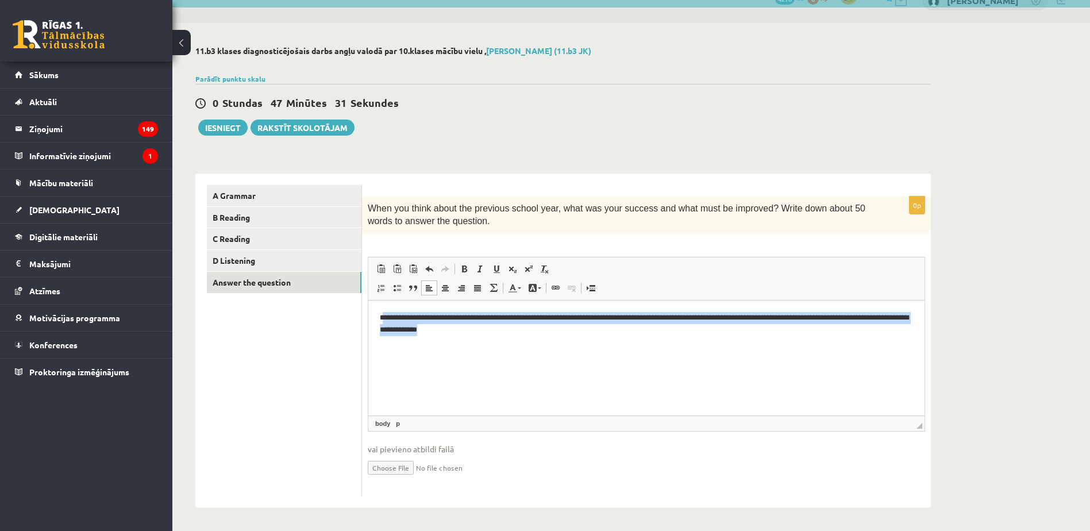
click at [523, 347] on html "**********" at bounding box center [646, 323] width 556 height 47
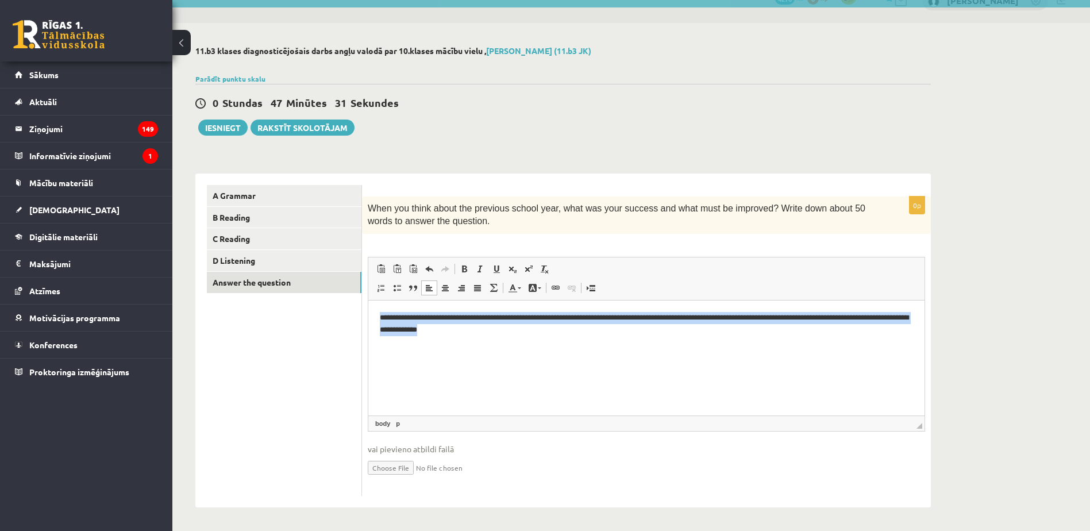
drag, startPoint x: 554, startPoint y: 345, endPoint x: 378, endPoint y: 312, distance: 178.9
click at [378, 312] on html "**********" at bounding box center [646, 323] width 556 height 47
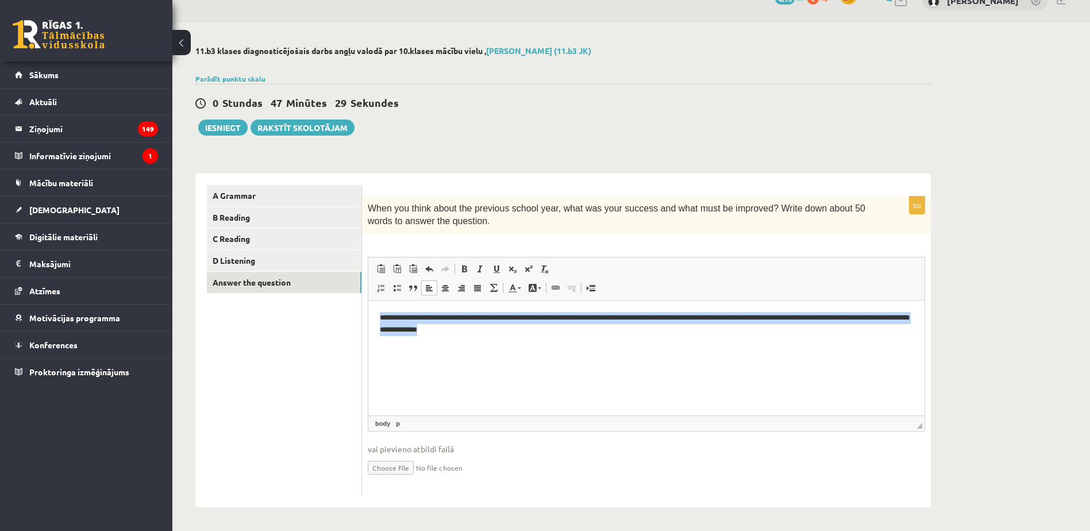
copy p "**********"
click at [474, 315] on p "**********" at bounding box center [646, 323] width 533 height 24
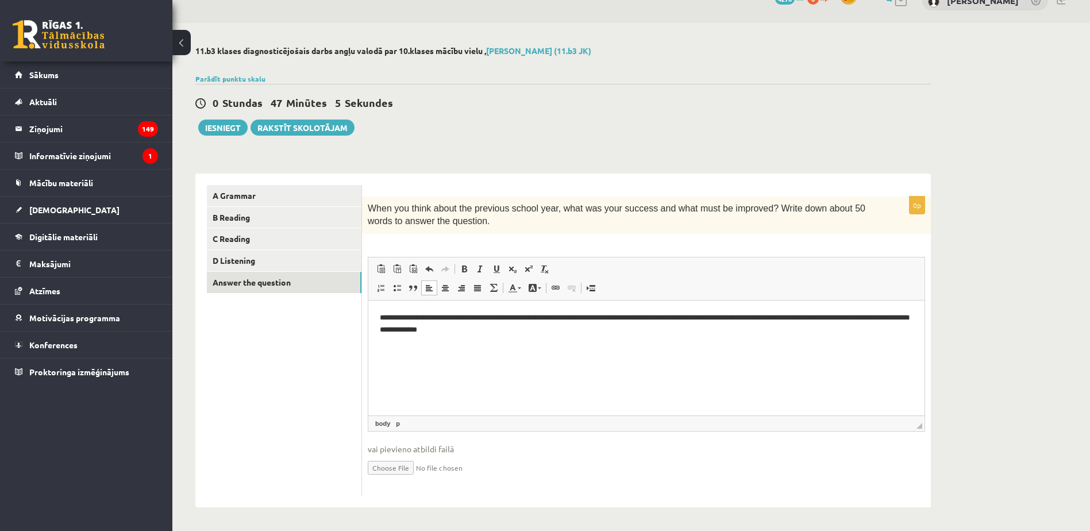
click at [477, 318] on p "**********" at bounding box center [646, 323] width 533 height 24
click at [774, 319] on p "**********" at bounding box center [646, 323] width 533 height 24
click at [782, 316] on p "**********" at bounding box center [646, 323] width 533 height 24
click at [421, 331] on p "**********" at bounding box center [646, 323] width 533 height 24
click at [561, 328] on p "**********" at bounding box center [646, 323] width 533 height 24
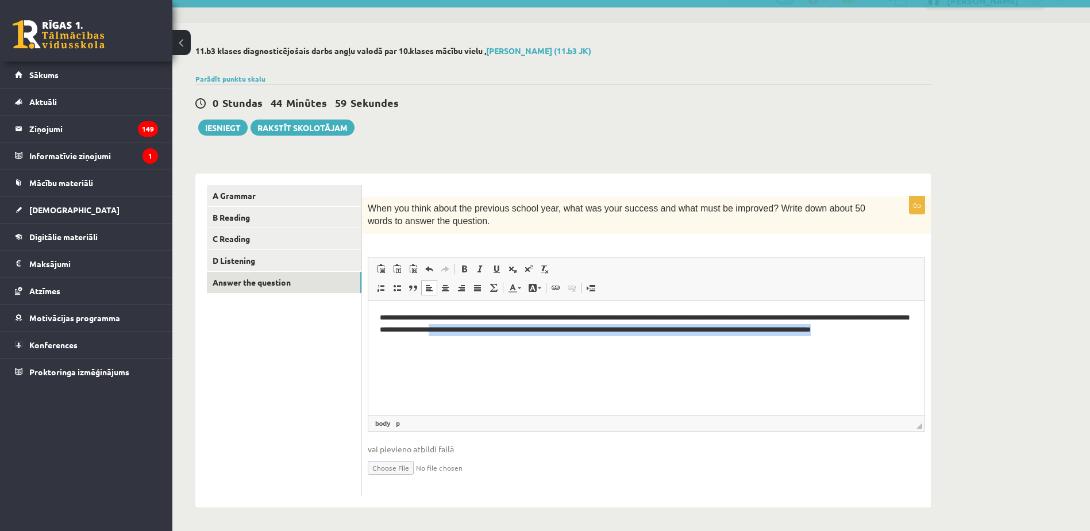
drag, startPoint x: 489, startPoint y: 369, endPoint x: 531, endPoint y: 334, distance: 55.0
click at [531, 334] on html "**********" at bounding box center [646, 329] width 556 height 59
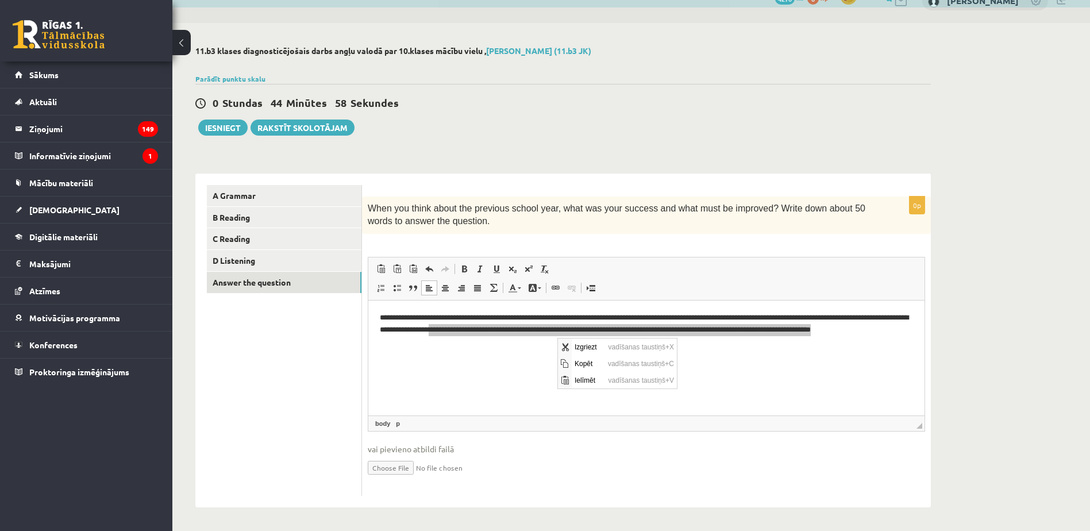
scroll to position [0, 0]
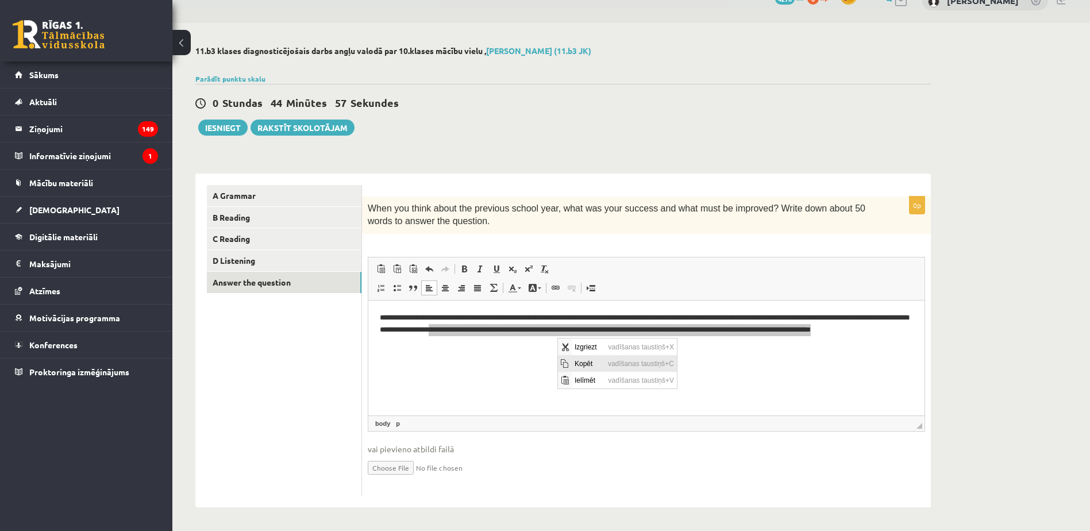
click at [584, 362] on span "Kopēt" at bounding box center [588, 362] width 33 height 17
copy p "**********"
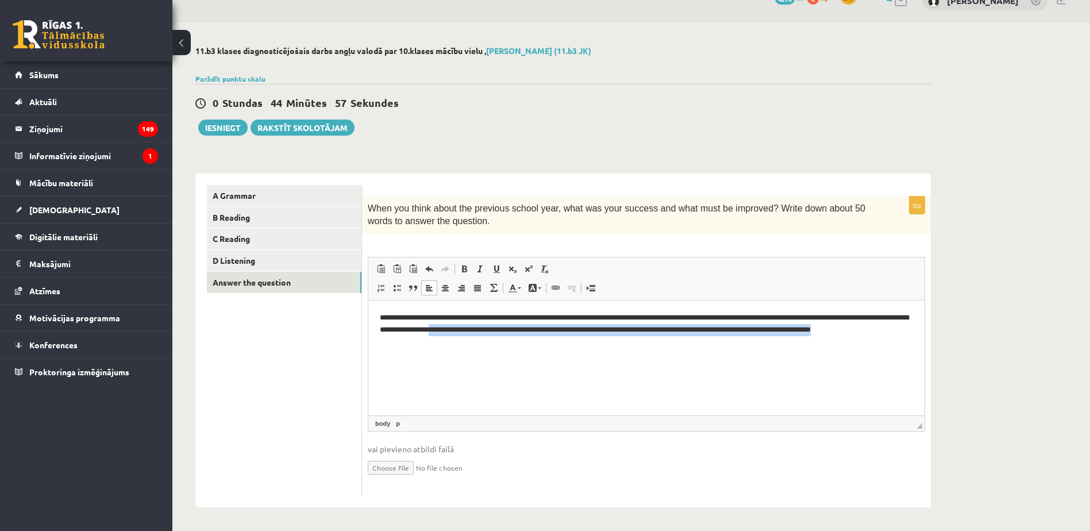
click at [457, 342] on p "**********" at bounding box center [646, 329] width 533 height 36
drag, startPoint x: 619, startPoint y: 334, endPoint x: 596, endPoint y: 334, distance: 23.6
click at [596, 334] on p "**********" at bounding box center [646, 329] width 533 height 36
drag, startPoint x: 657, startPoint y: 333, endPoint x: 642, endPoint y: 333, distance: 15.5
click at [642, 333] on p "**********" at bounding box center [646, 329] width 533 height 36
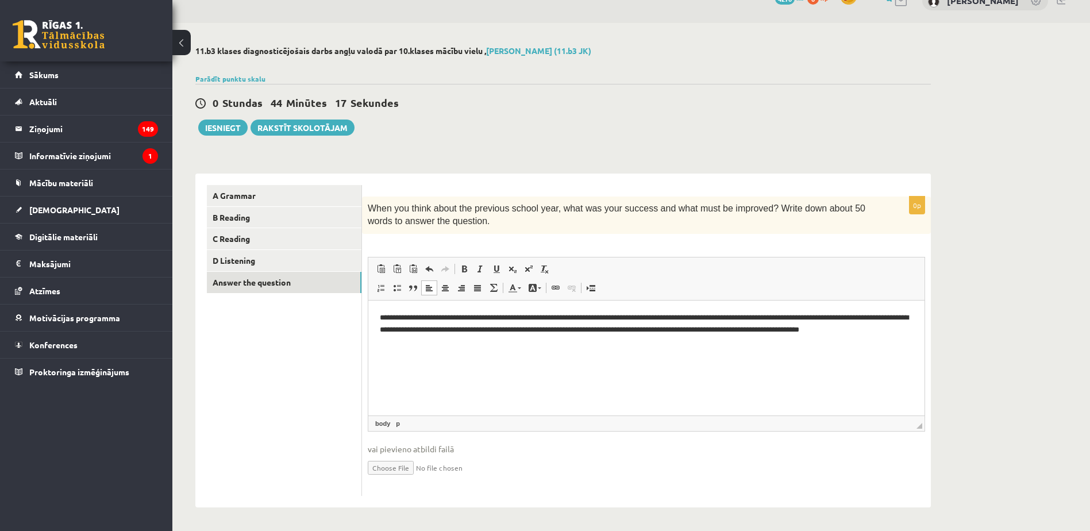
click at [793, 333] on p "**********" at bounding box center [646, 329] width 533 height 36
drag, startPoint x: 793, startPoint y: 332, endPoint x: 896, endPoint y: 333, distance: 102.8
click at [896, 333] on p "**********" at bounding box center [646, 329] width 533 height 36
click at [300, 261] on link "D Listening" at bounding box center [284, 260] width 155 height 21
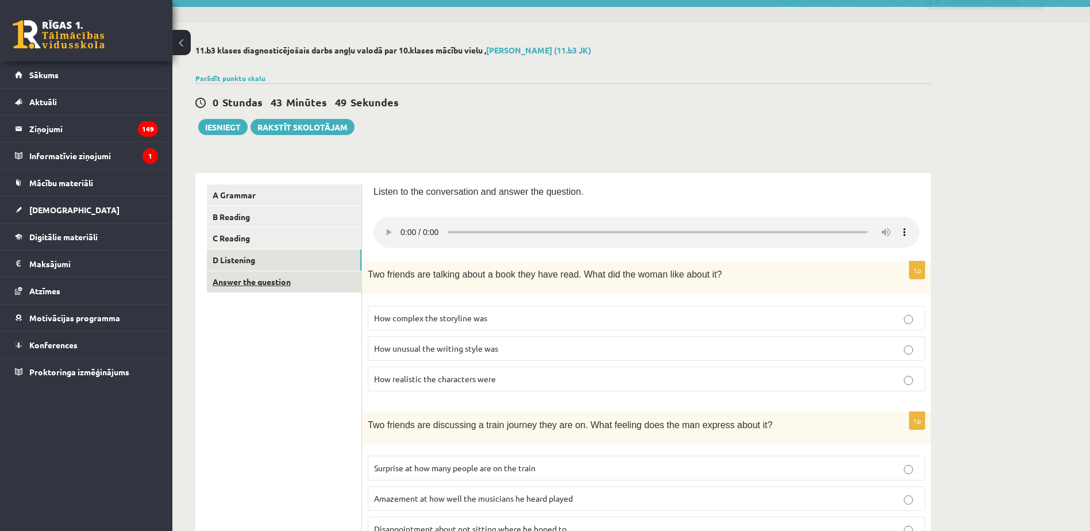
click at [303, 275] on link "Answer the question" at bounding box center [284, 281] width 155 height 21
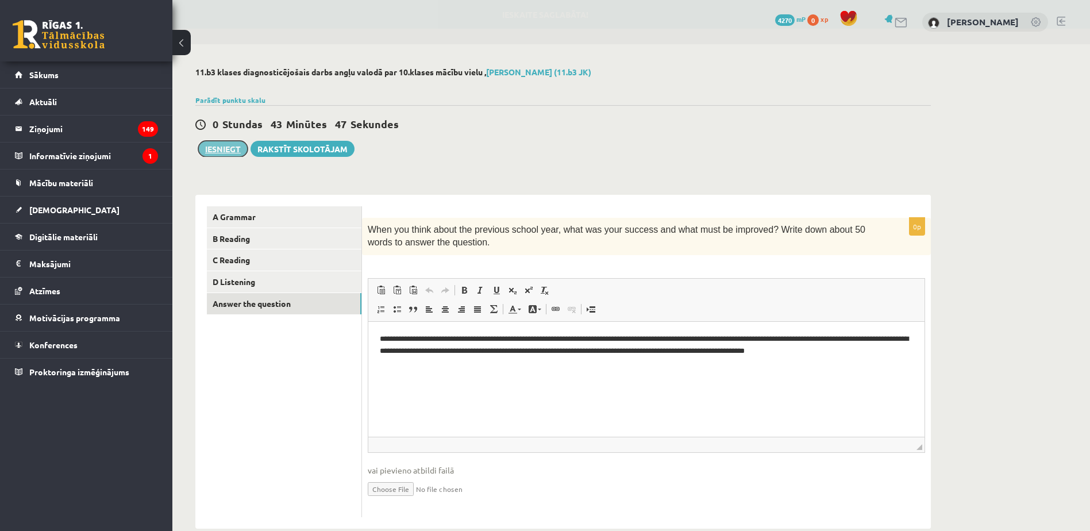
click at [218, 153] on button "Iesniegt" at bounding box center [222, 149] width 49 height 16
click at [291, 216] on link "A Grammar" at bounding box center [284, 216] width 155 height 21
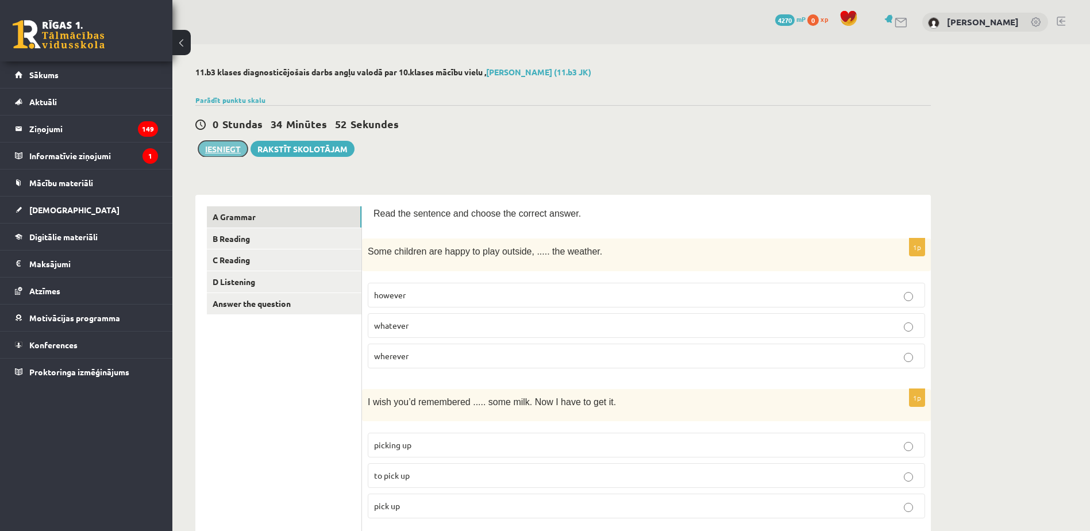
click at [229, 151] on button "Iesniegt" at bounding box center [222, 149] width 49 height 16
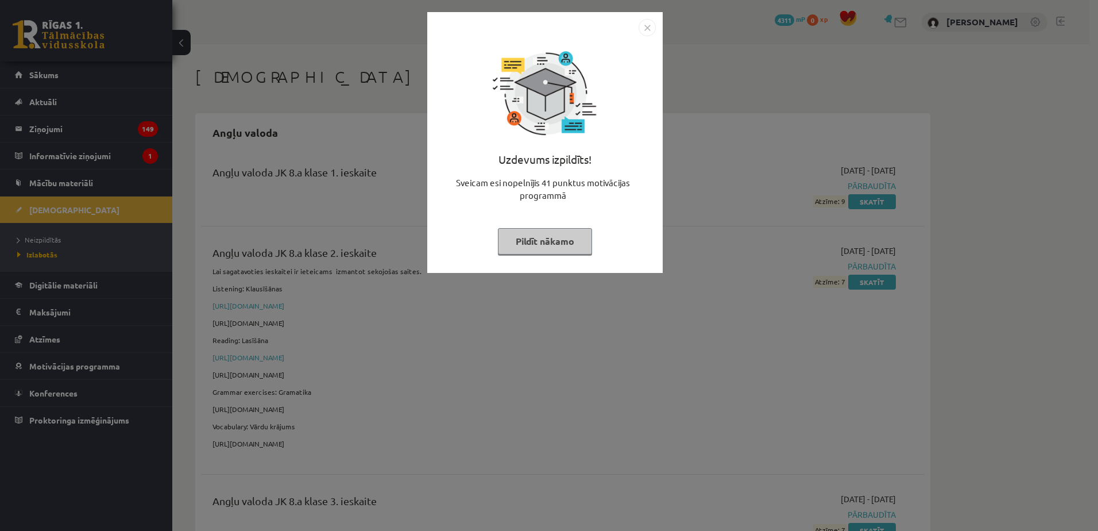
click at [644, 25] on img "Close" at bounding box center [647, 27] width 17 height 17
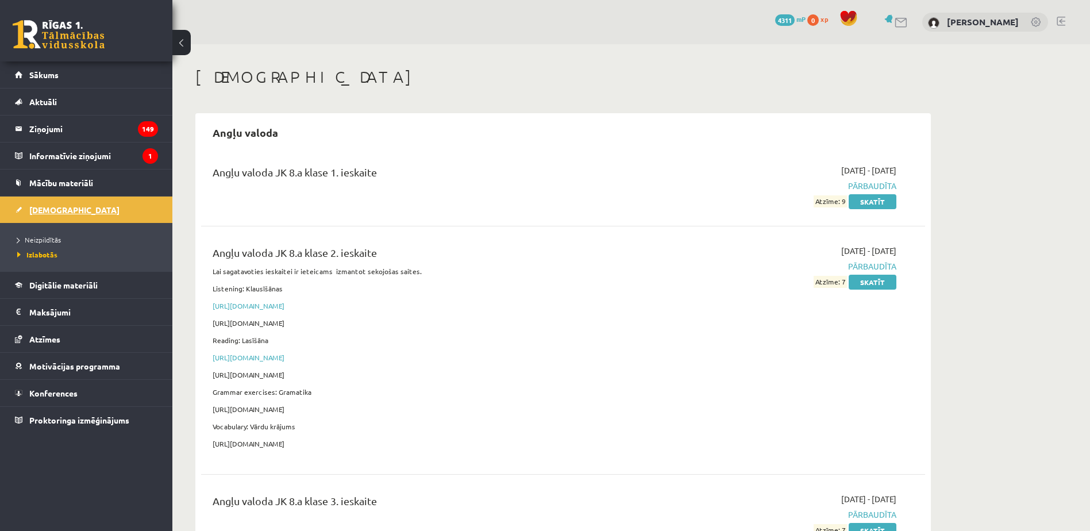
click at [130, 214] on link "[DEMOGRAPHIC_DATA]" at bounding box center [86, 209] width 143 height 26
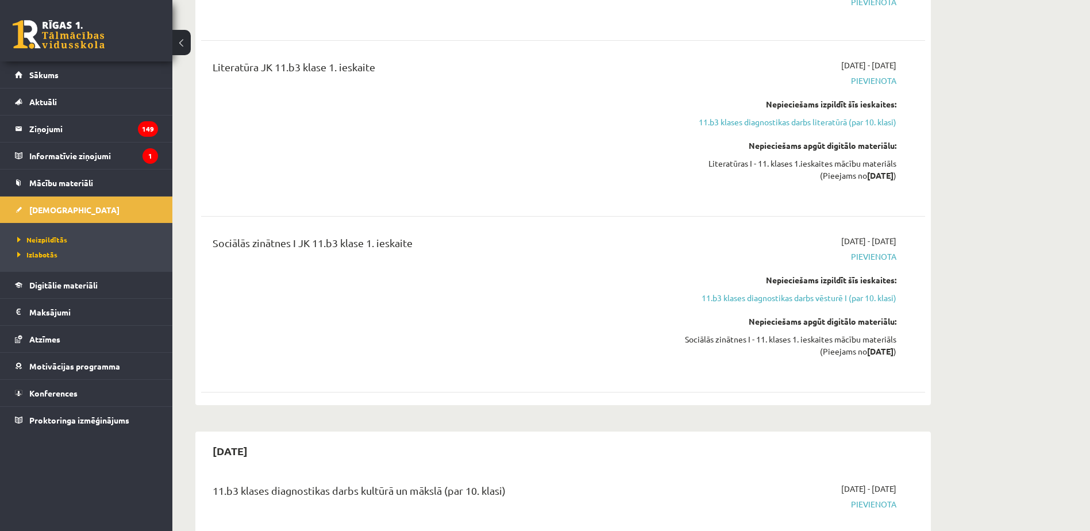
scroll to position [689, 0]
